Goal: Task Accomplishment & Management: Use online tool/utility

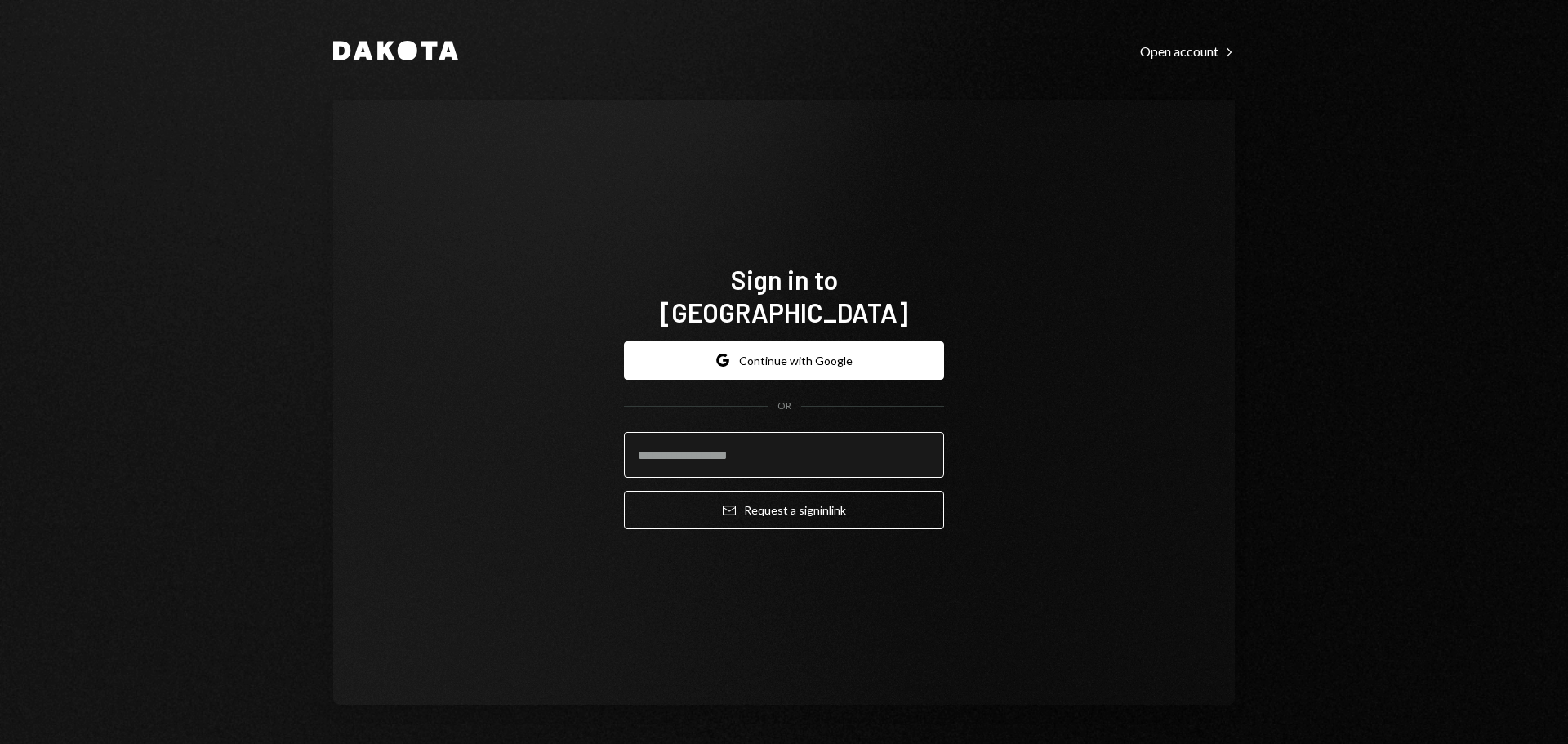
click at [709, 454] on input "email" at bounding box center [784, 455] width 321 height 46
click at [699, 432] on input "email" at bounding box center [784, 455] width 321 height 46
type input "**********"
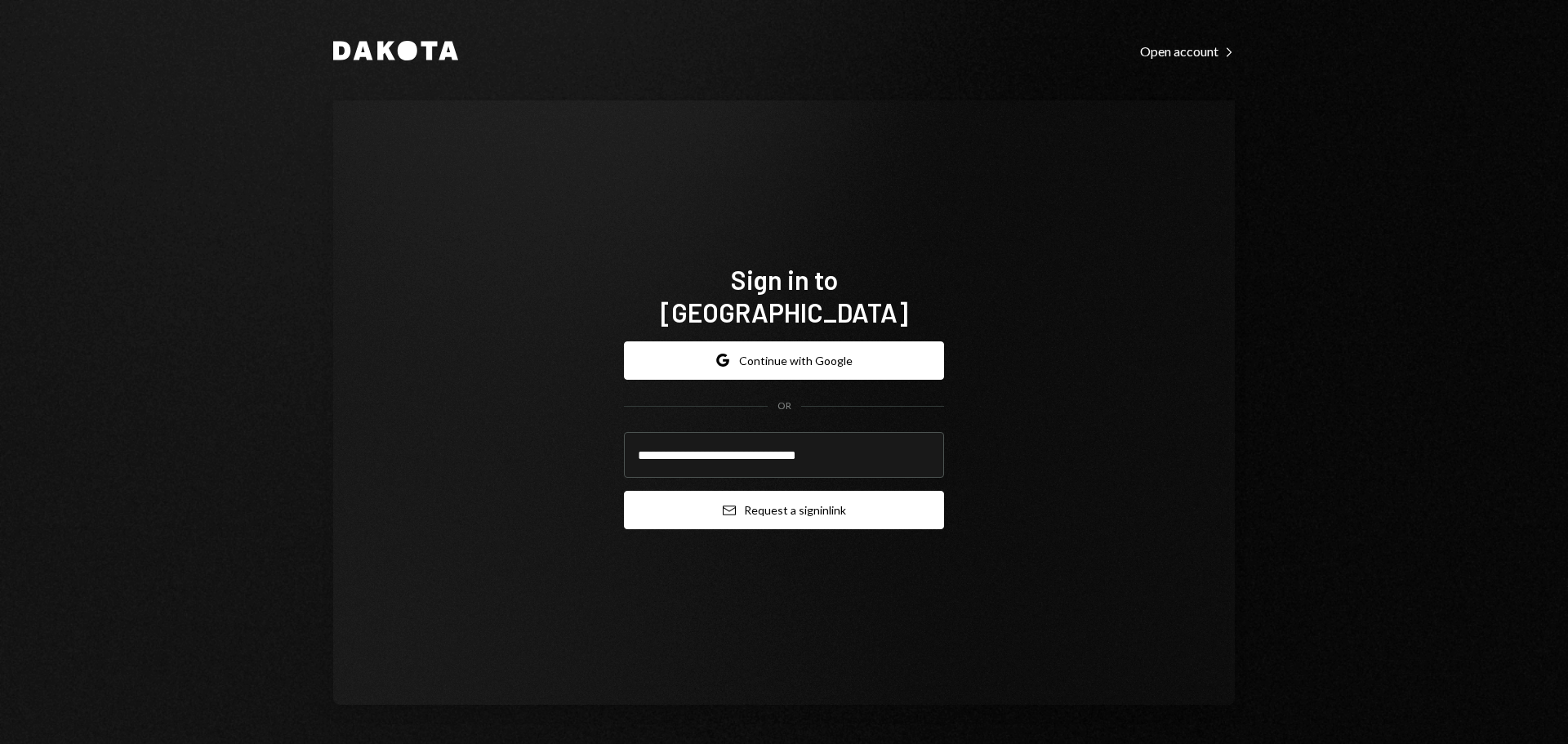
click at [755, 499] on button "Email Request a sign in link" at bounding box center [784, 510] width 321 height 39
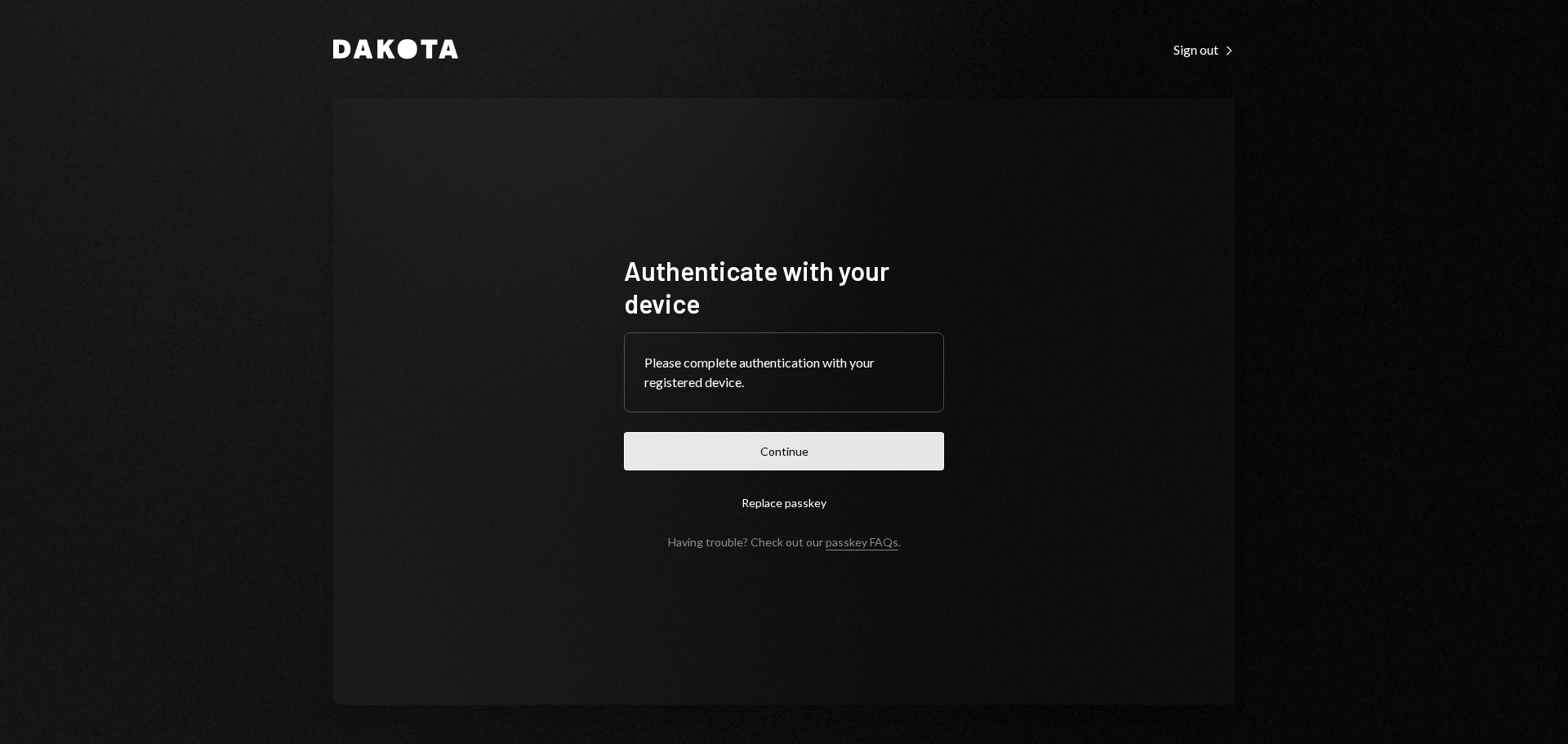
click at [823, 452] on button "Continue" at bounding box center [784, 451] width 321 height 39
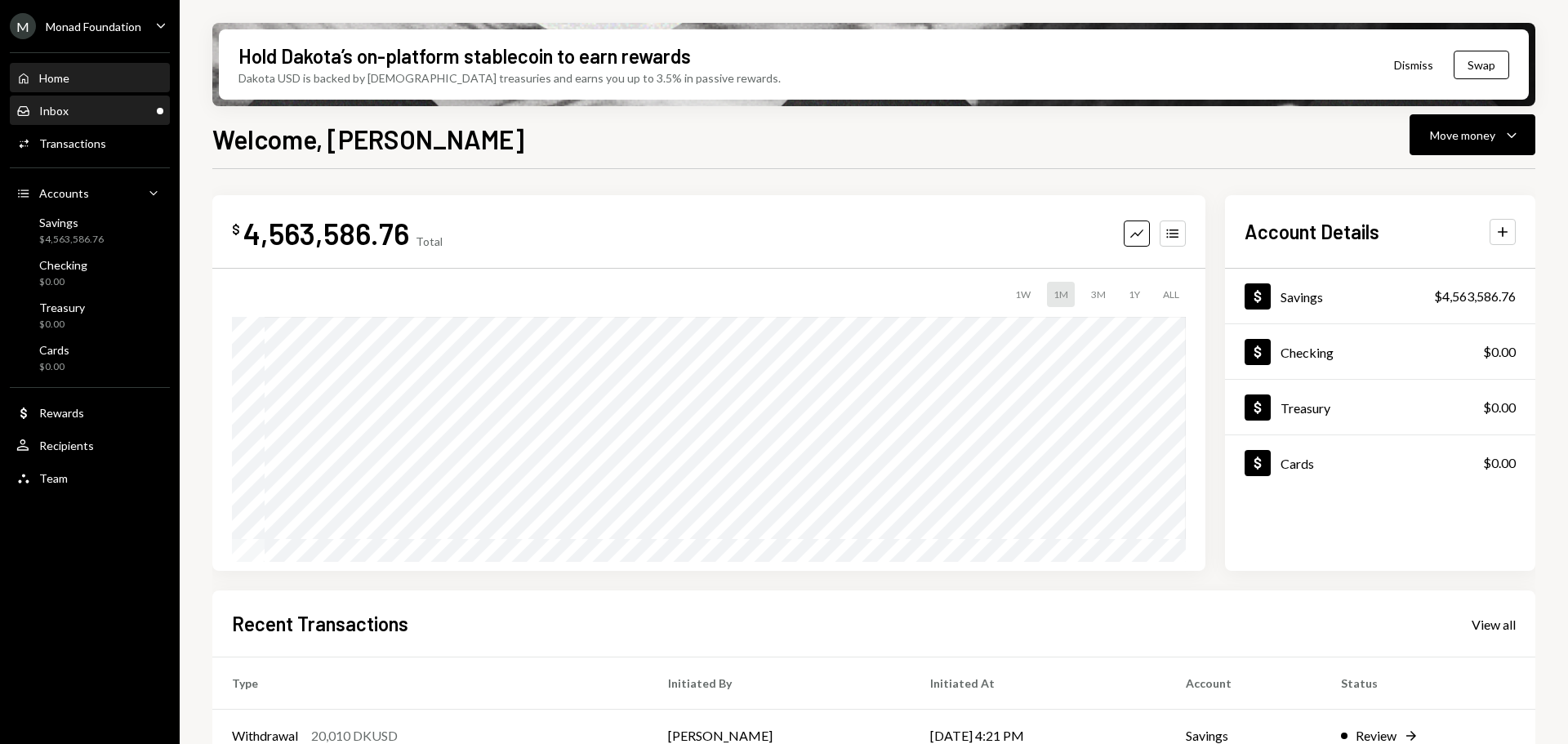
click at [111, 115] on div "Inbox Inbox" at bounding box center [90, 111] width 147 height 15
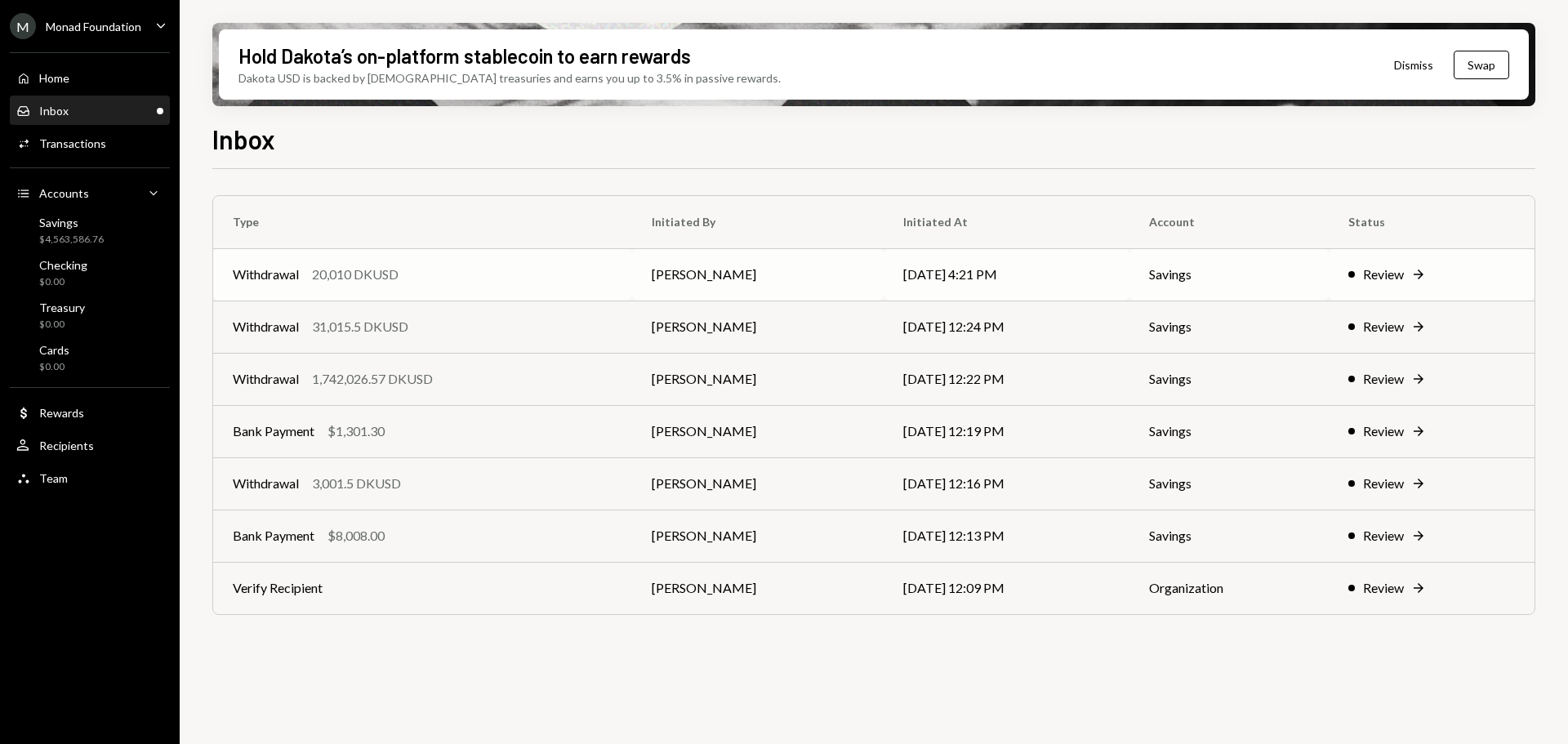
click at [481, 274] on div "Withdrawal 20,010 DKUSD" at bounding box center [422, 275] width 380 height 20
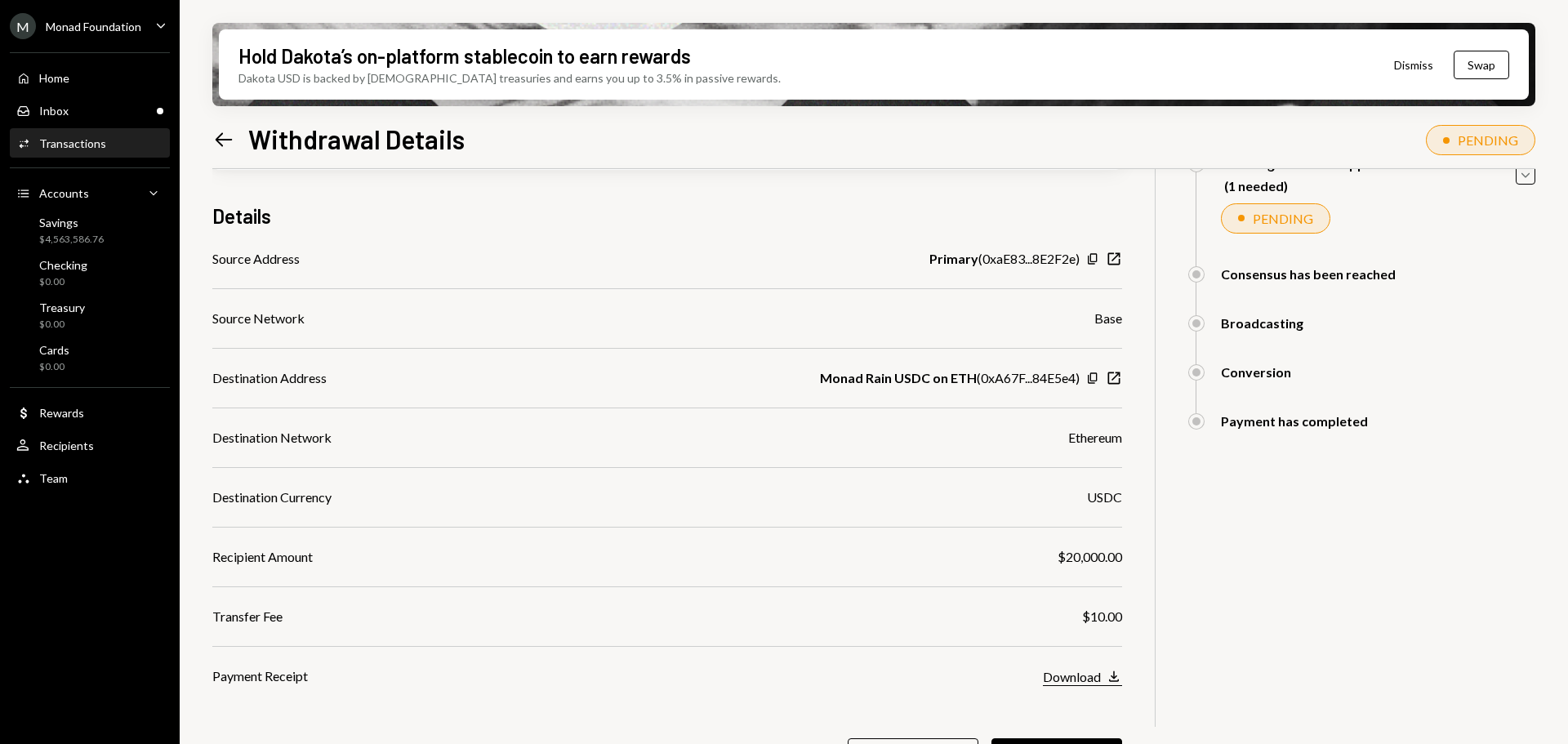
scroll to position [232, 0]
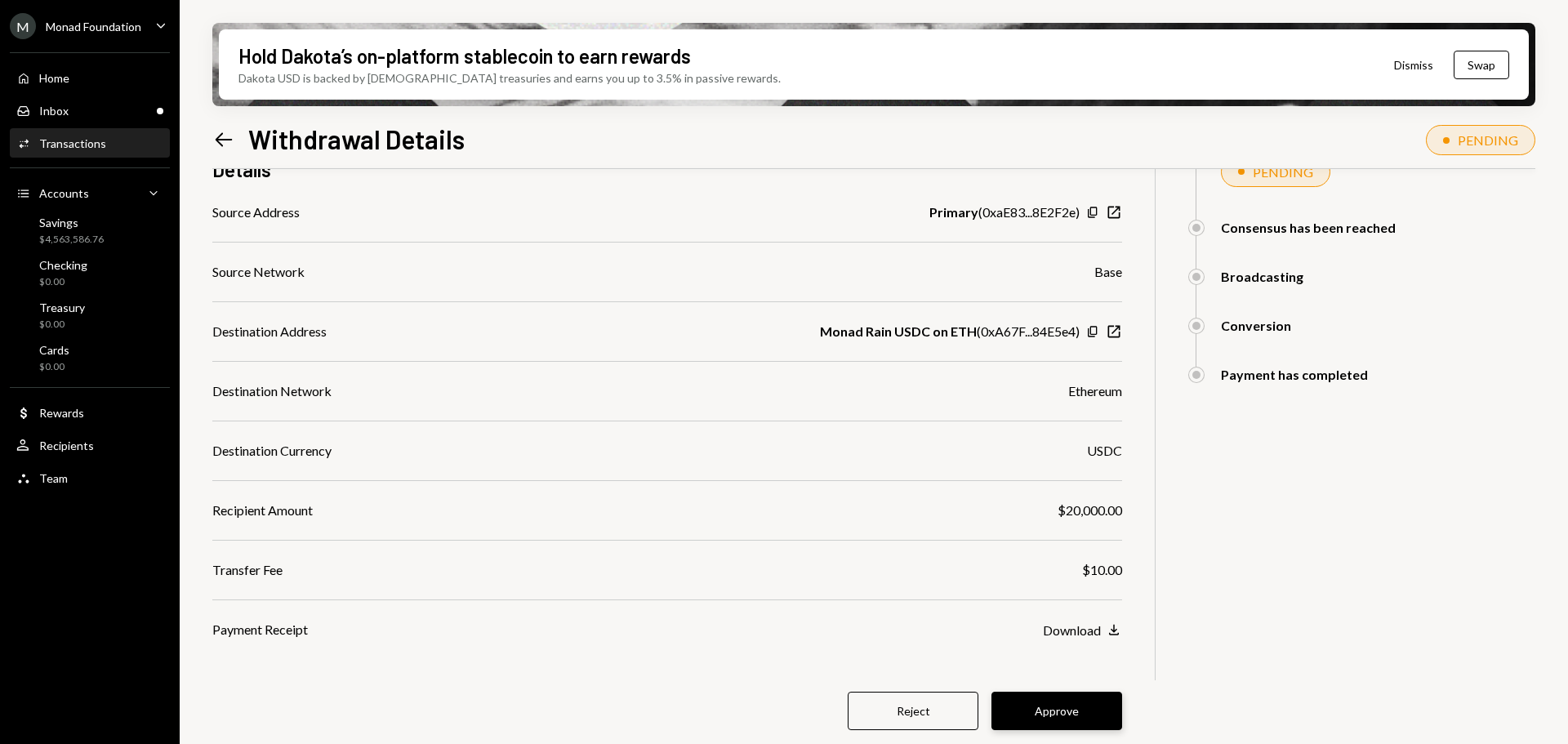
click at [1100, 714] on button "Approve" at bounding box center [1057, 710] width 131 height 39
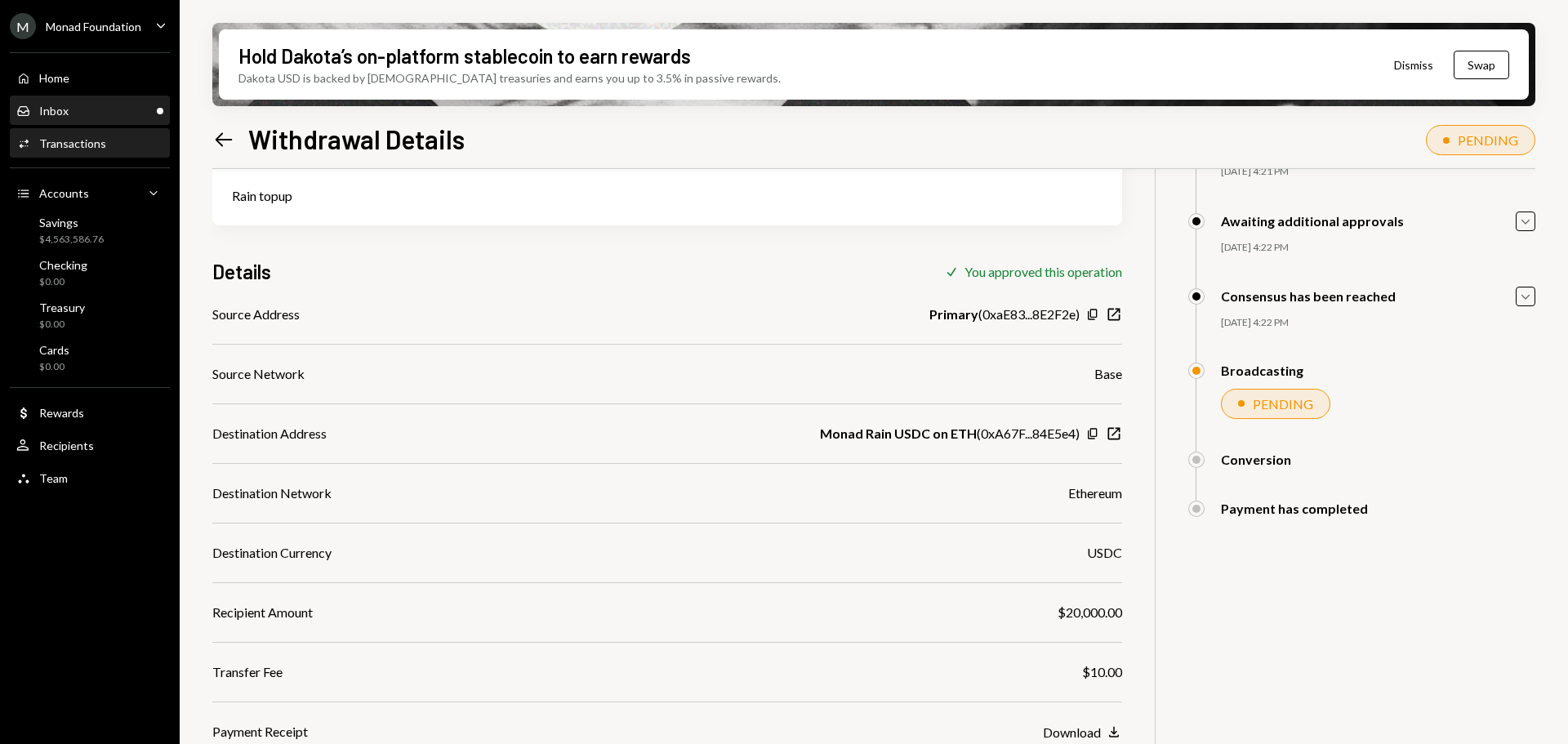
click at [96, 106] on div "Inbox Inbox" at bounding box center [90, 111] width 147 height 15
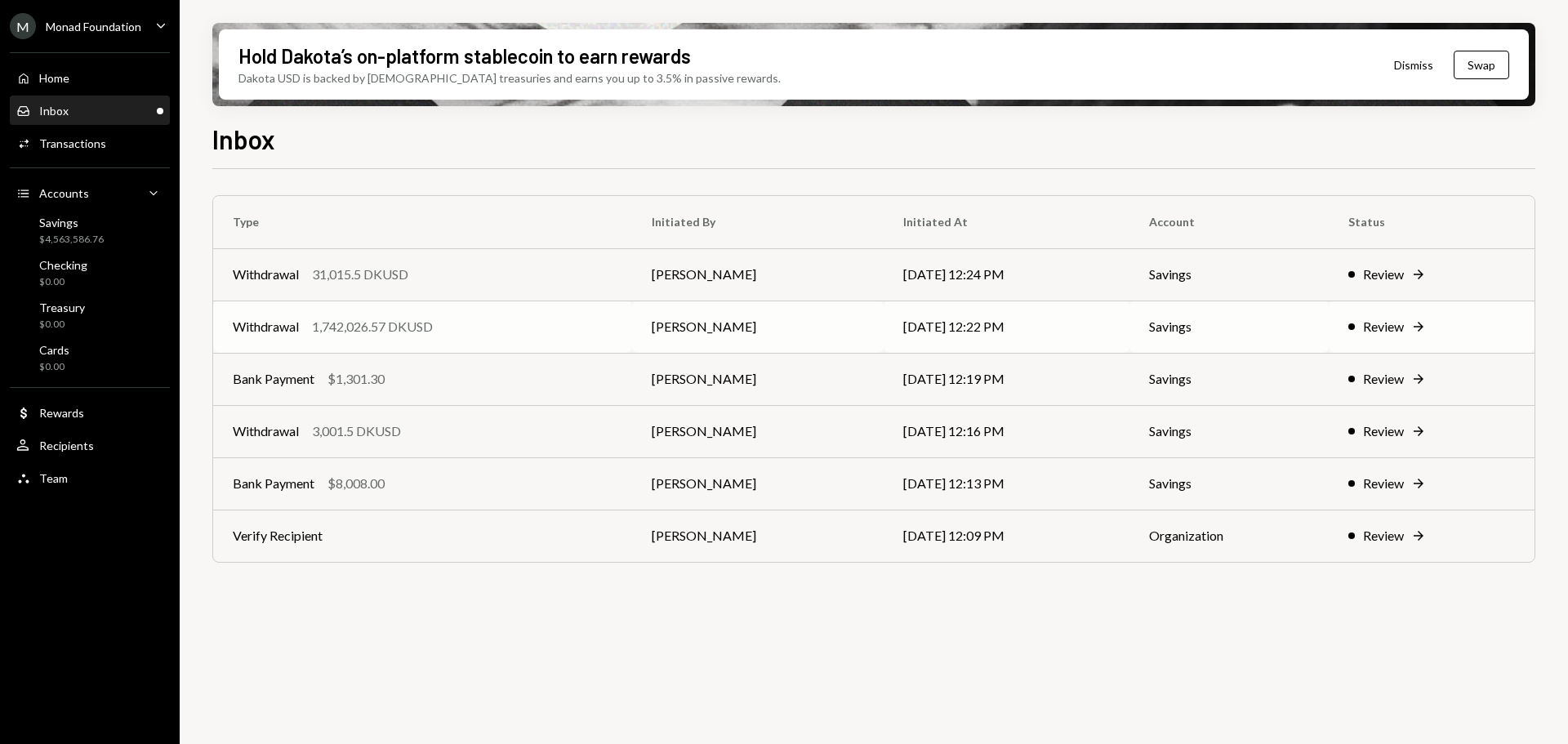
click at [486, 326] on div "Withdrawal 1,742,026.57 DKUSD" at bounding box center [422, 326] width 380 height 20
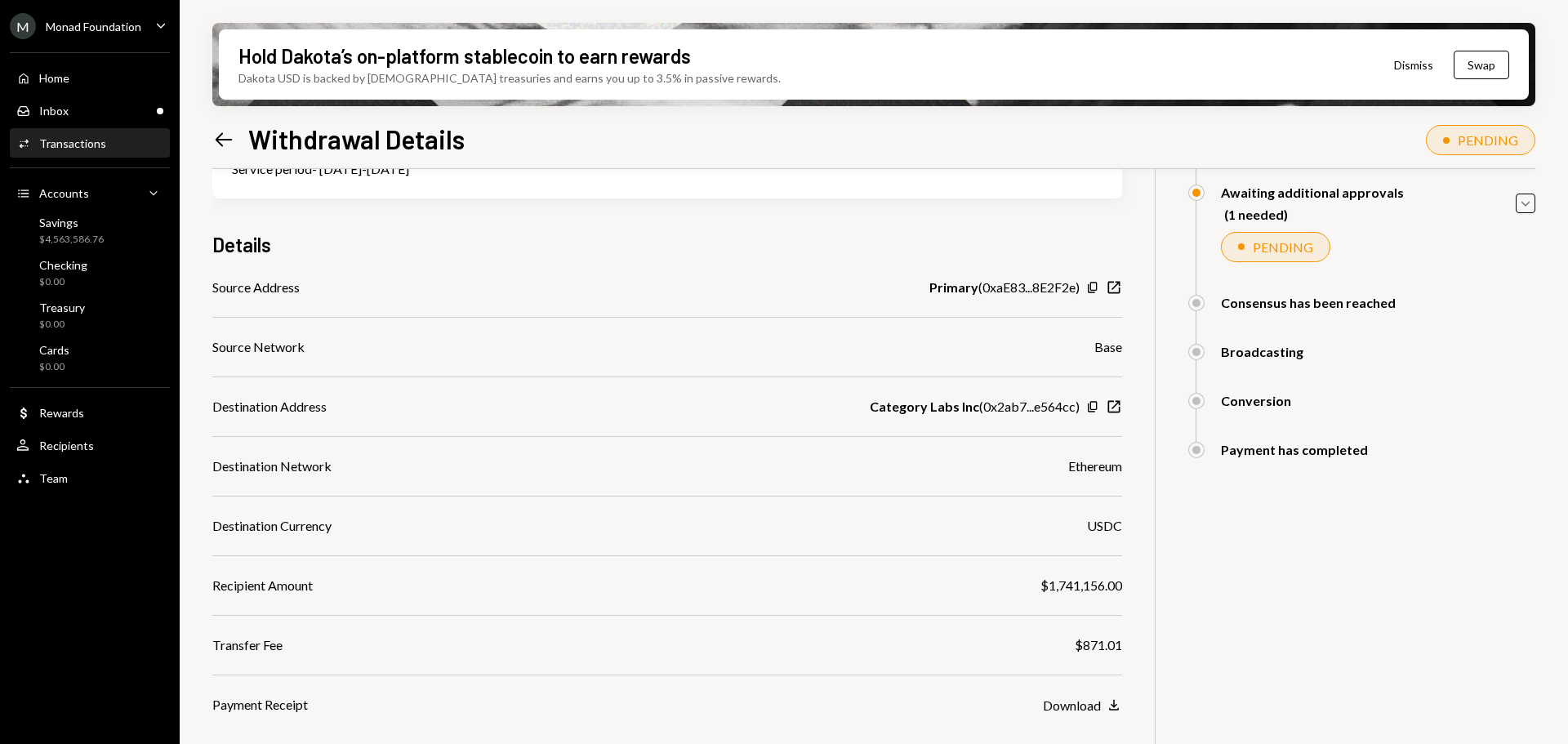
scroll to position [232, 0]
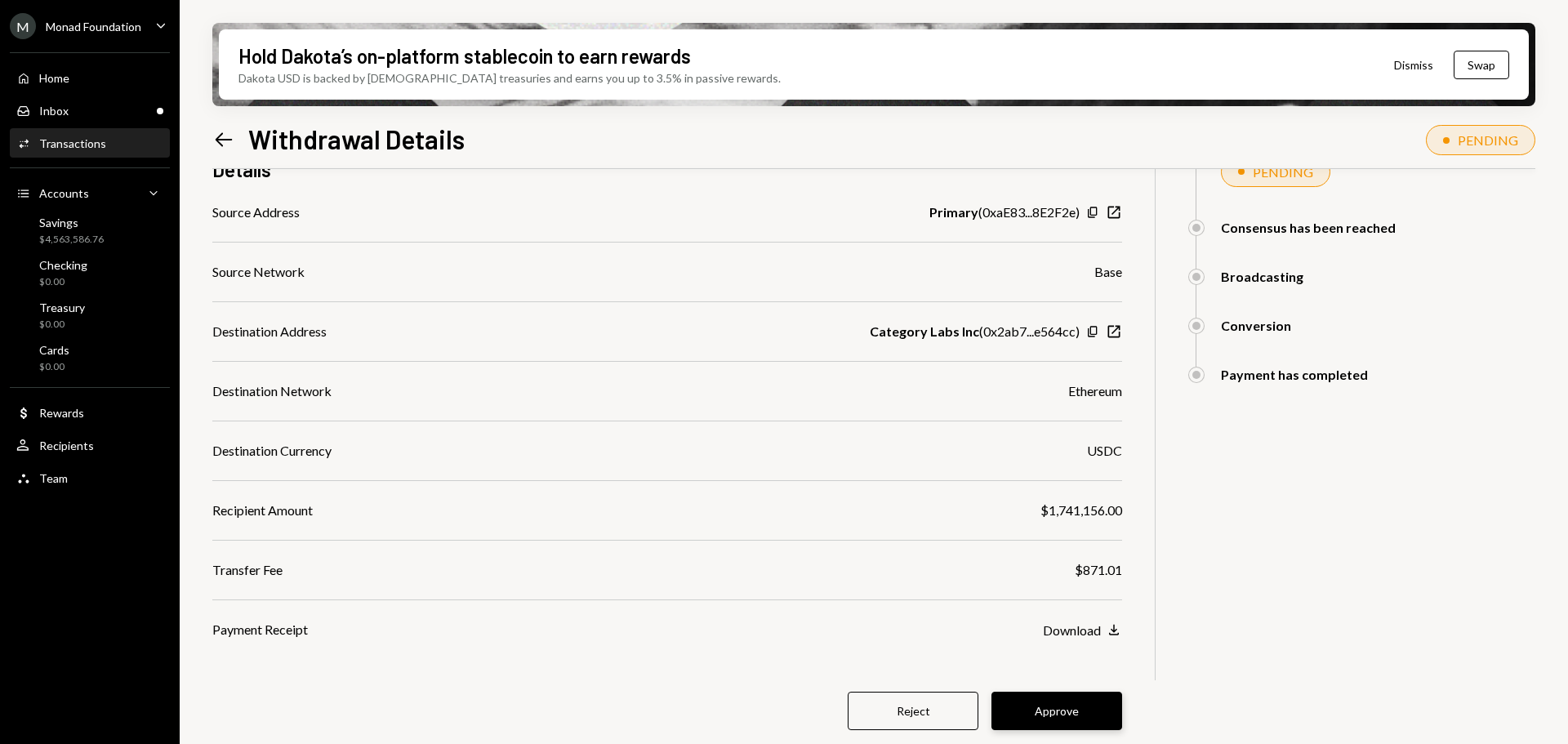
click at [1071, 702] on button "Approve" at bounding box center [1057, 710] width 131 height 39
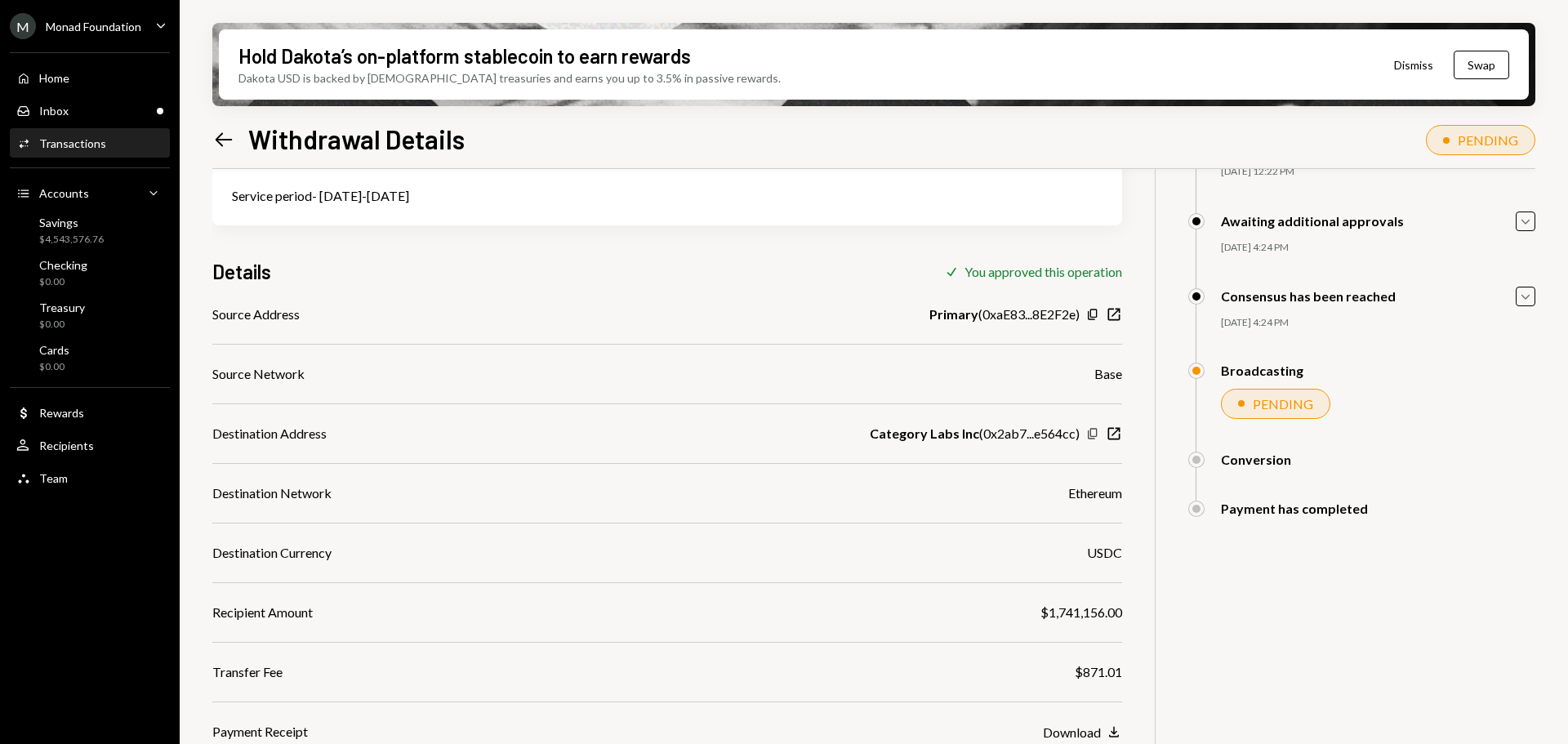
click at [1091, 433] on icon "button" at bounding box center [1092, 433] width 9 height 11
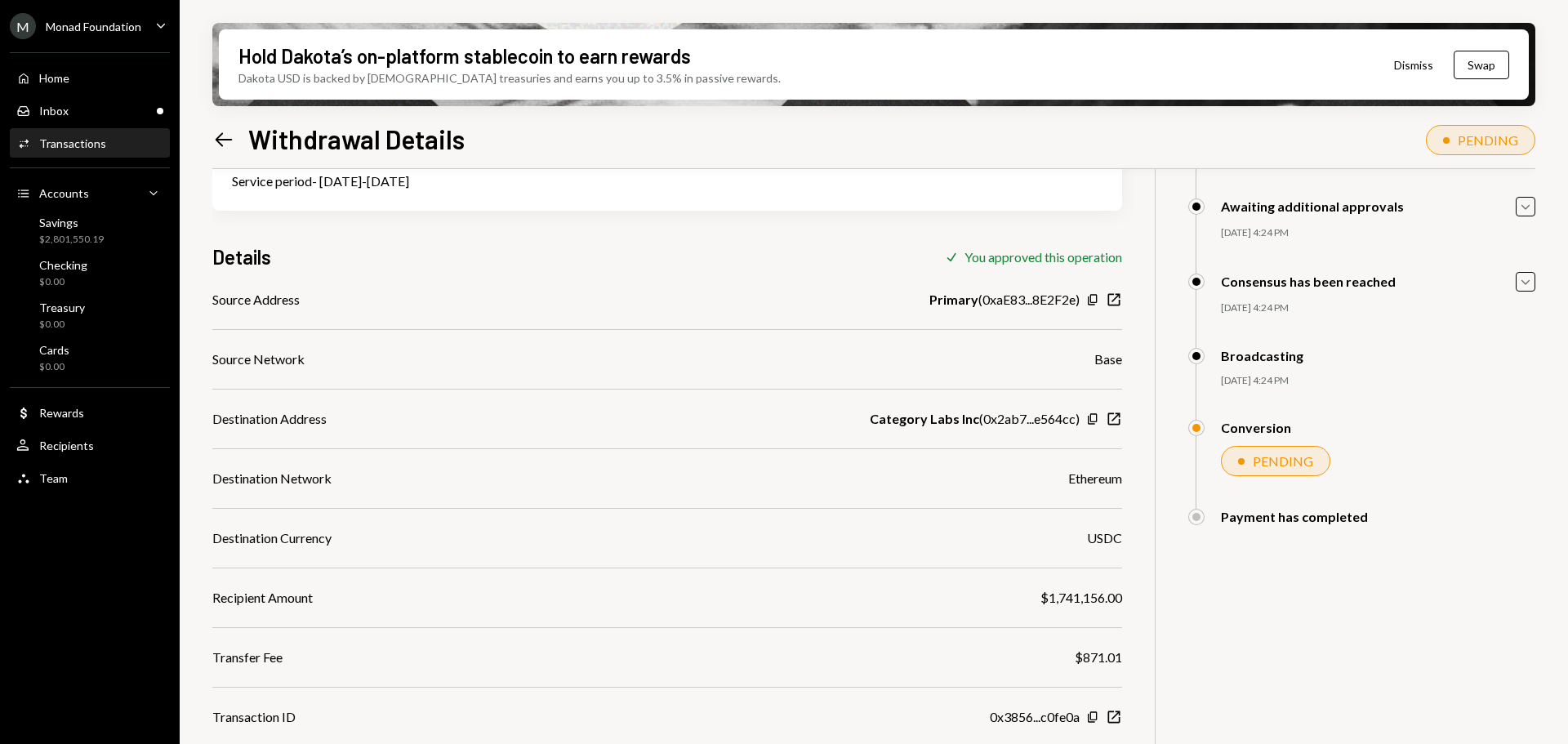
scroll to position [149, 0]
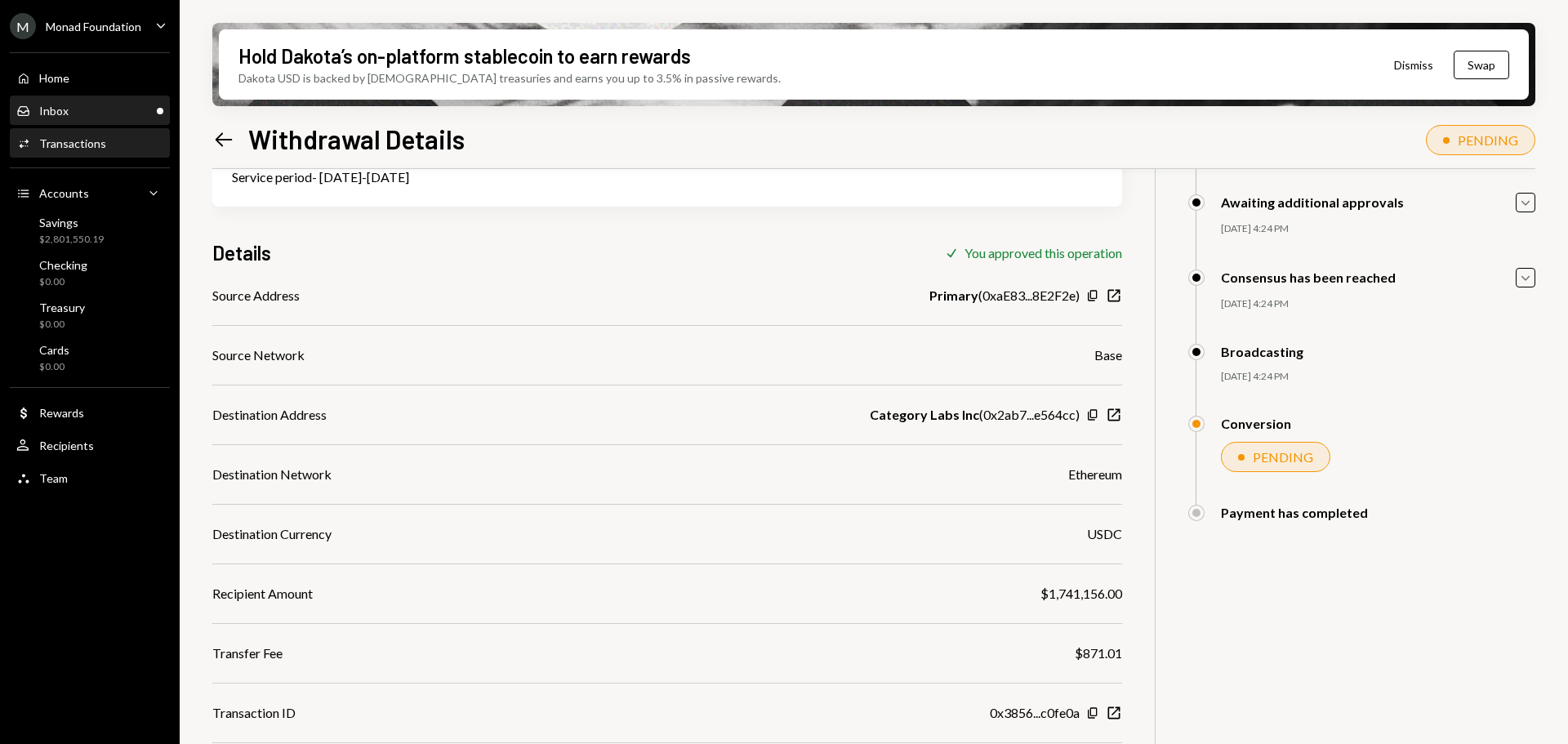
click at [97, 99] on div "Inbox Inbox" at bounding box center [90, 111] width 147 height 28
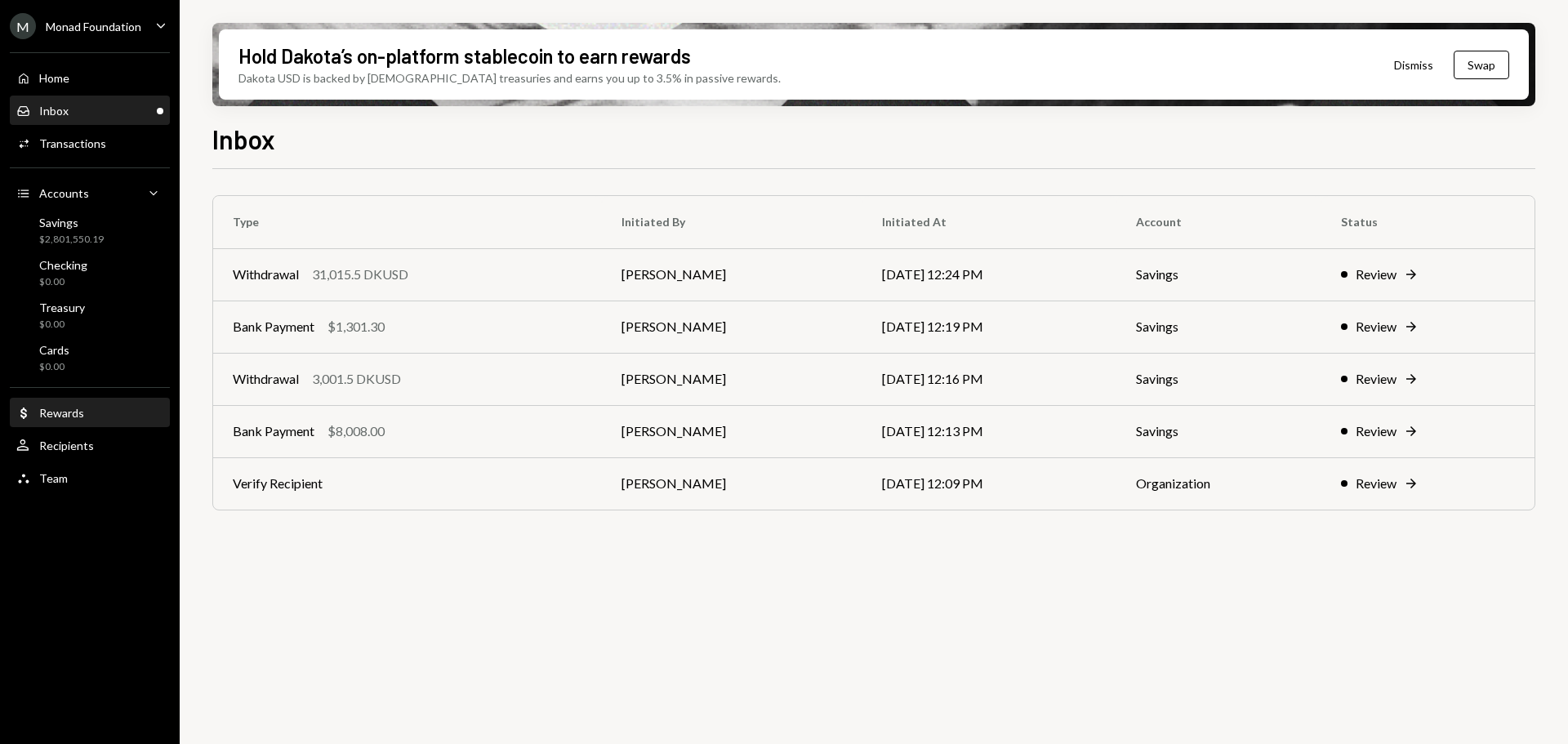
click at [72, 419] on div "Dollar Rewards" at bounding box center [50, 413] width 68 height 15
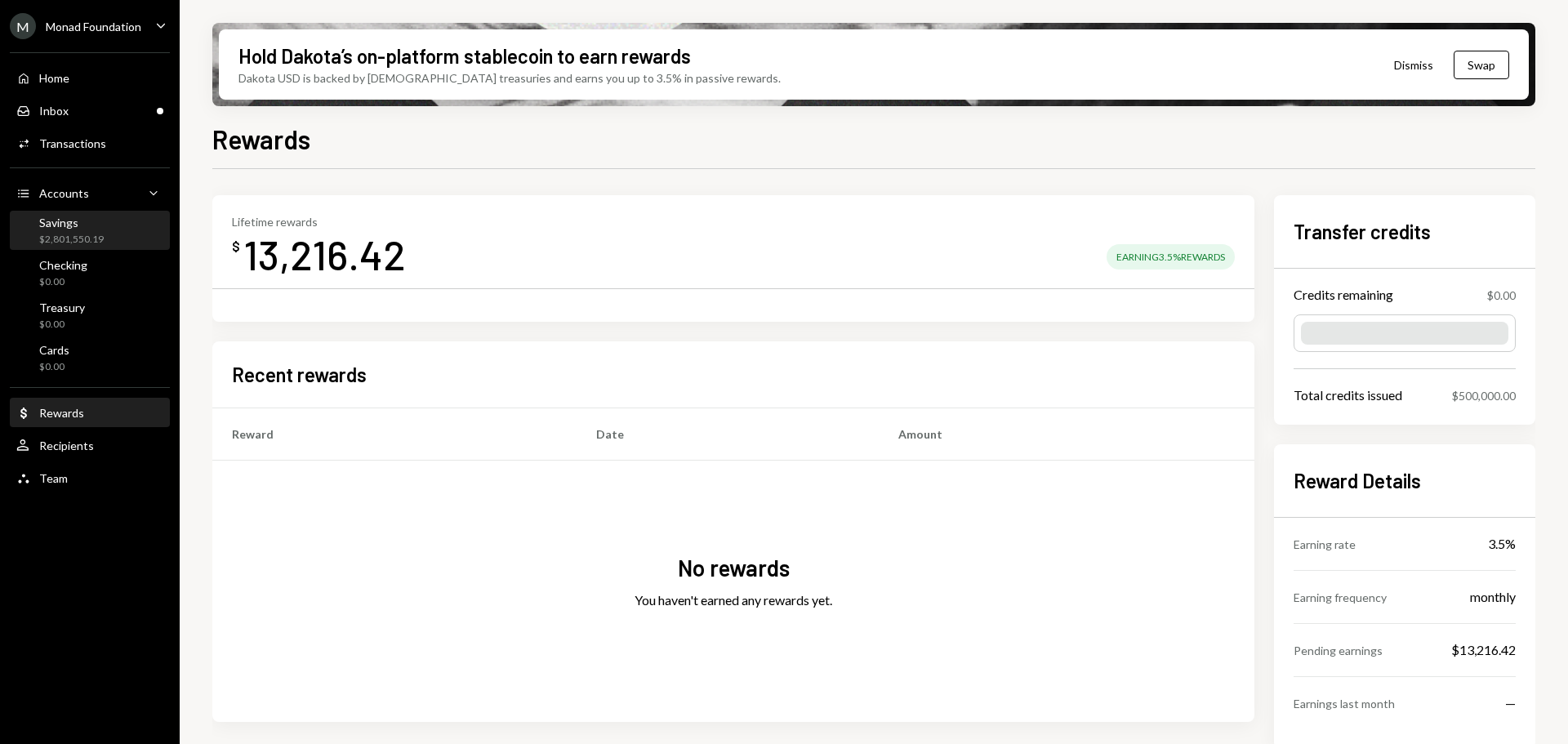
click at [97, 232] on div "$2,801,550.19" at bounding box center [71, 239] width 64 height 14
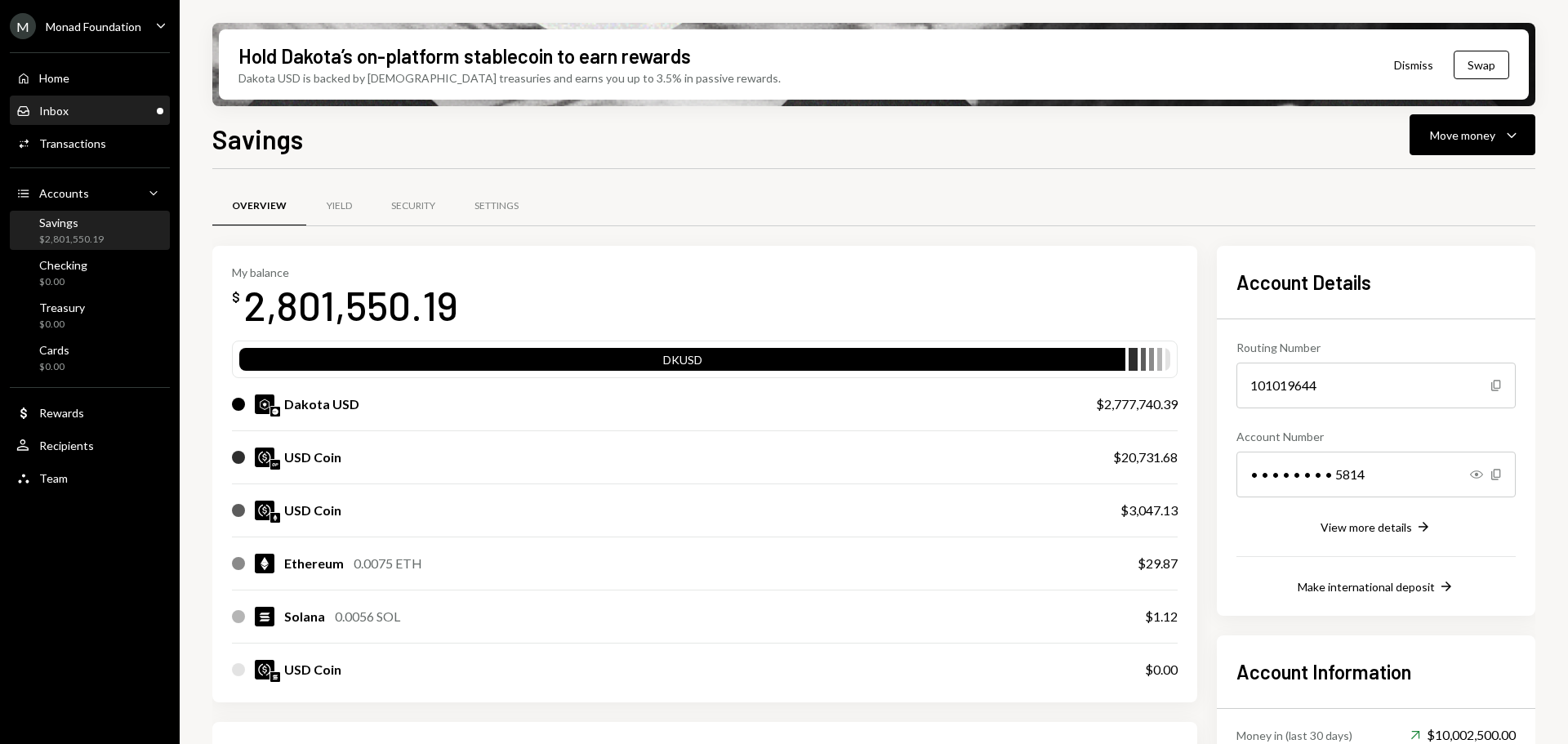
click at [100, 110] on div "Inbox Inbox" at bounding box center [90, 111] width 147 height 15
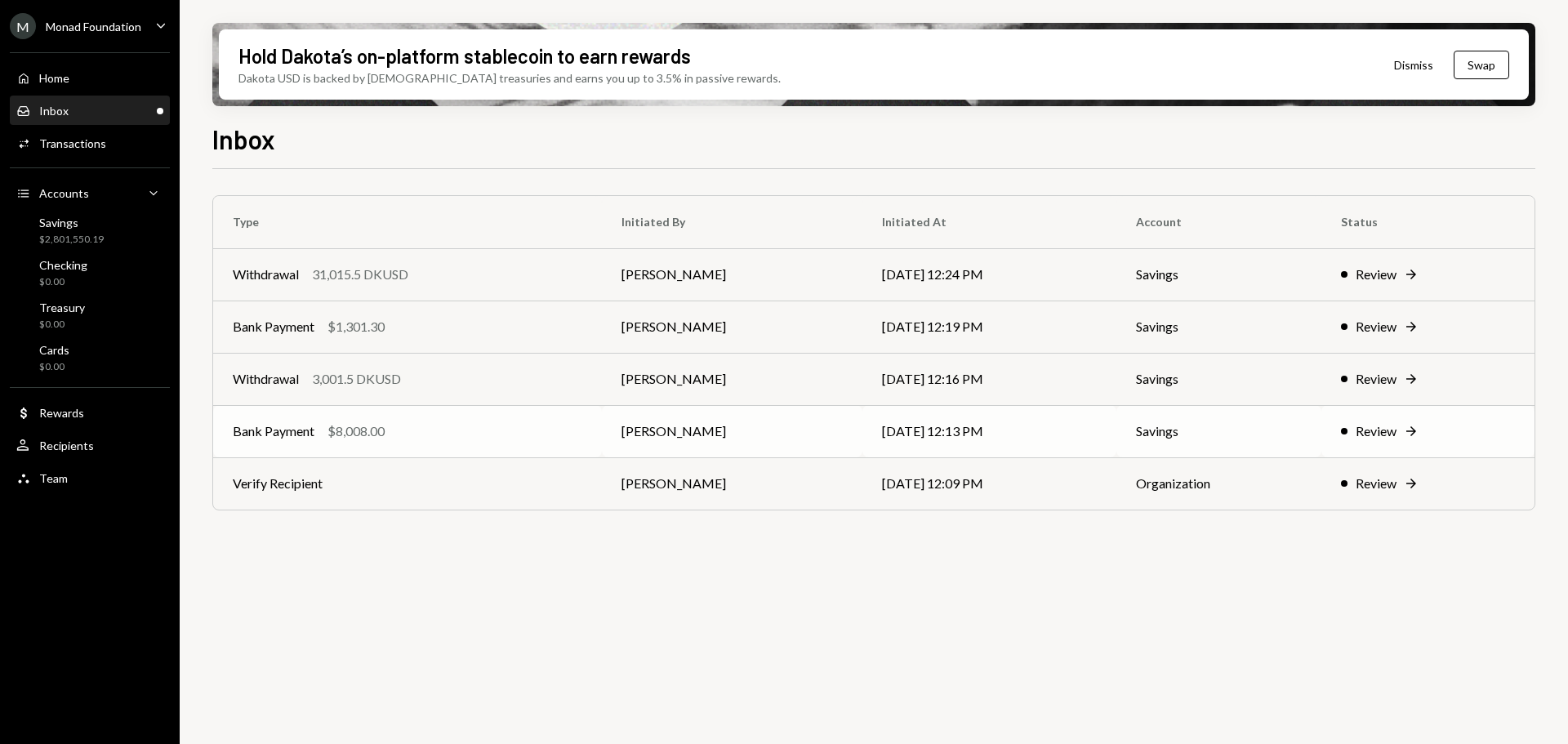
click at [410, 426] on div "Bank Payment $8,008.00" at bounding box center [407, 431] width 349 height 20
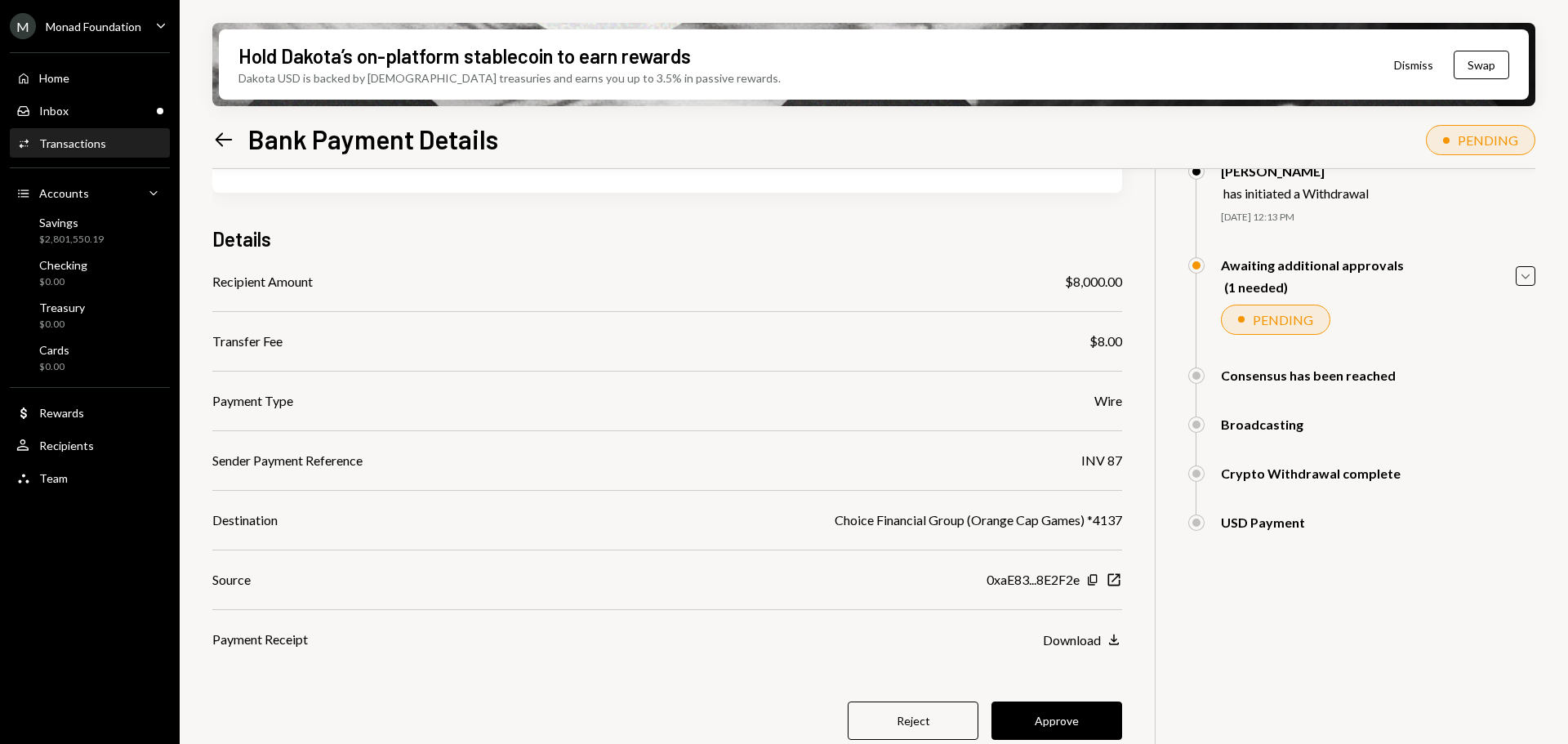
scroll to position [131, 0]
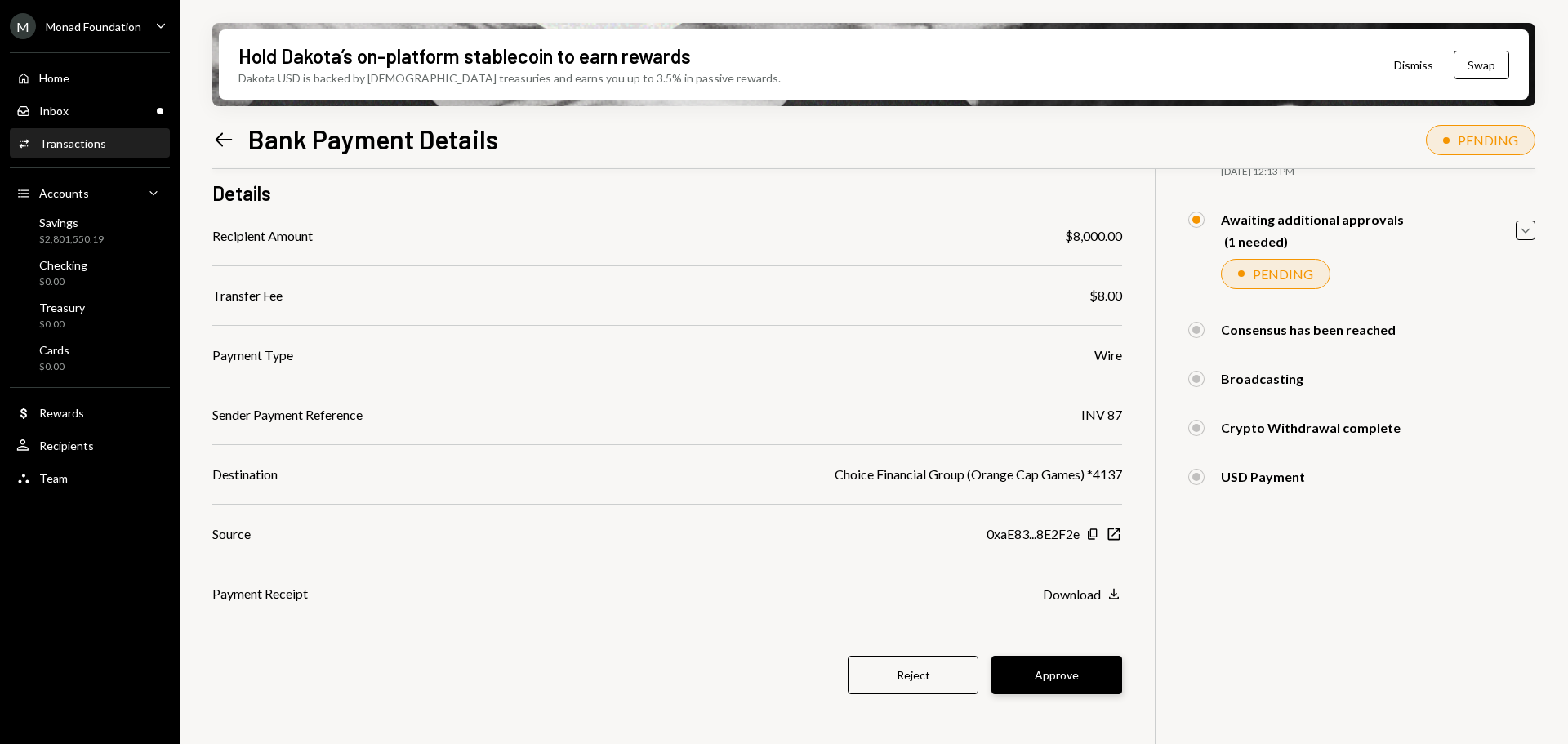
click at [1061, 668] on button "Approve" at bounding box center [1057, 675] width 131 height 39
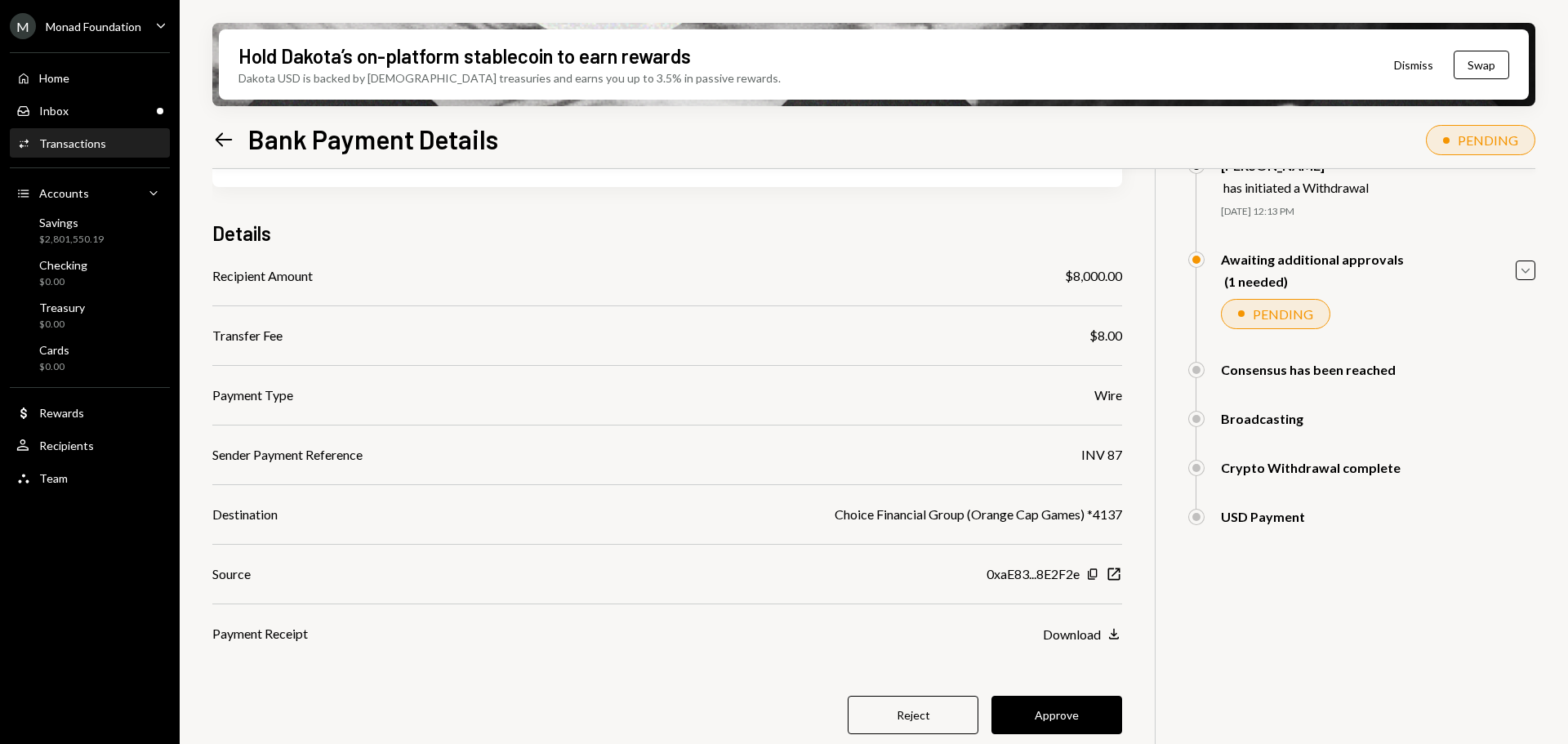
scroll to position [0, 0]
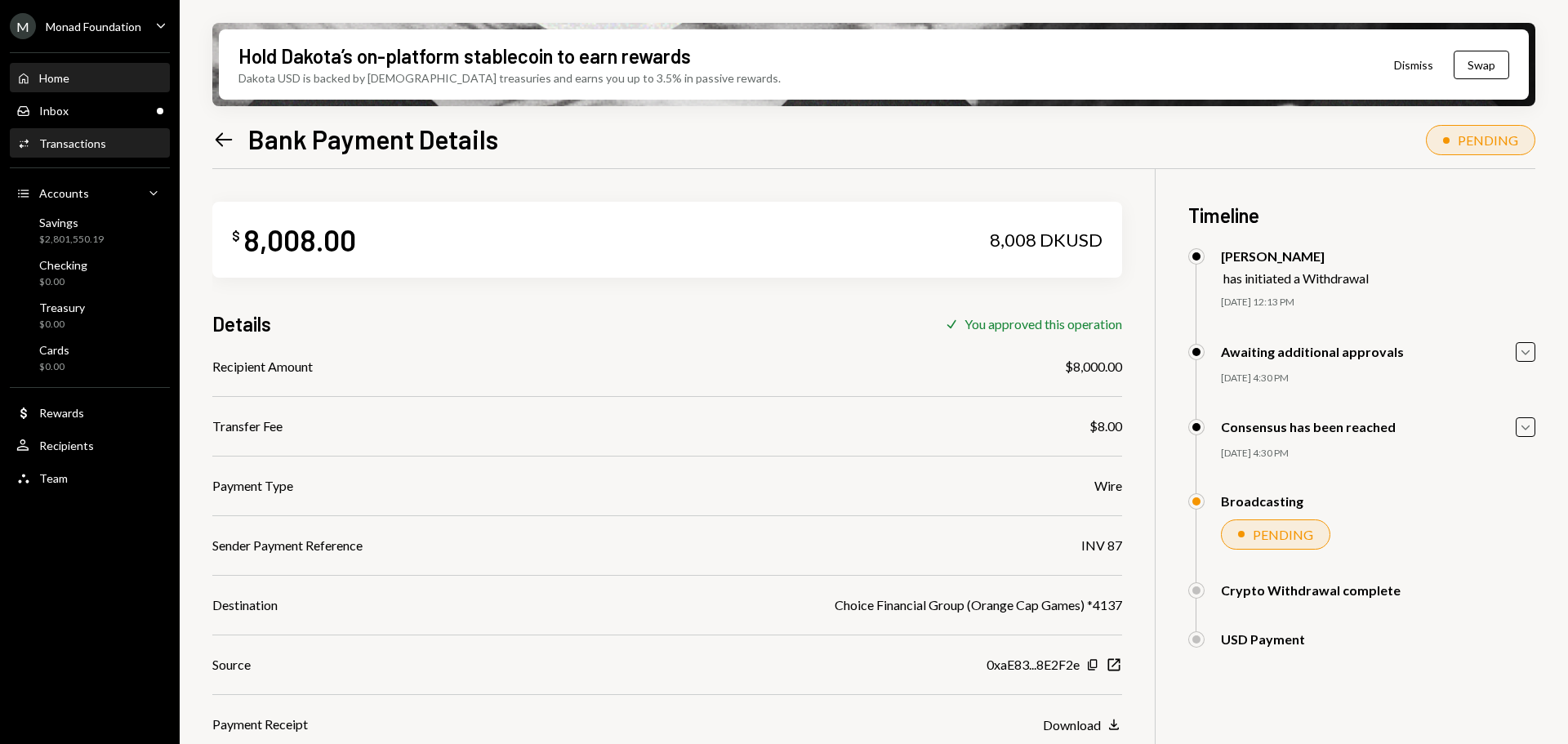
click at [87, 86] on div "Home Home" at bounding box center [90, 78] width 147 height 28
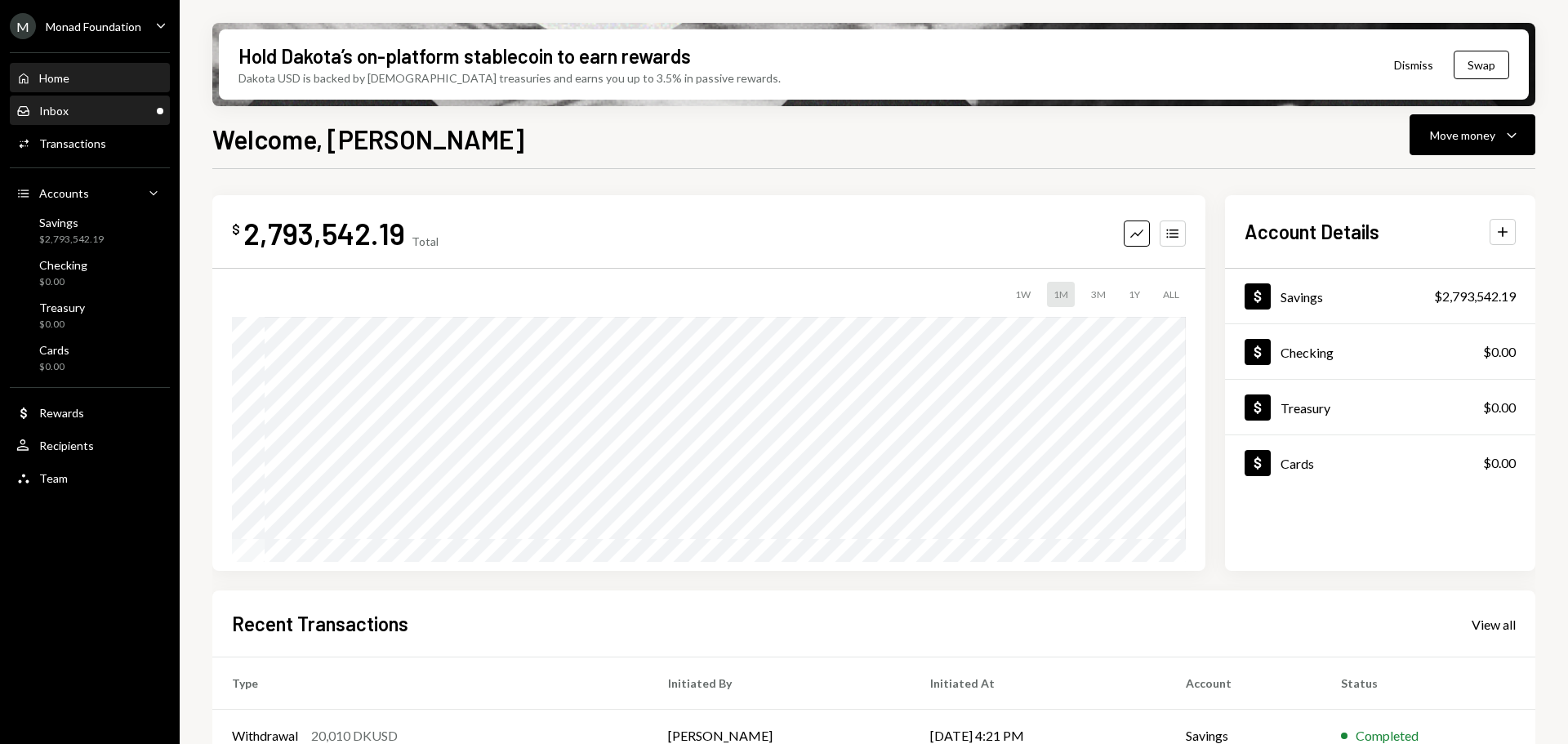
click at [74, 114] on div "Inbox Inbox" at bounding box center [90, 111] width 147 height 15
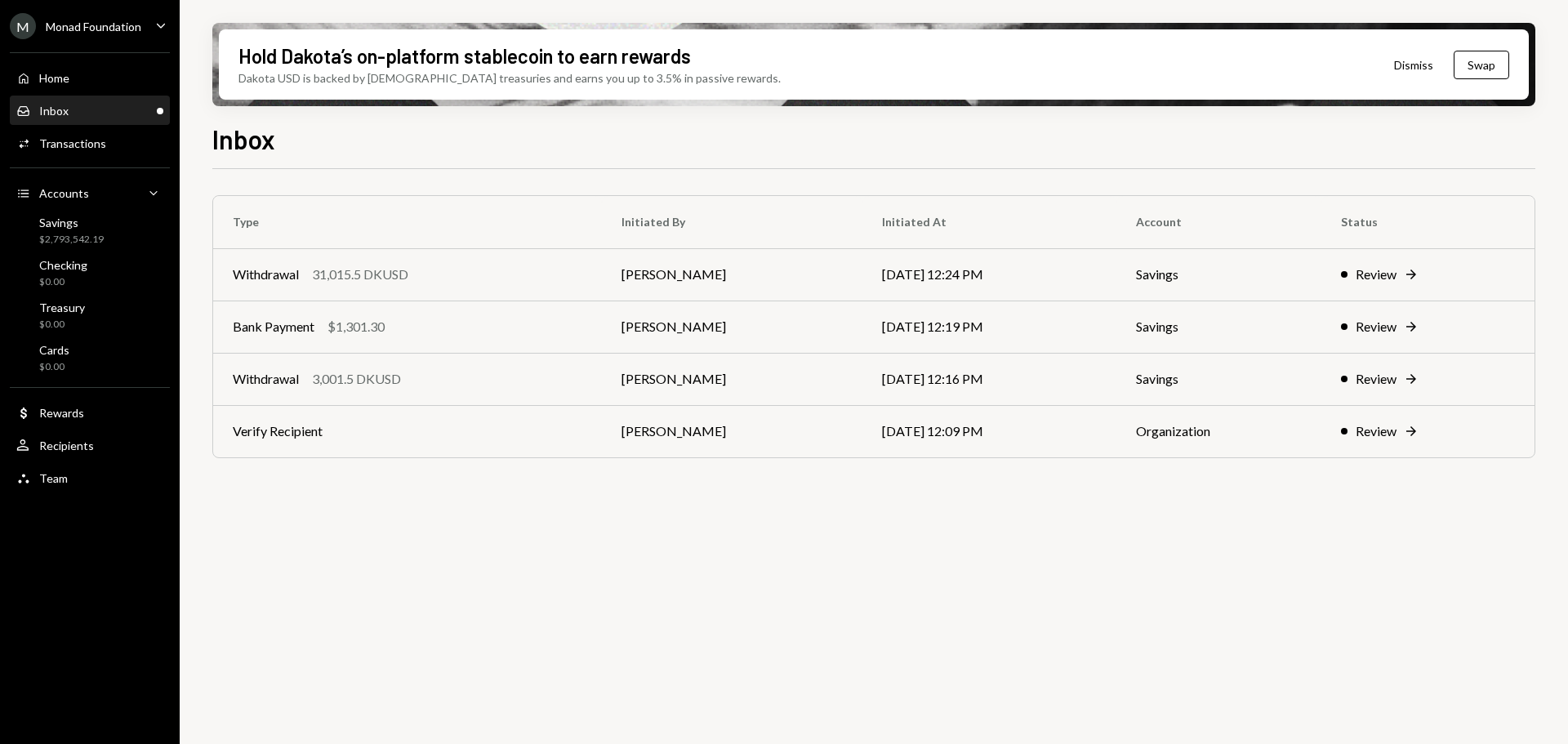
drag, startPoint x: 433, startPoint y: 438, endPoint x: 510, endPoint y: 445, distance: 77.3
click at [433, 438] on td "Verify Recipient" at bounding box center [408, 431] width 389 height 52
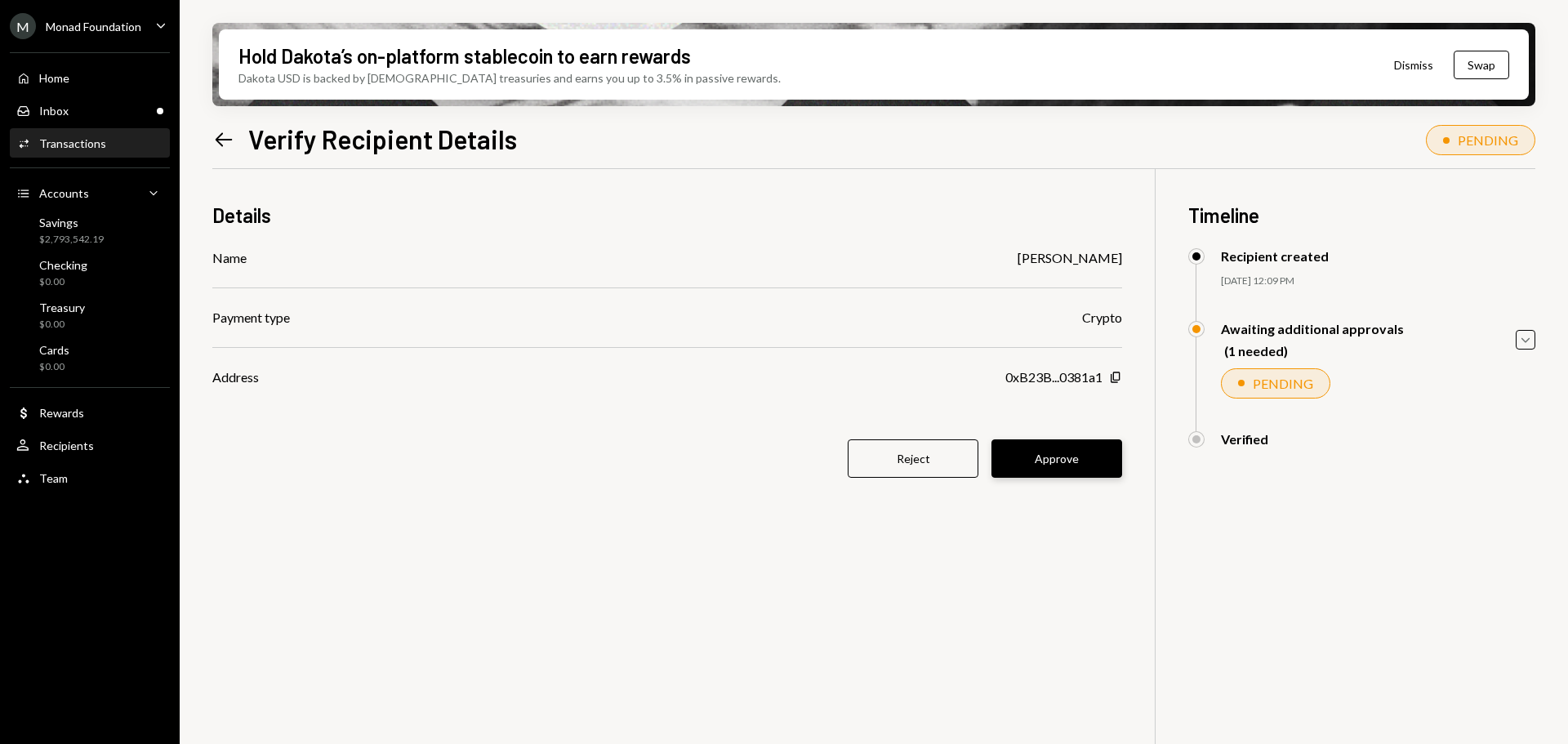
click at [1057, 447] on button "Approve" at bounding box center [1057, 458] width 131 height 39
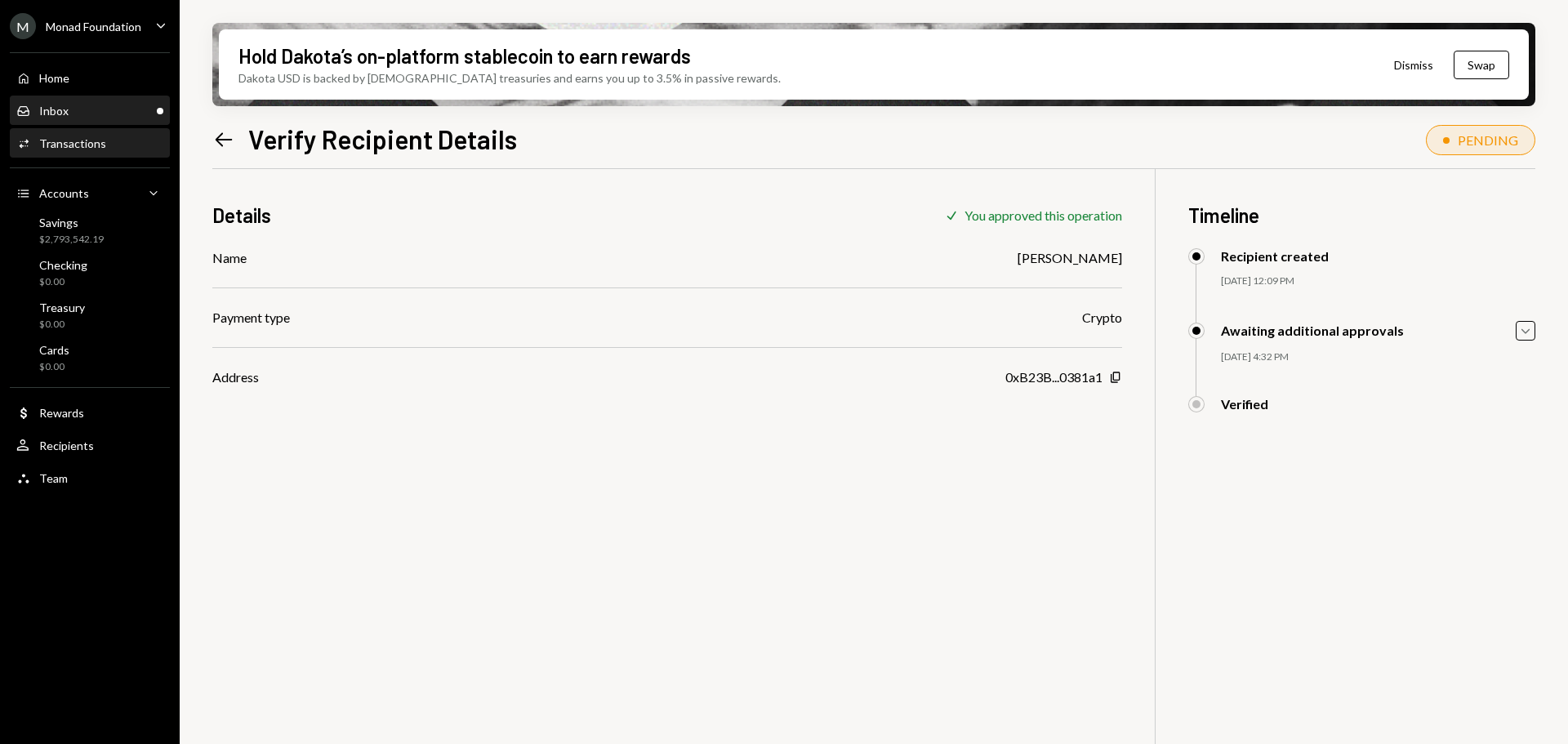
click at [77, 112] on div "Inbox Inbox" at bounding box center [90, 111] width 147 height 15
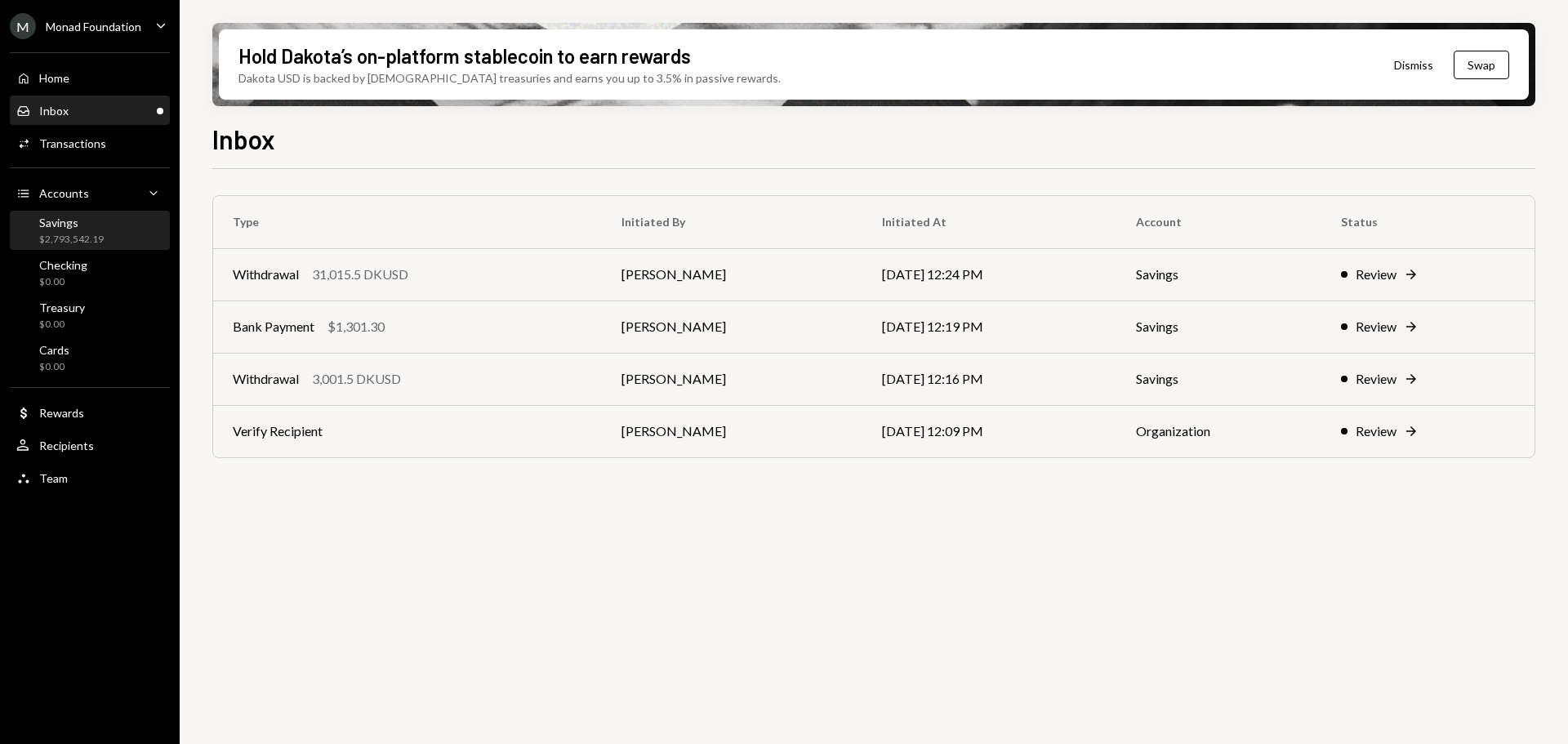
click at [91, 233] on div "$2,793,542.19" at bounding box center [71, 239] width 64 height 14
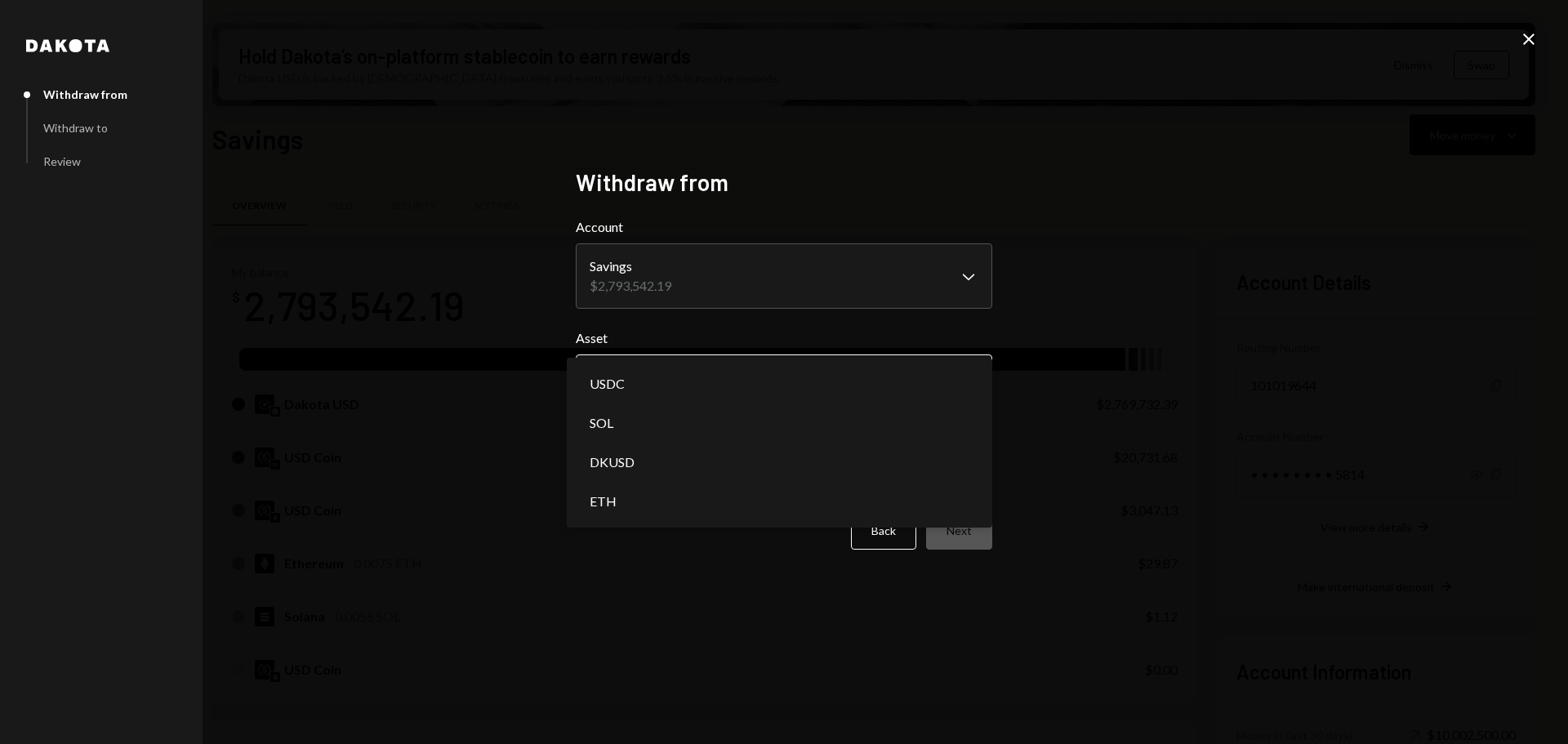
click at [764, 378] on body "M Monad Foundation Caret Down Home Home Inbox Inbox Activities Transactions Acc…" at bounding box center [784, 372] width 1568 height 744
select select "****"
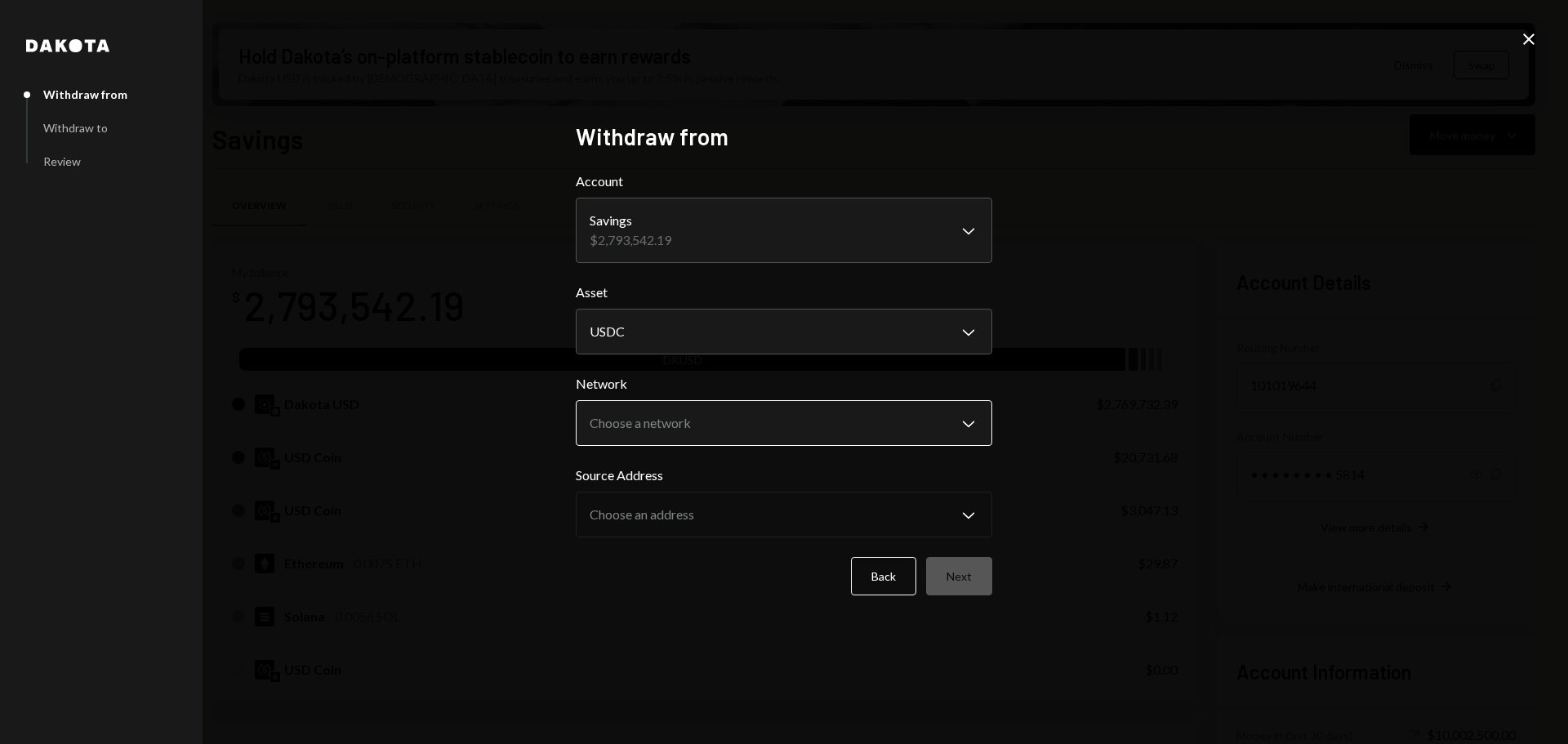
click at [837, 424] on body "M Monad Foundation Caret Down Home Home Inbox Inbox Activities Transactions Acc…" at bounding box center [784, 372] width 1568 height 744
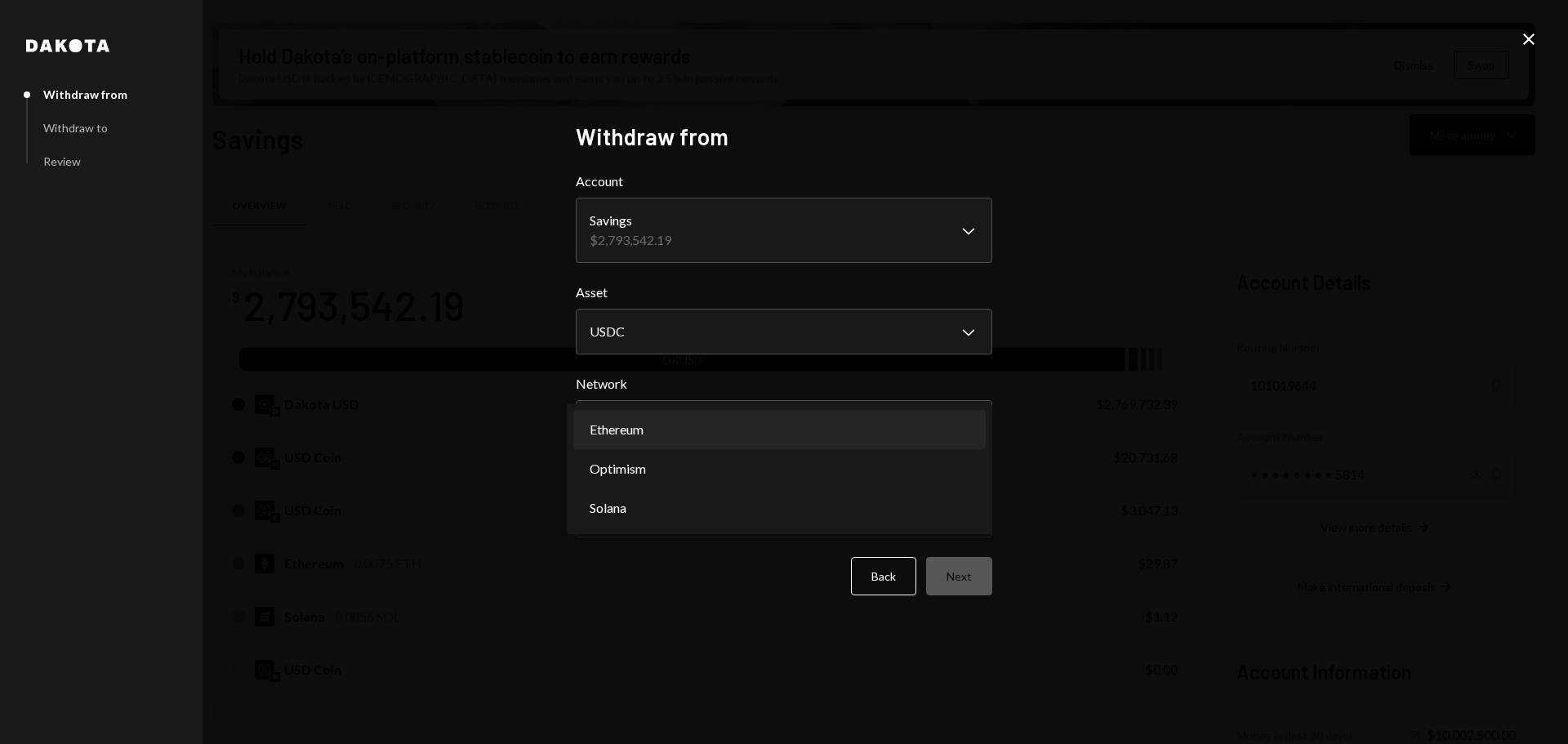
select select "**********"
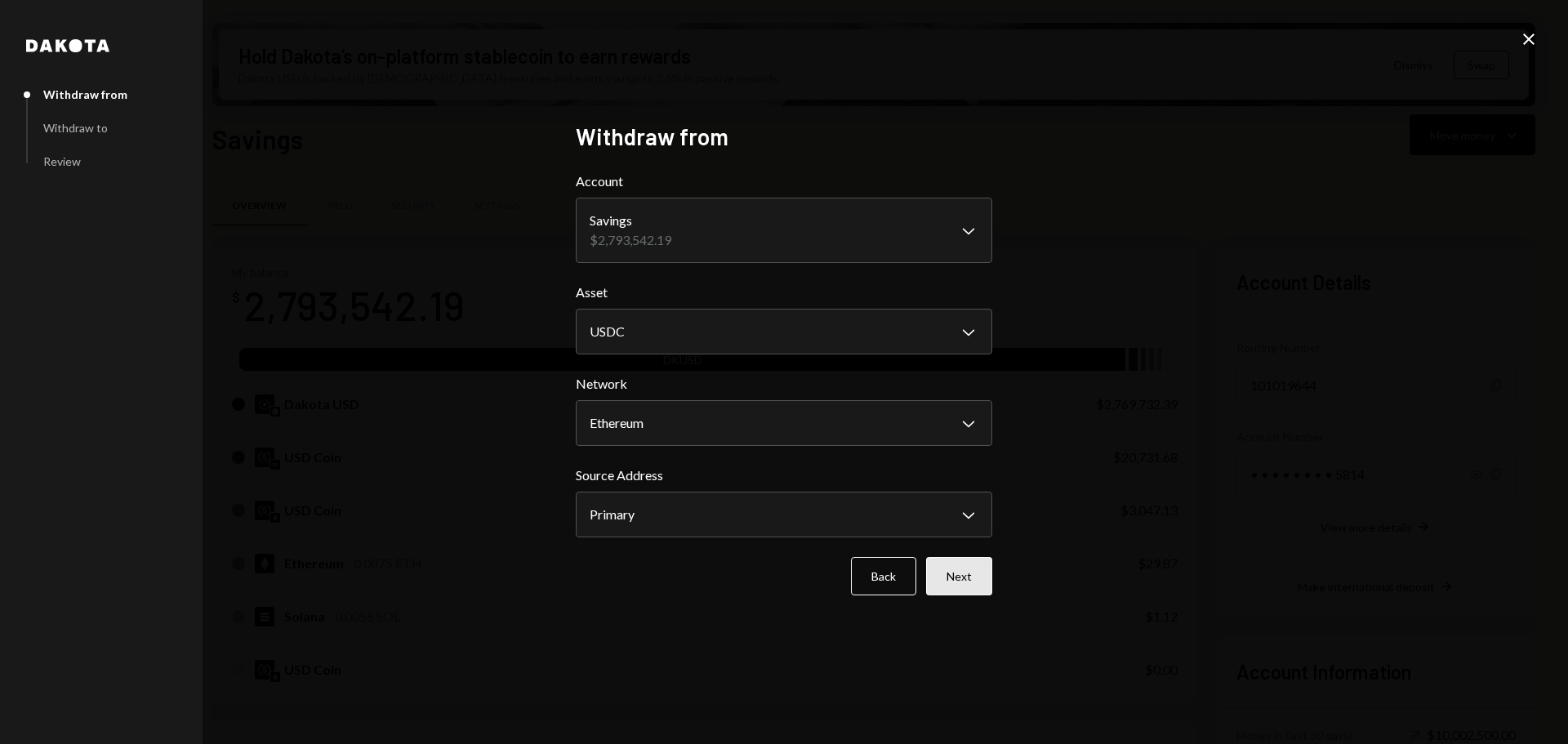
click at [980, 582] on button "Next" at bounding box center [959, 576] width 66 height 39
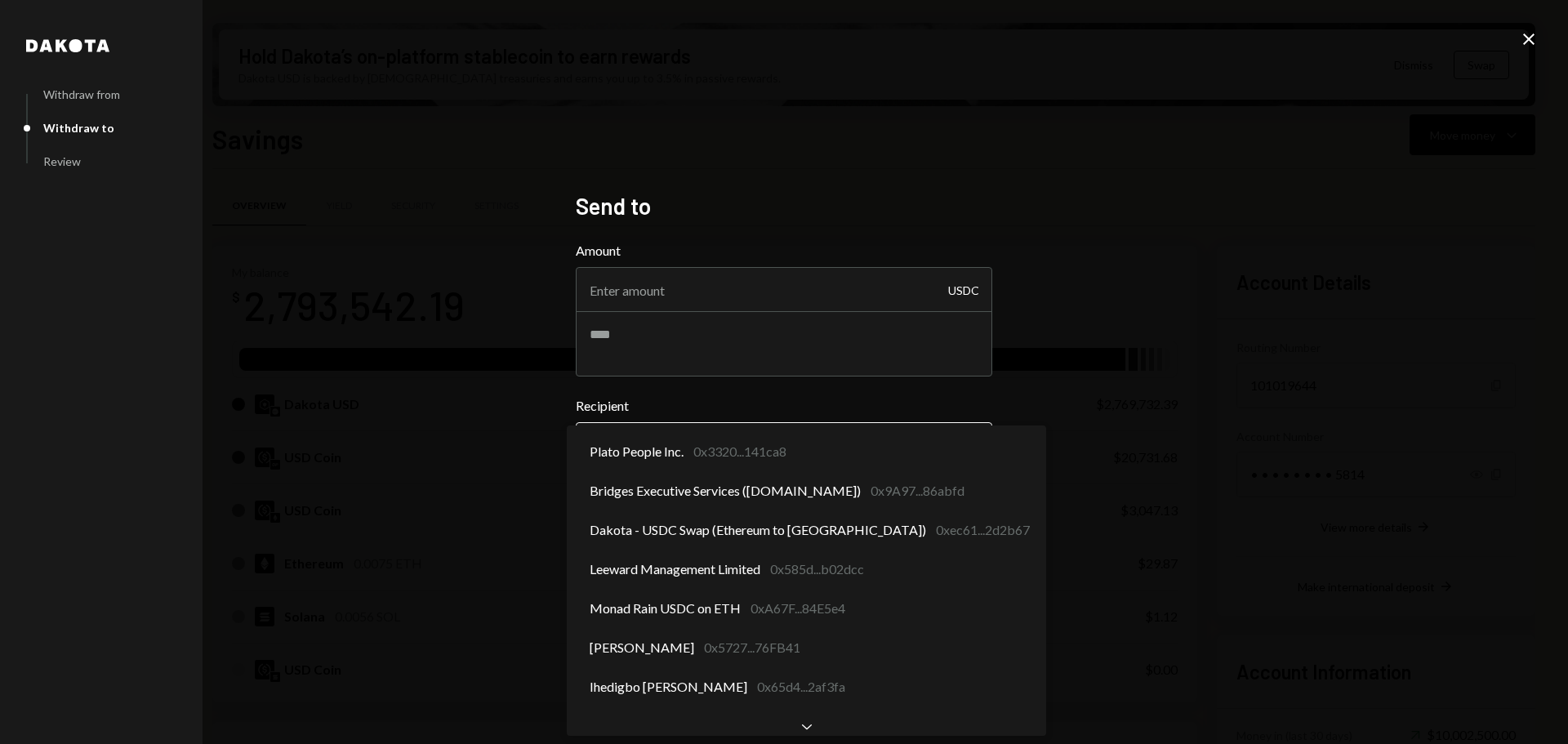
click at [758, 433] on body "M Monad Foundation Caret Down Home Home Inbox Inbox Activities Transactions Acc…" at bounding box center [784, 372] width 1568 height 744
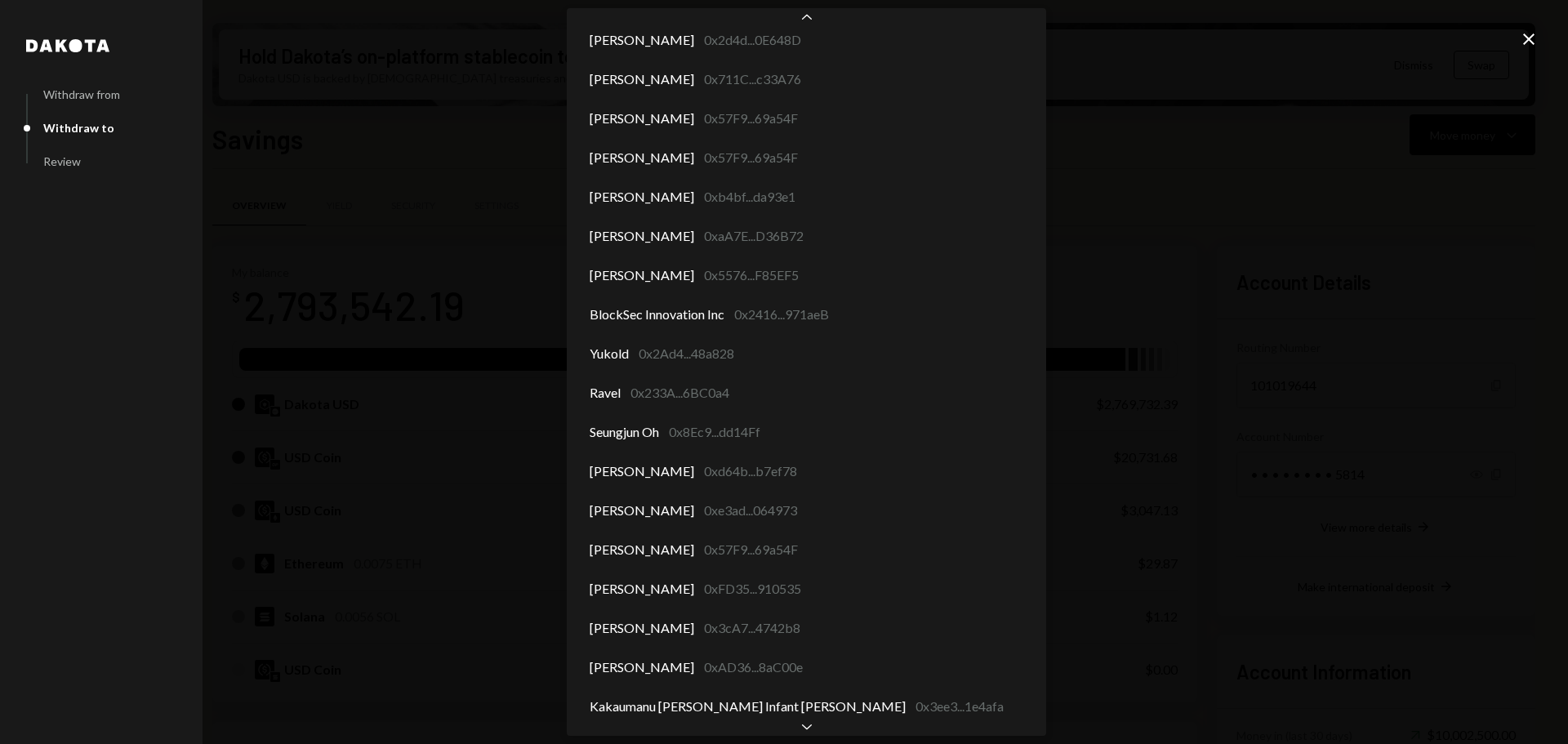
scroll to position [8049, 0]
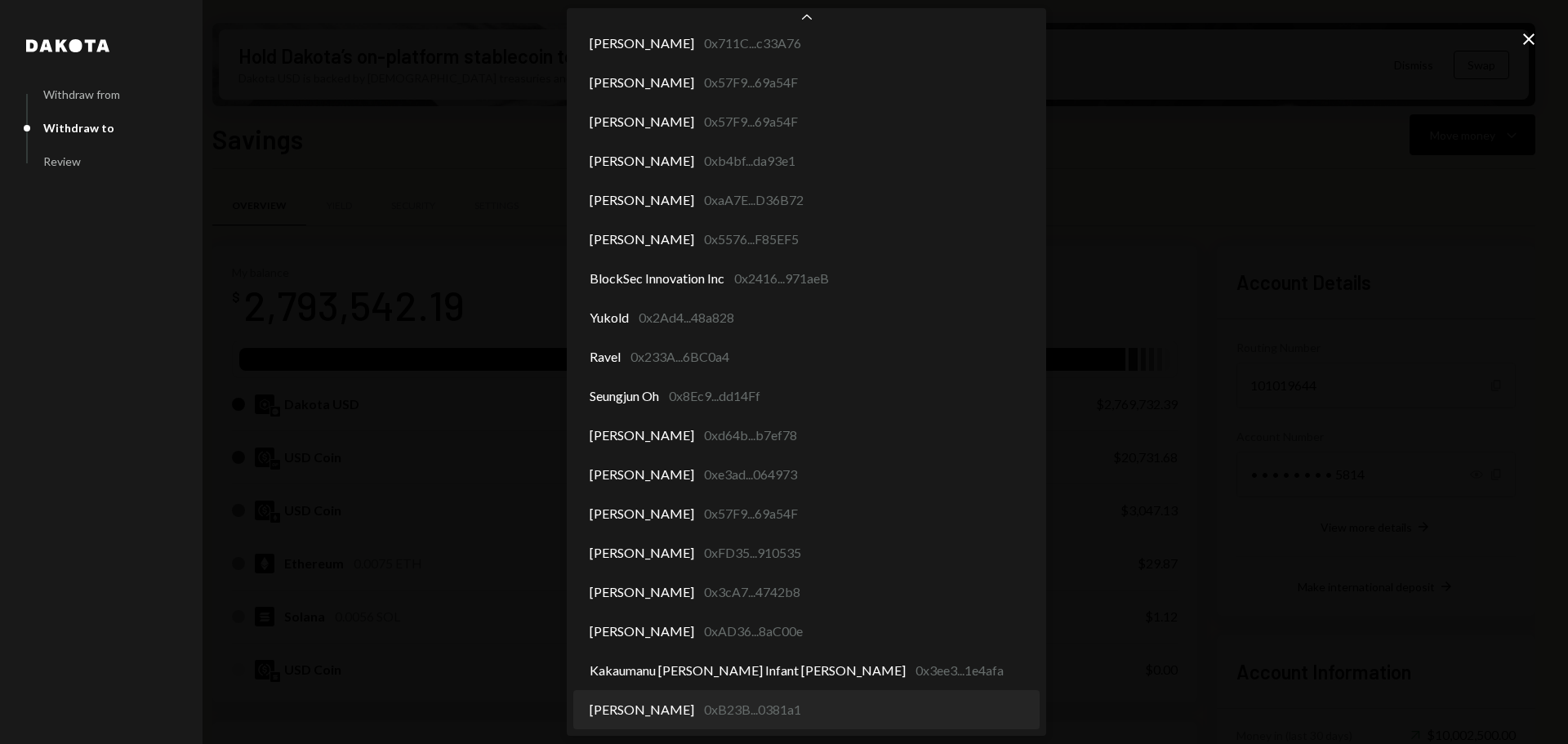
select select "**********"
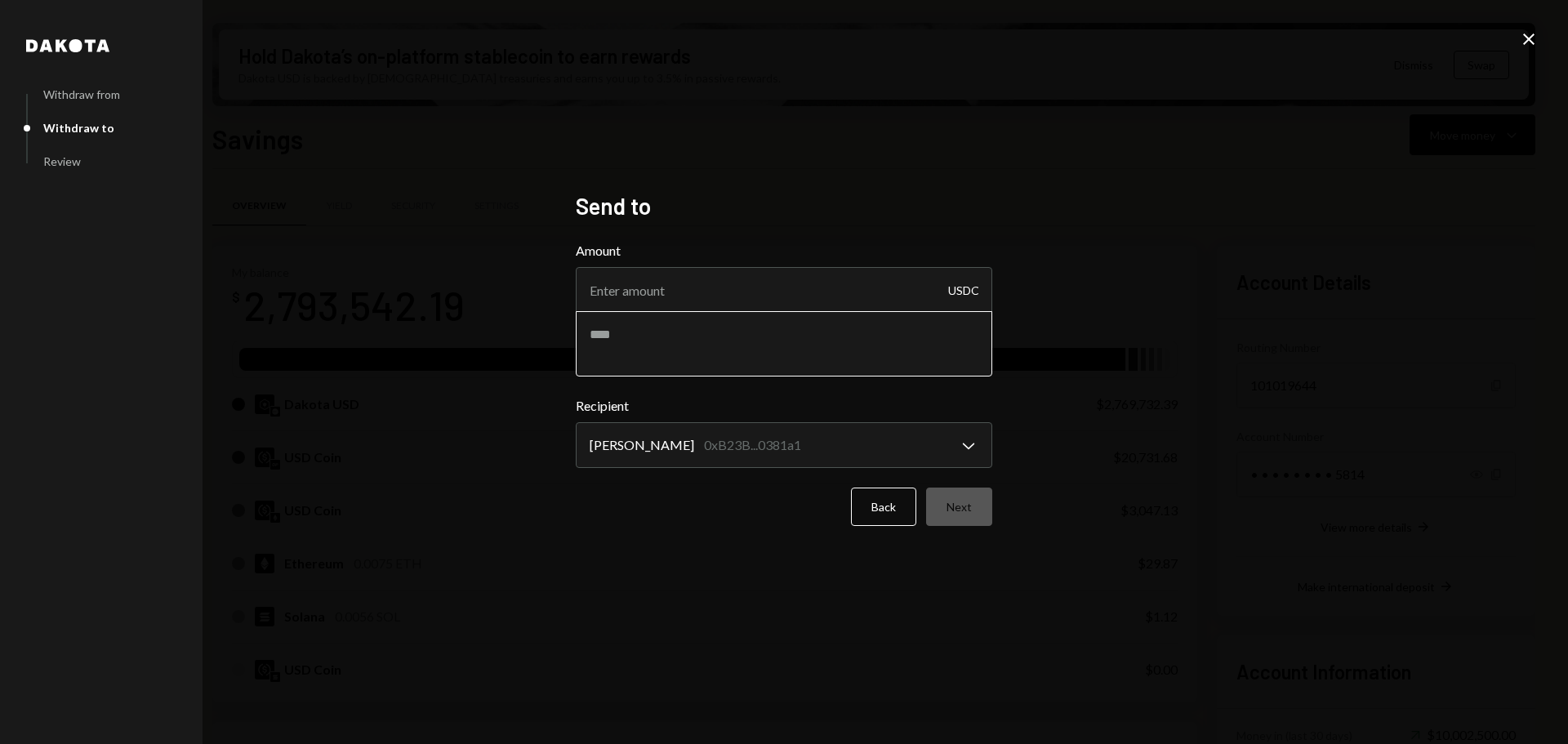
click at [761, 360] on textarea at bounding box center [784, 344] width 416 height 65
type textarea "*"
type textarea "**********"
click at [663, 276] on input "Amount" at bounding box center [784, 290] width 416 height 46
type input "10"
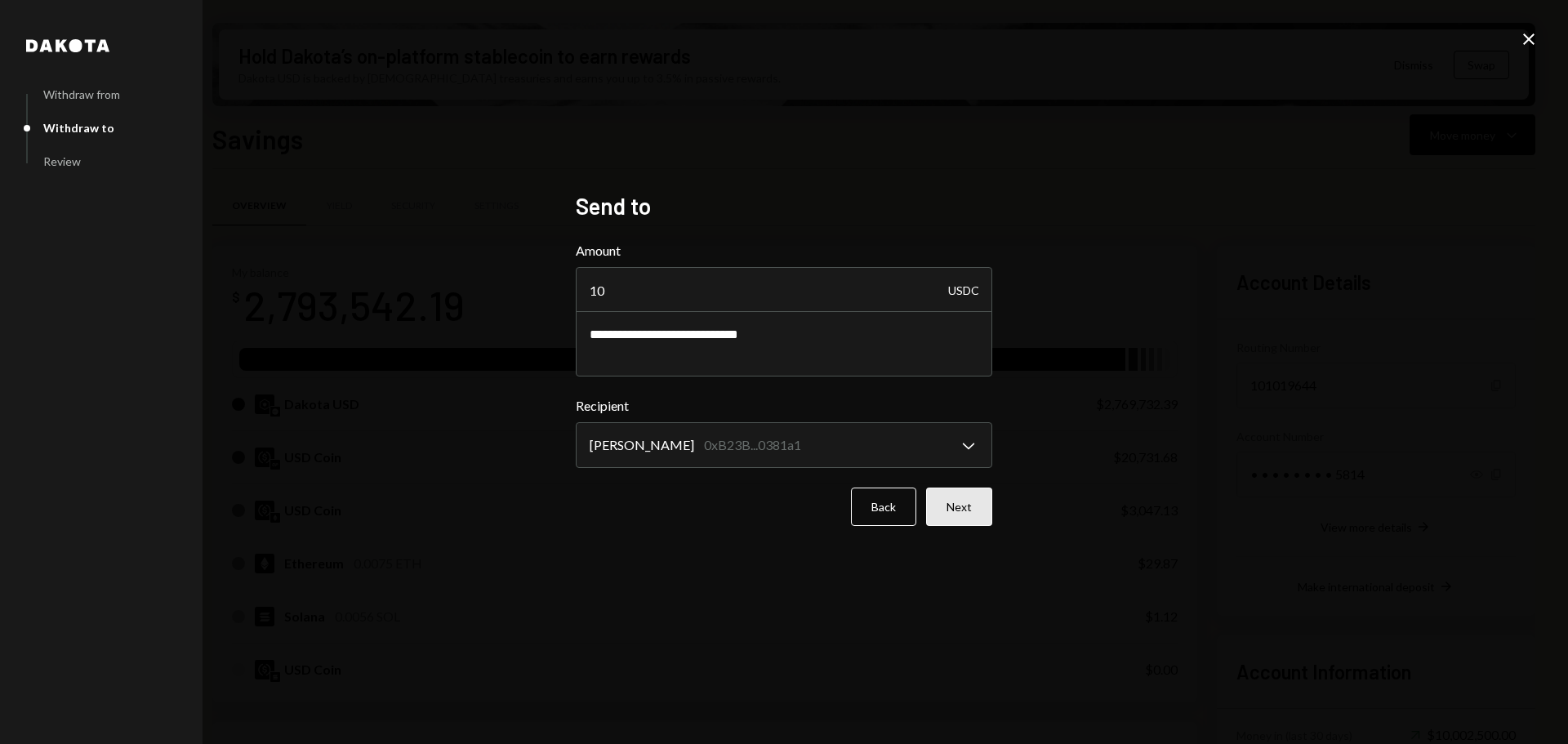
click at [958, 517] on button "Next" at bounding box center [959, 507] width 66 height 39
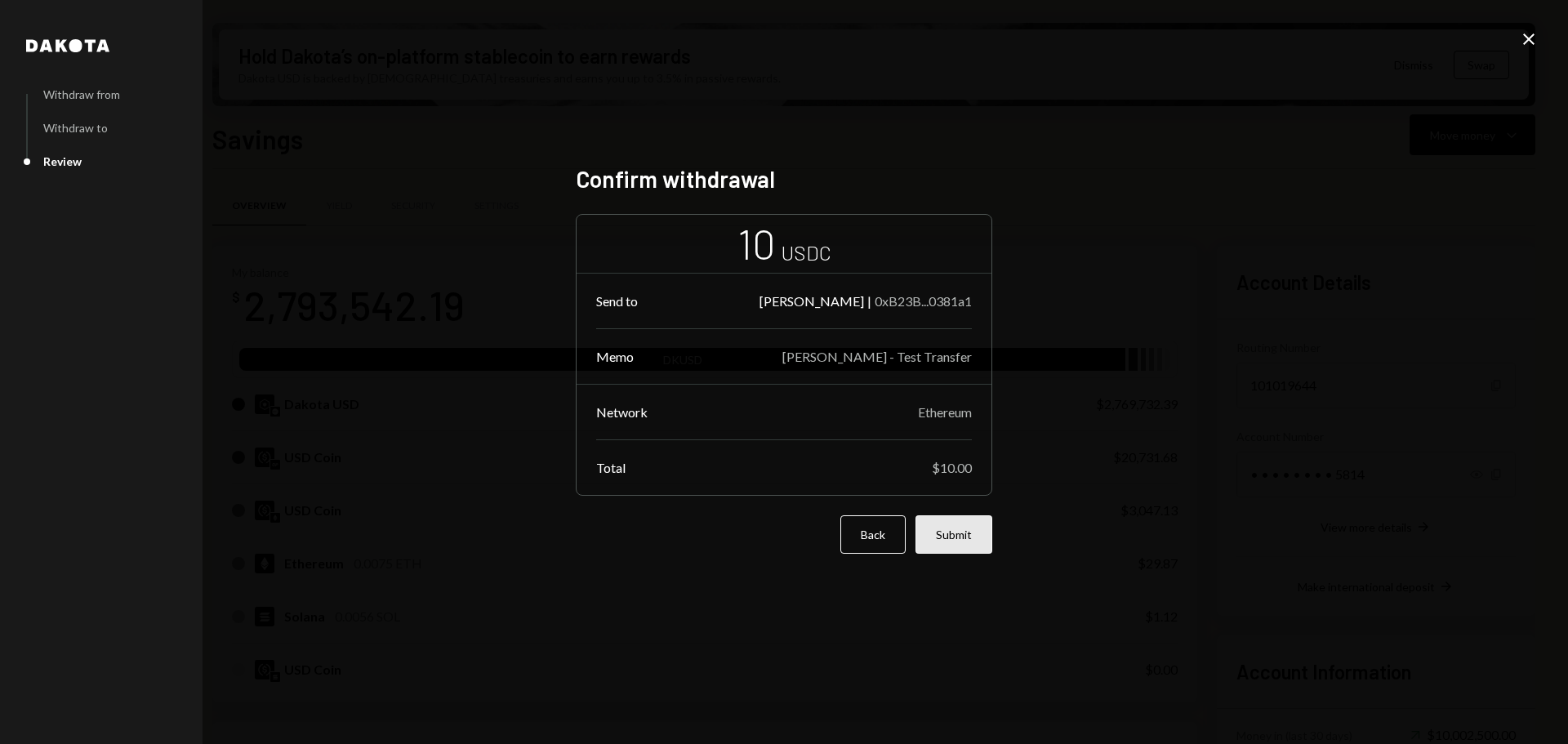
drag, startPoint x: 960, startPoint y: 527, endPoint x: 1006, endPoint y: 497, distance: 54.9
click at [960, 527] on button "Submit" at bounding box center [955, 534] width 77 height 39
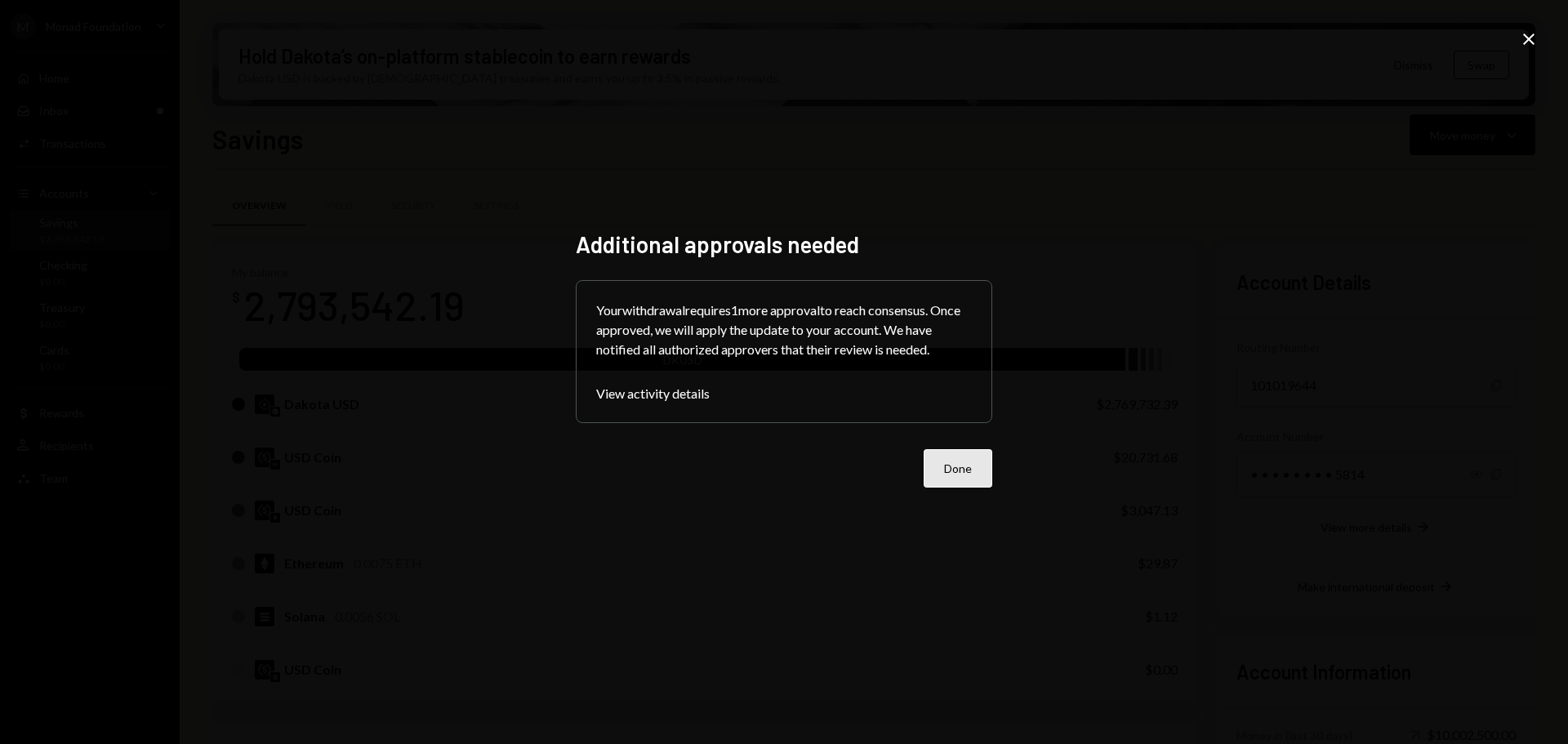
click at [972, 468] on button "Done" at bounding box center [958, 468] width 68 height 39
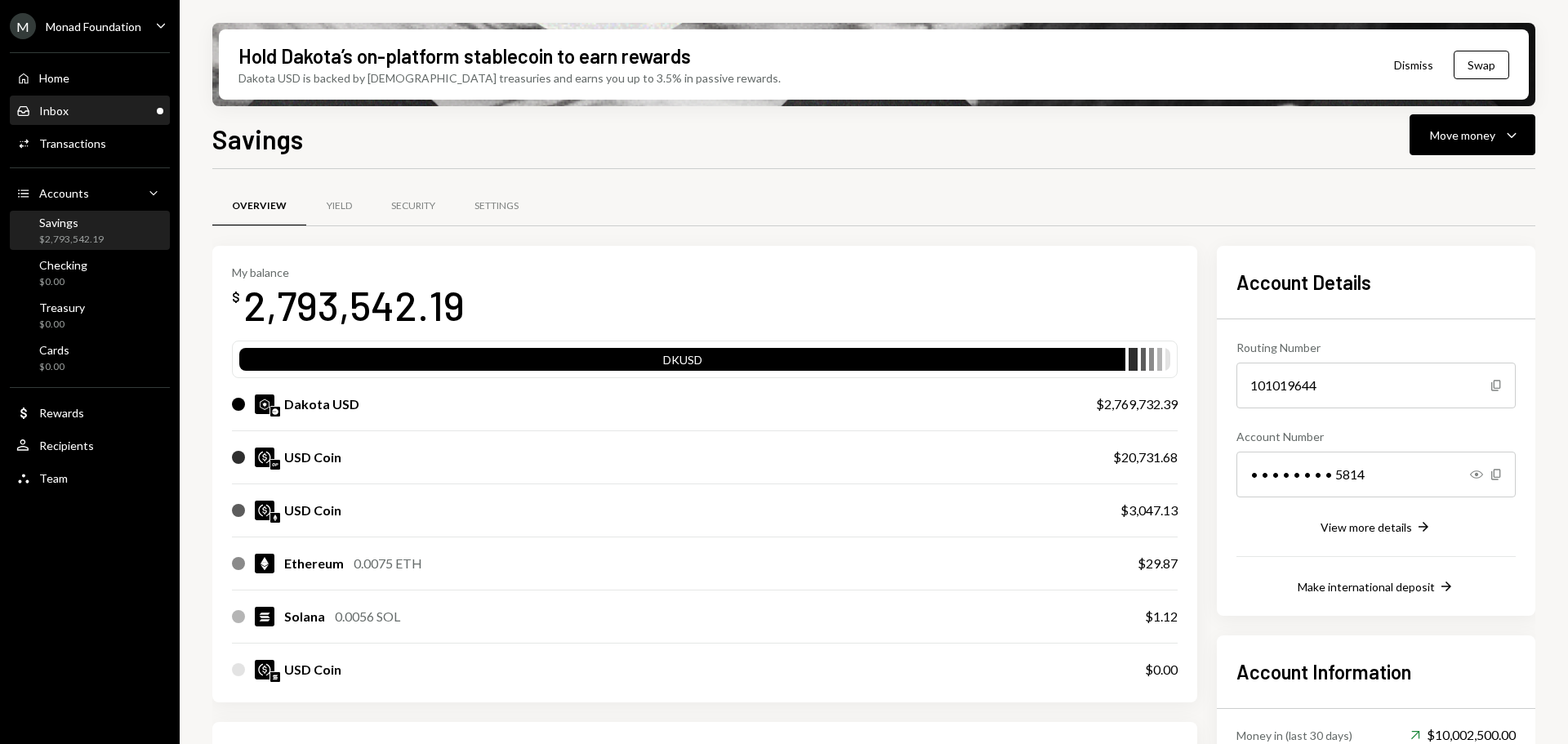
click at [129, 106] on div "Inbox Inbox" at bounding box center [90, 111] width 147 height 15
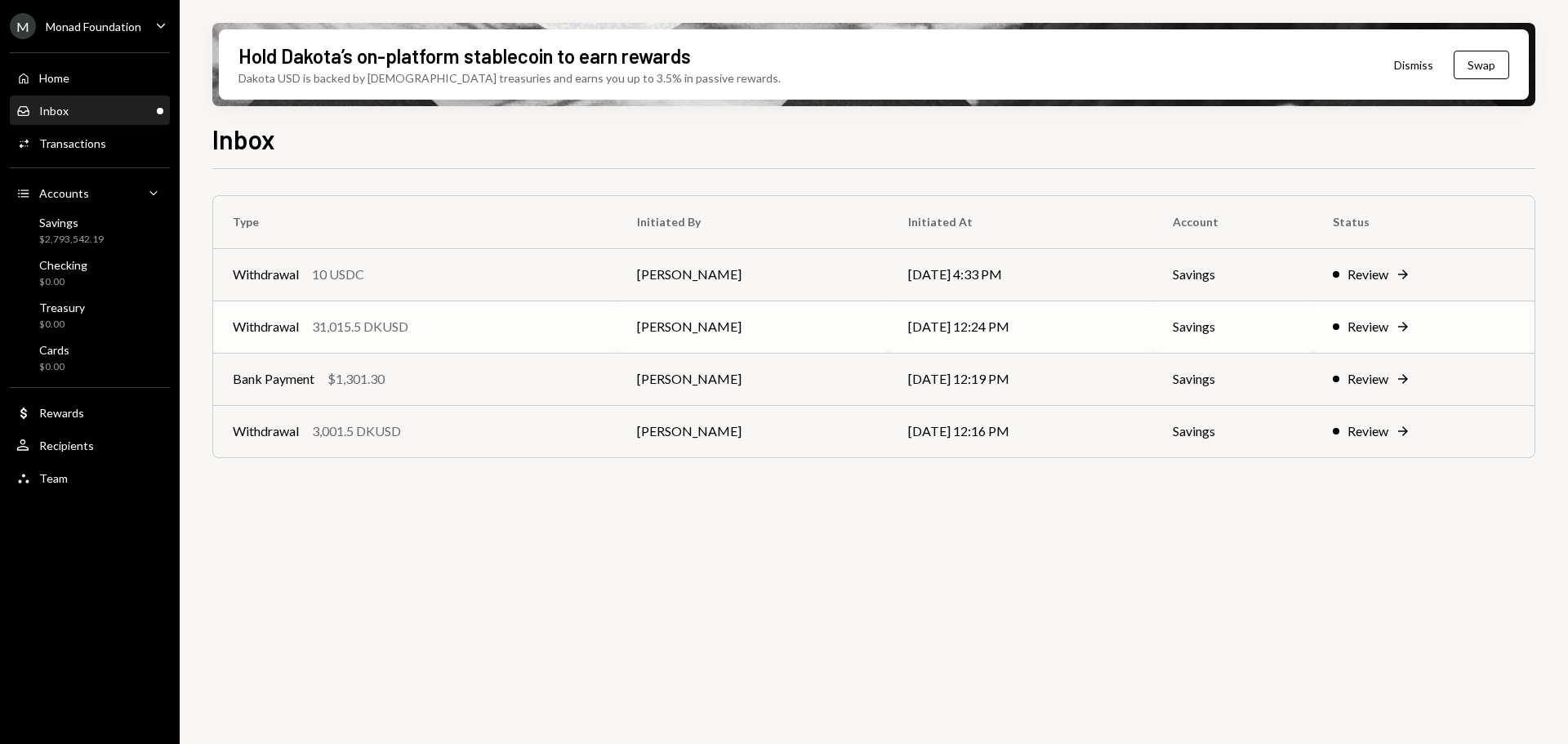
click at [482, 326] on div "Withdrawal 31,015.5 DKUSD" at bounding box center [415, 326] width 365 height 20
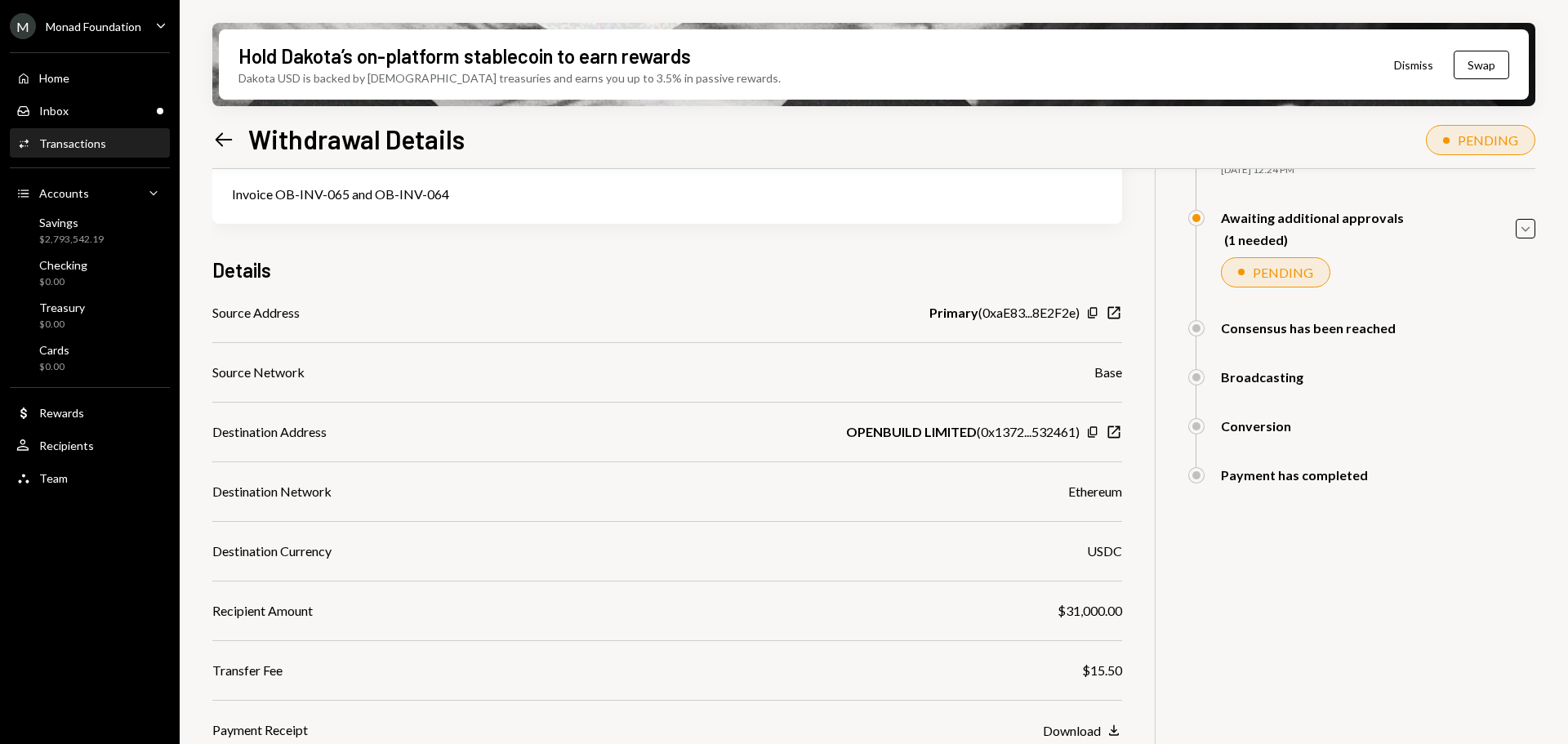
scroll to position [232, 0]
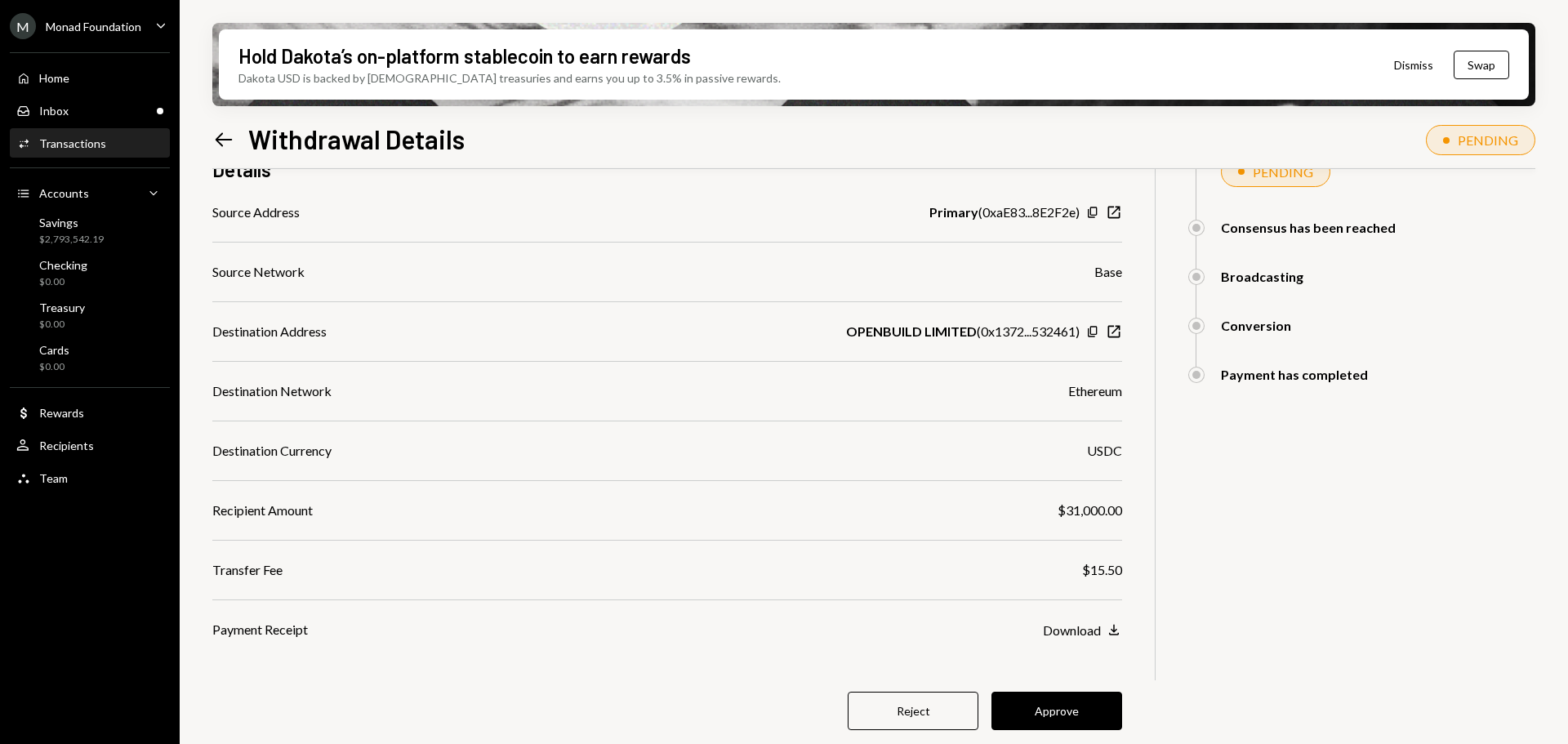
drag, startPoint x: 1085, startPoint y: 712, endPoint x: 1039, endPoint y: 635, distance: 89.7
click at [1085, 712] on button "Approve" at bounding box center [1057, 710] width 131 height 39
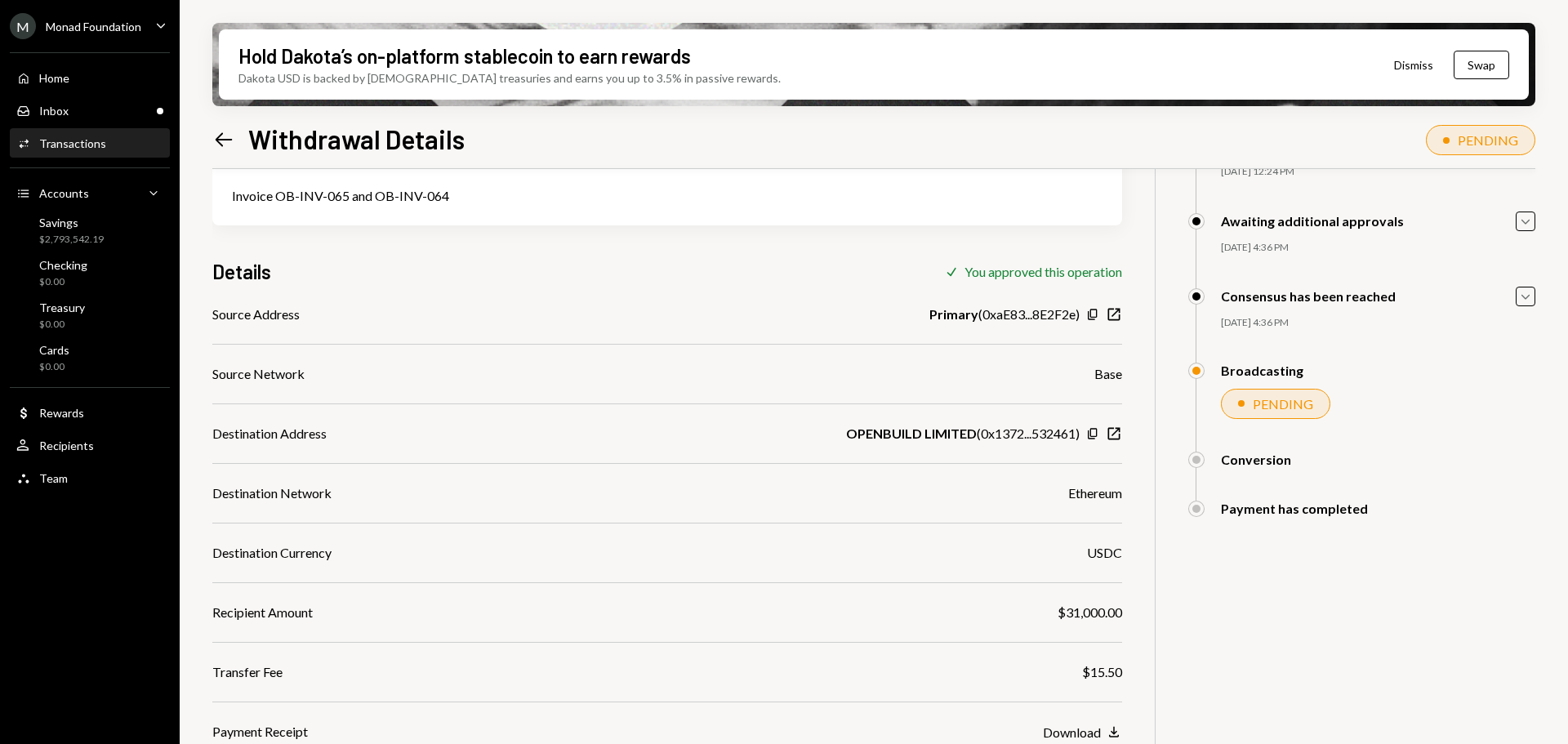
scroll to position [131, 0]
click at [1095, 433] on icon "Copy" at bounding box center [1092, 433] width 13 height 13
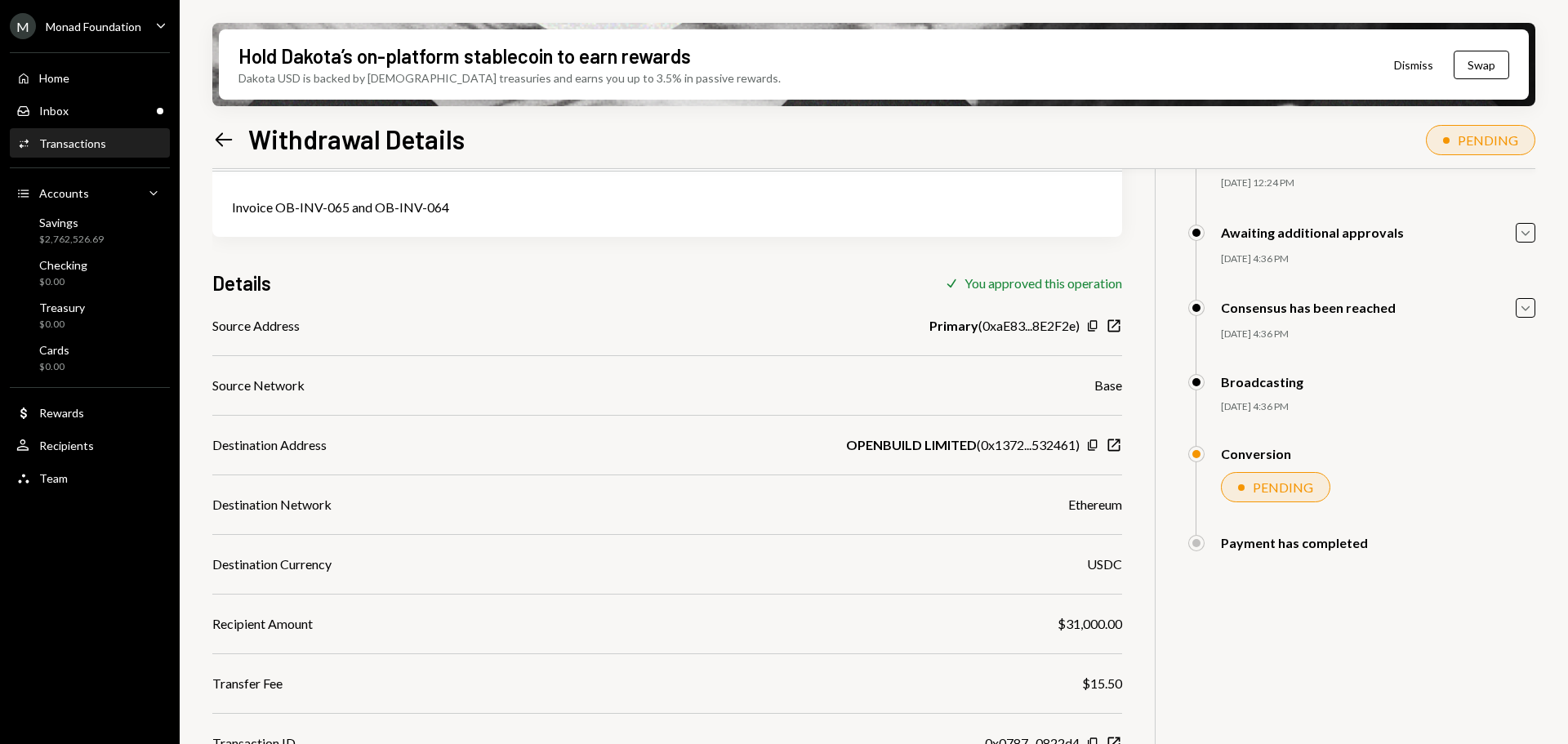
scroll to position [149, 0]
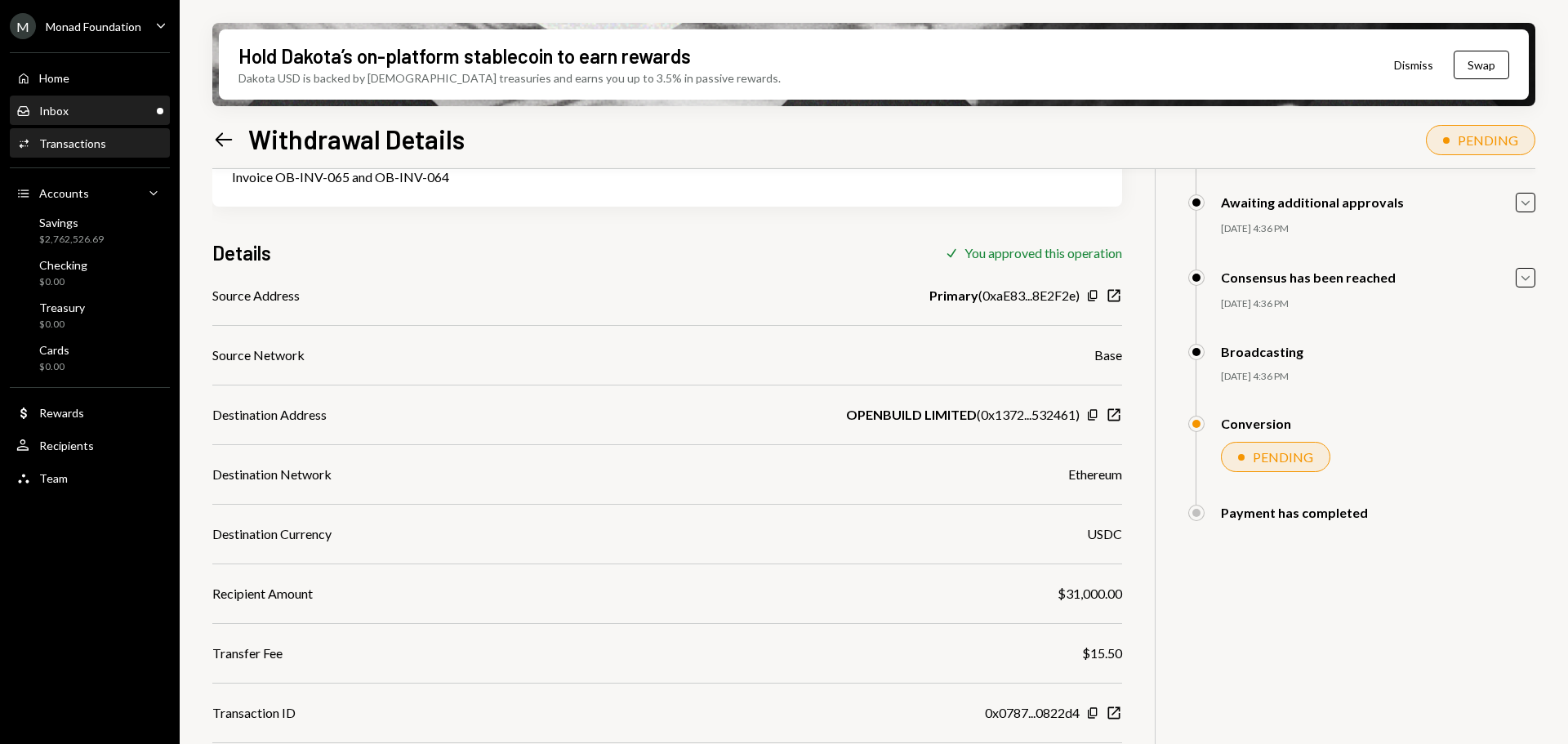
click at [42, 111] on div "Inbox" at bounding box center [54, 111] width 30 height 14
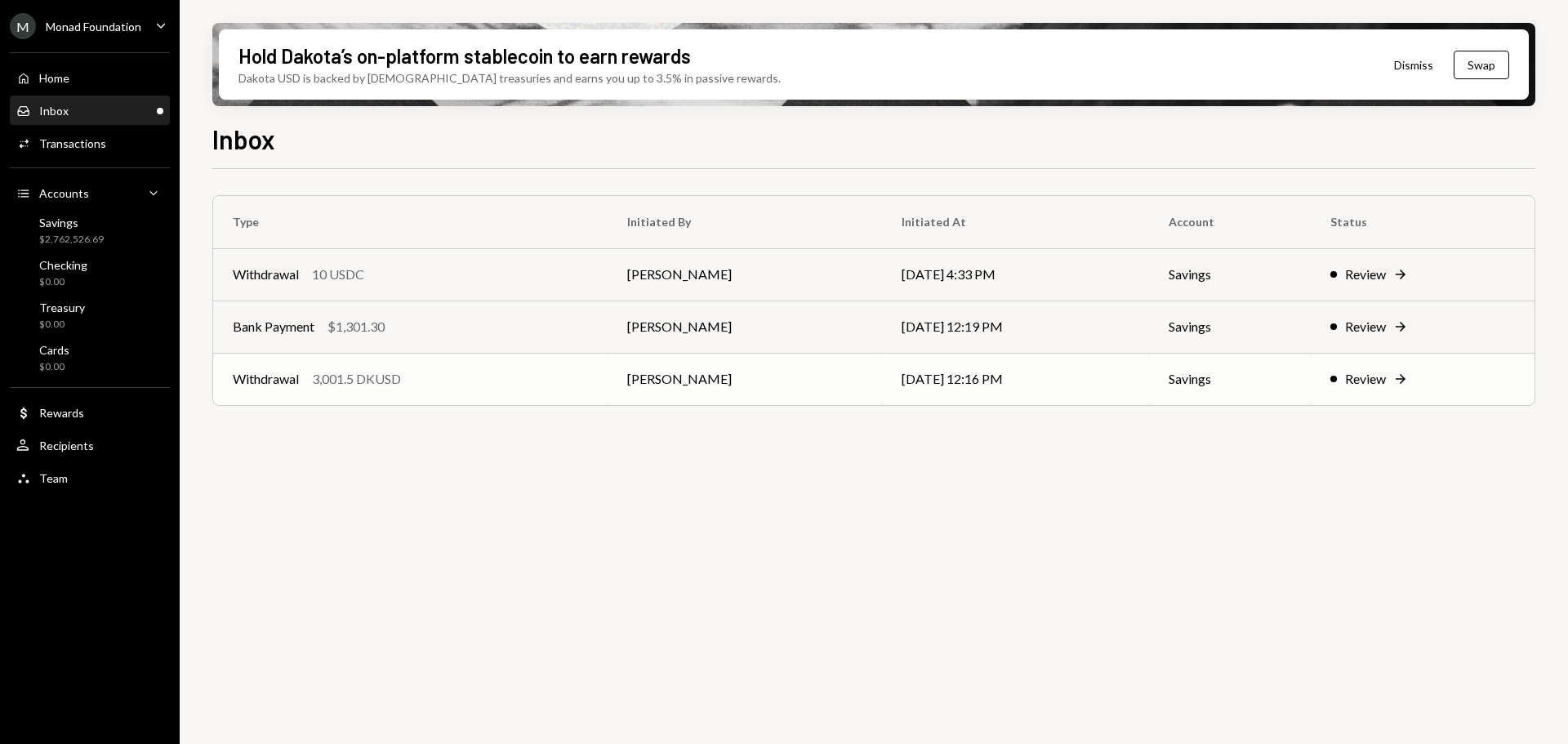
click at [411, 376] on div "Withdrawal 3,001.5 DKUSD" at bounding box center [410, 379] width 355 height 20
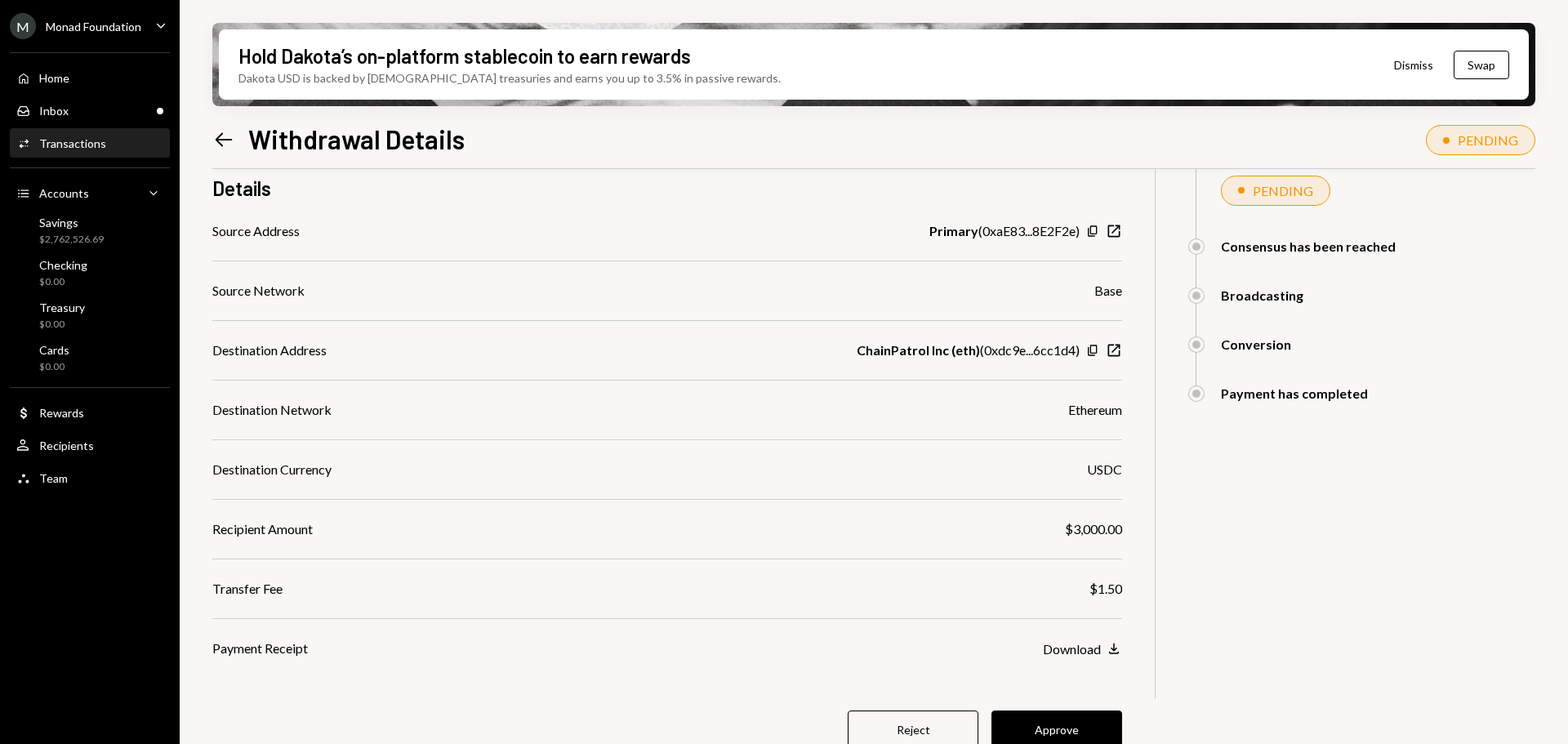
scroll to position [232, 0]
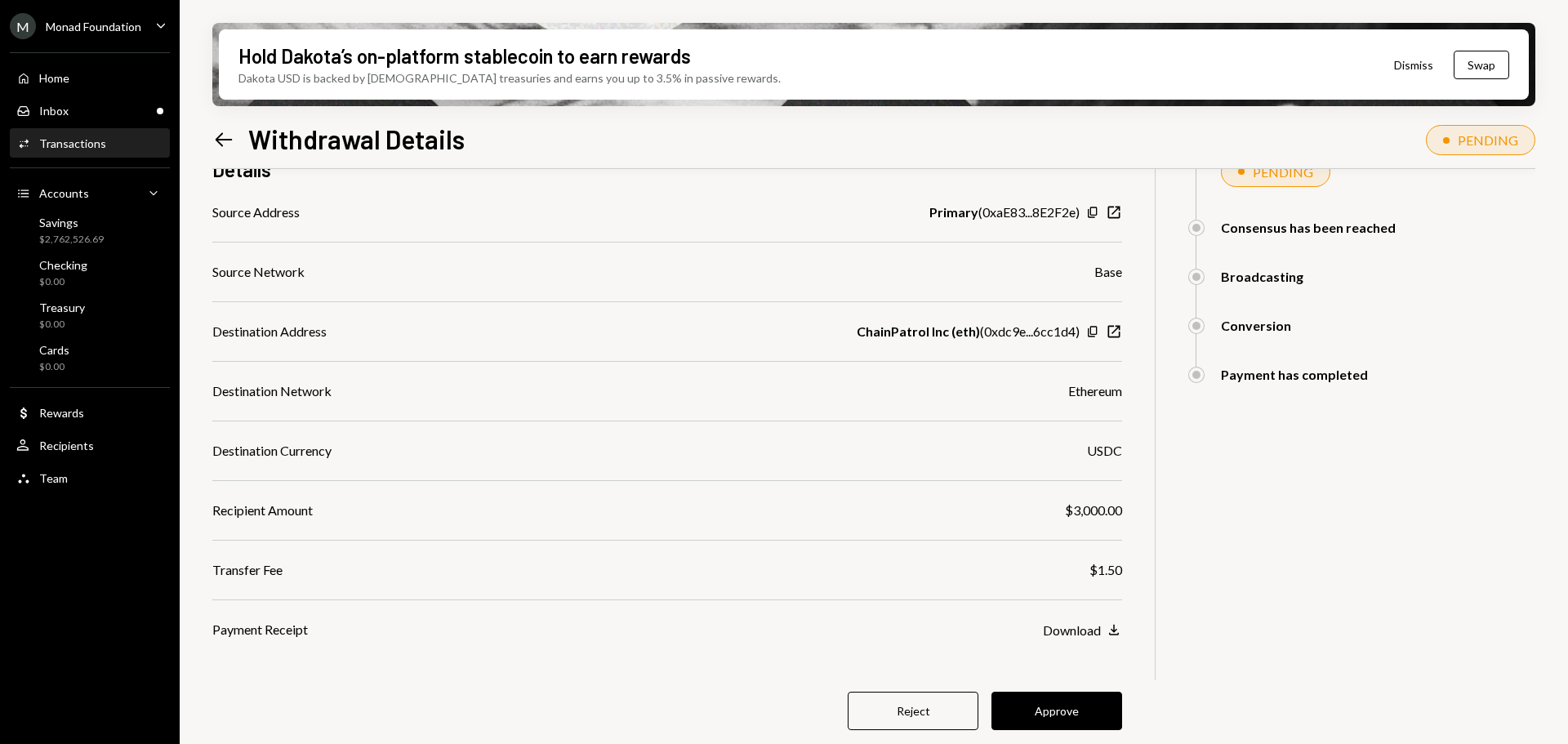
drag, startPoint x: 1047, startPoint y: 712, endPoint x: 1026, endPoint y: 630, distance: 84.6
click at [1047, 712] on button "Approve" at bounding box center [1057, 710] width 131 height 39
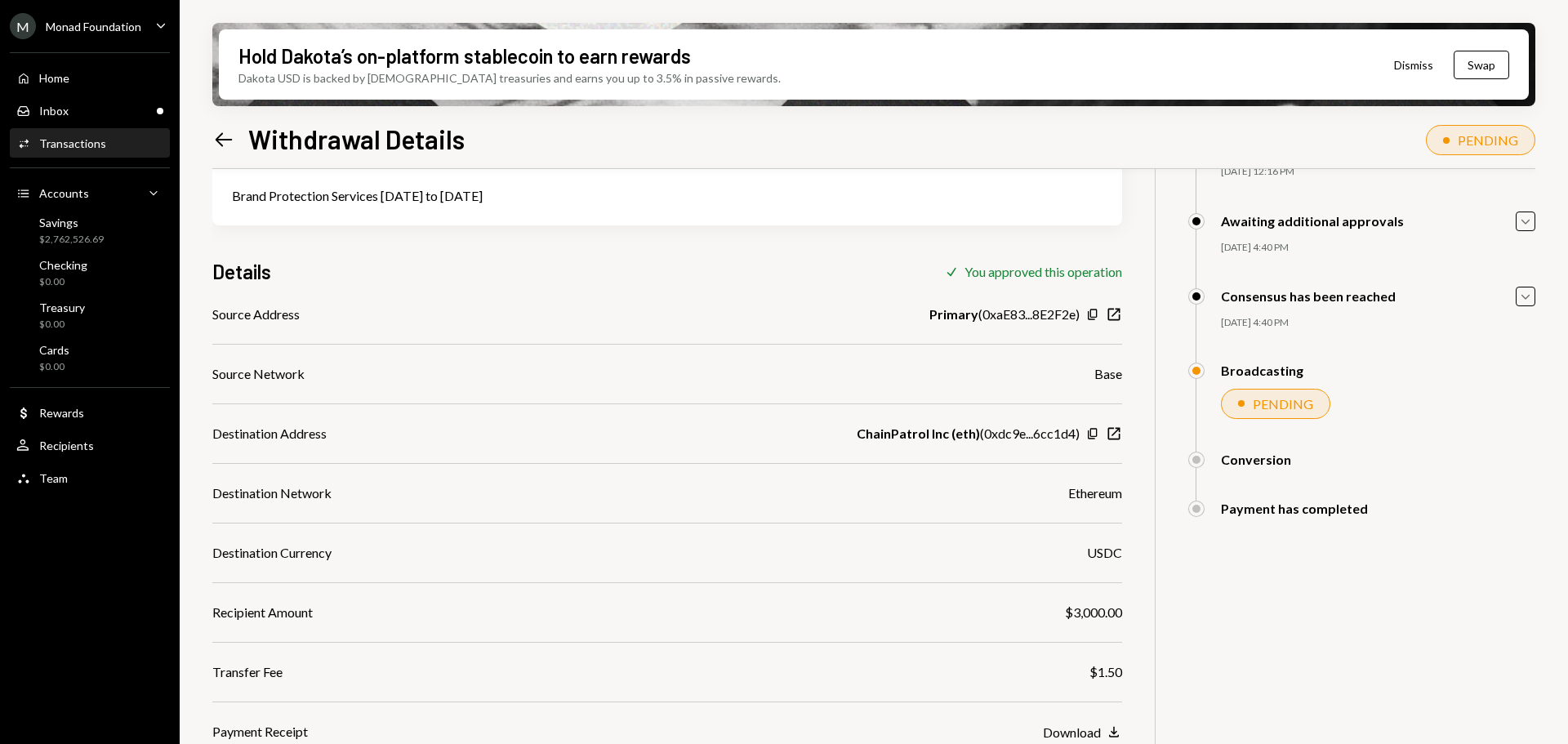
scroll to position [131, 0]
click at [87, 115] on div "Inbox Inbox" at bounding box center [90, 111] width 147 height 15
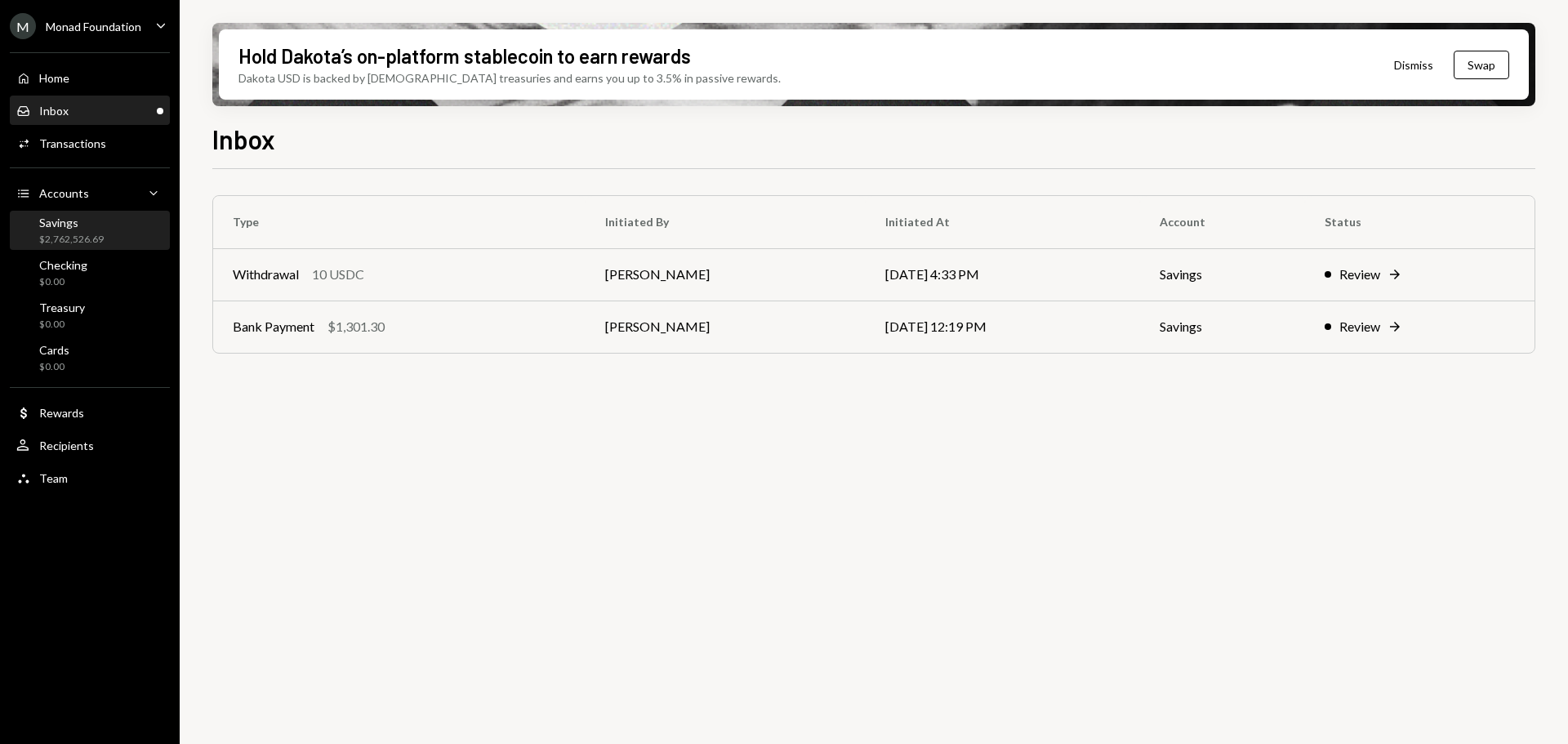
click at [82, 237] on div "$2,762,526.69" at bounding box center [71, 239] width 64 height 14
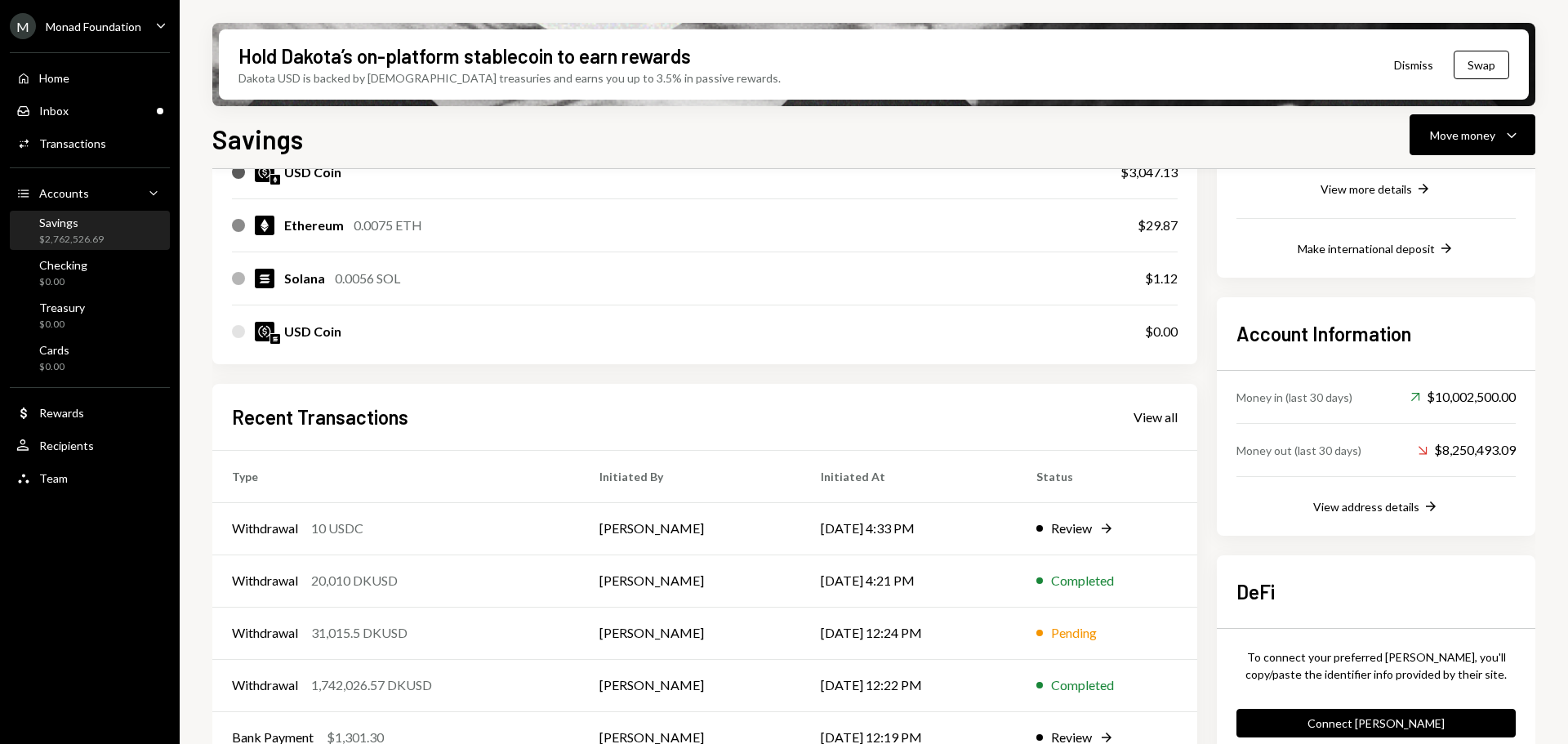
scroll to position [372, 0]
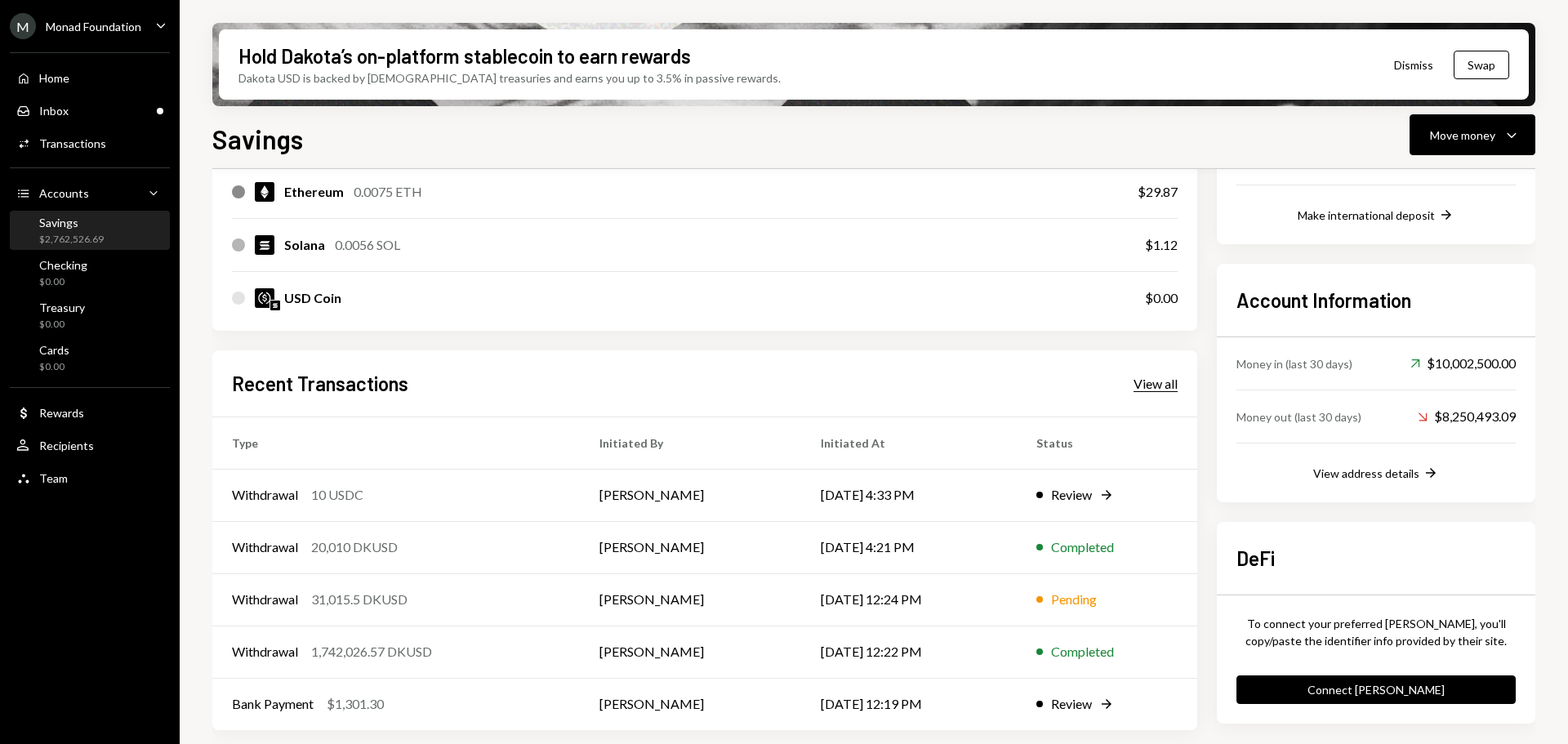
click at [1146, 384] on div "View all" at bounding box center [1155, 384] width 45 height 17
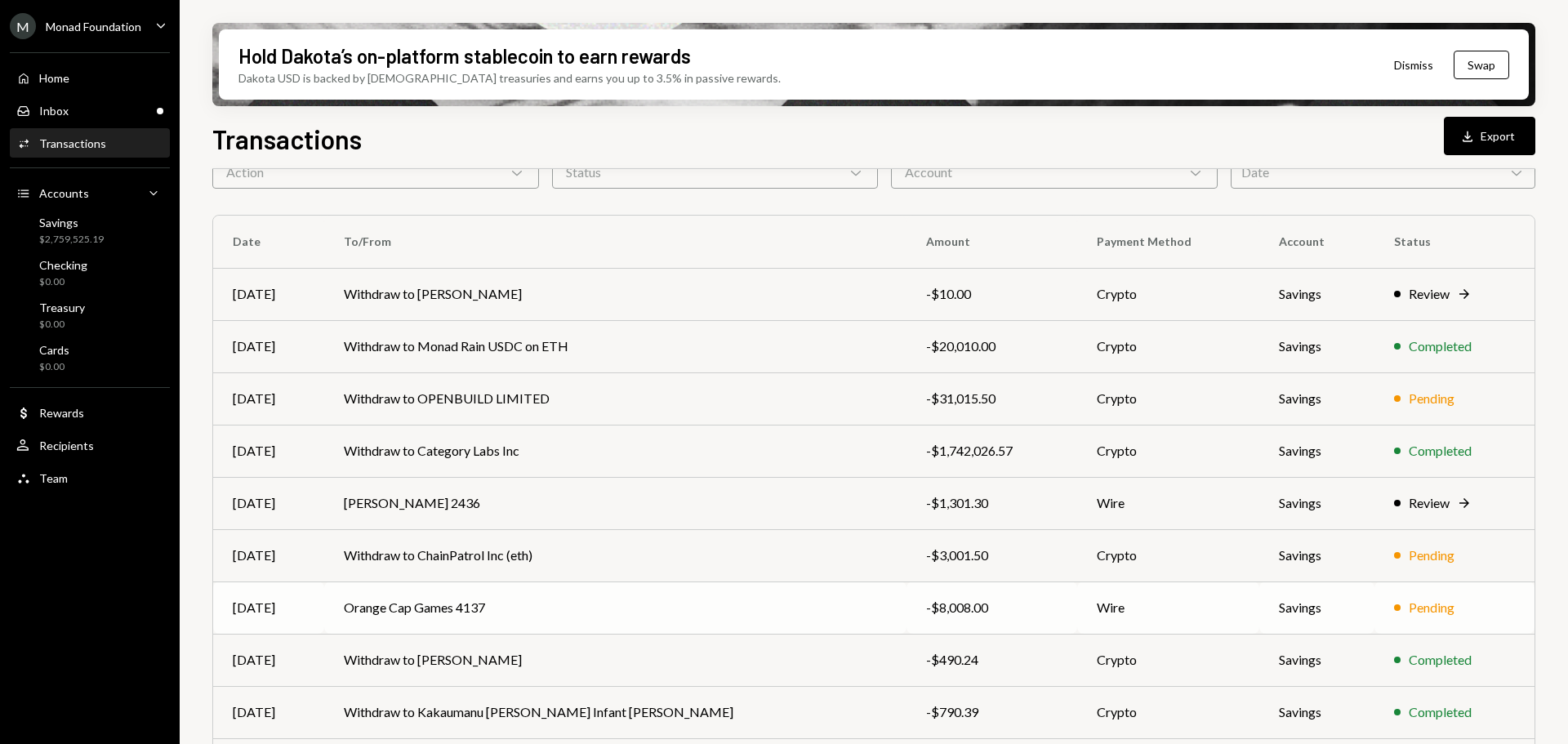
scroll to position [186, 0]
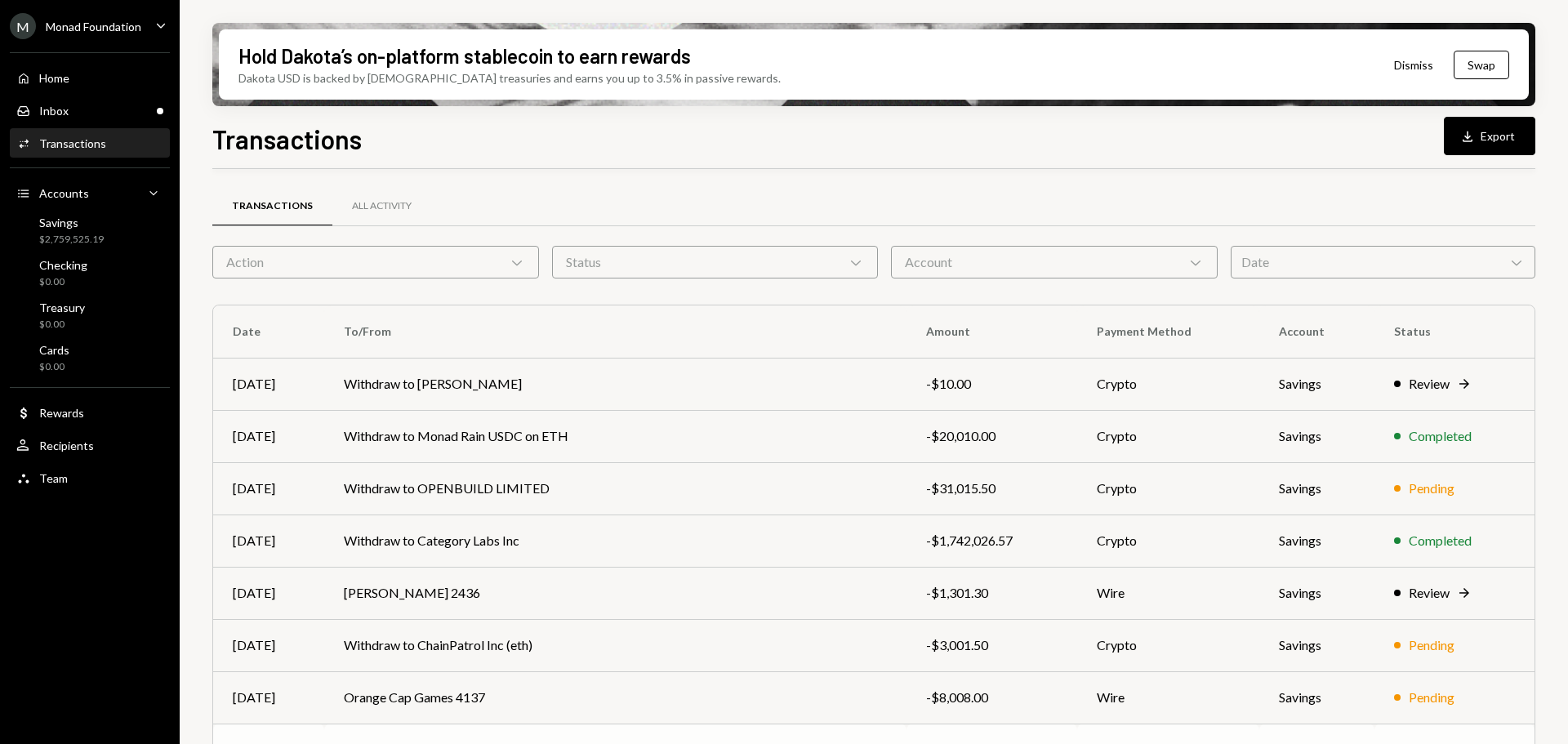
scroll to position [186, 0]
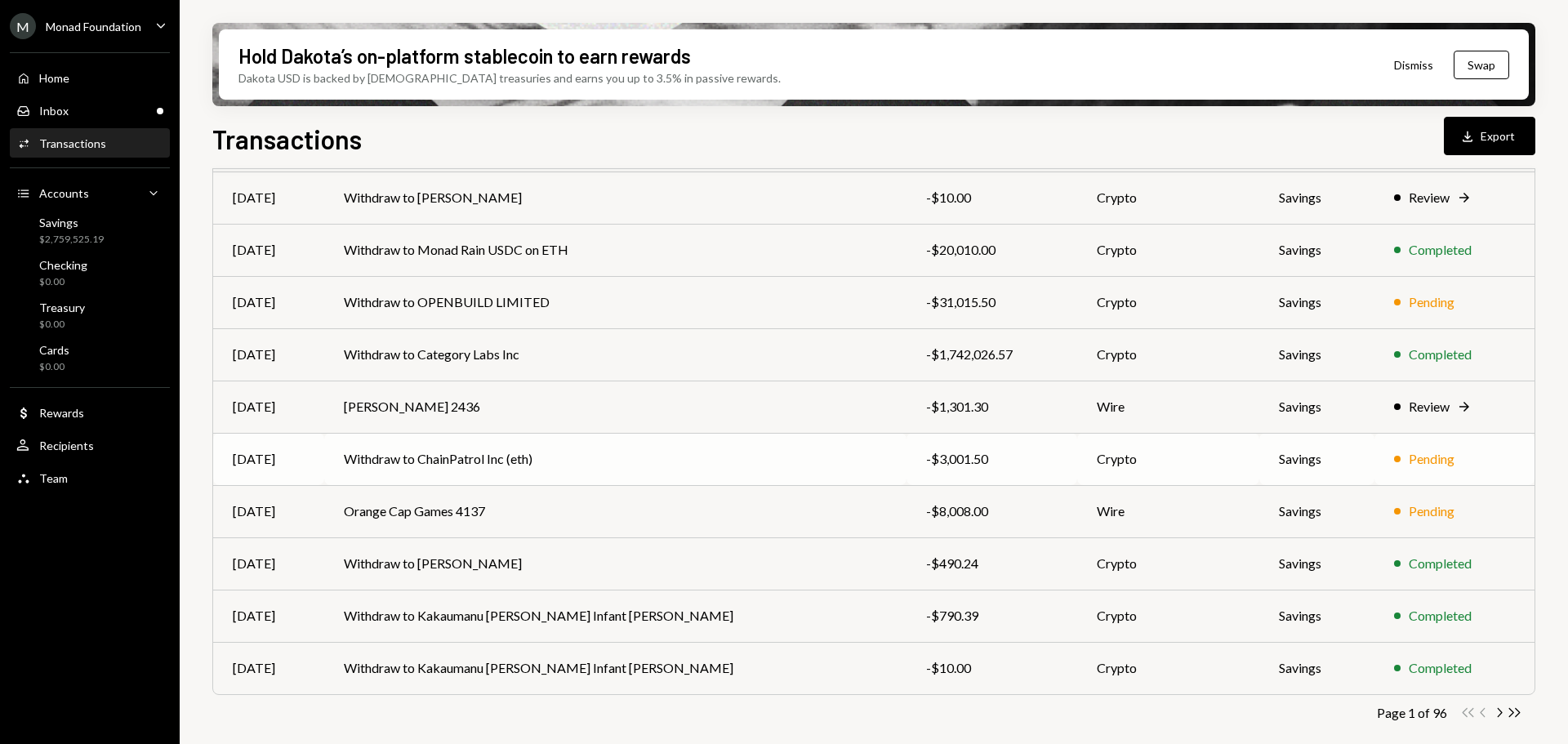
click at [570, 459] on td "Withdraw to ChainPatrol Inc (eth)" at bounding box center [615, 459] width 583 height 52
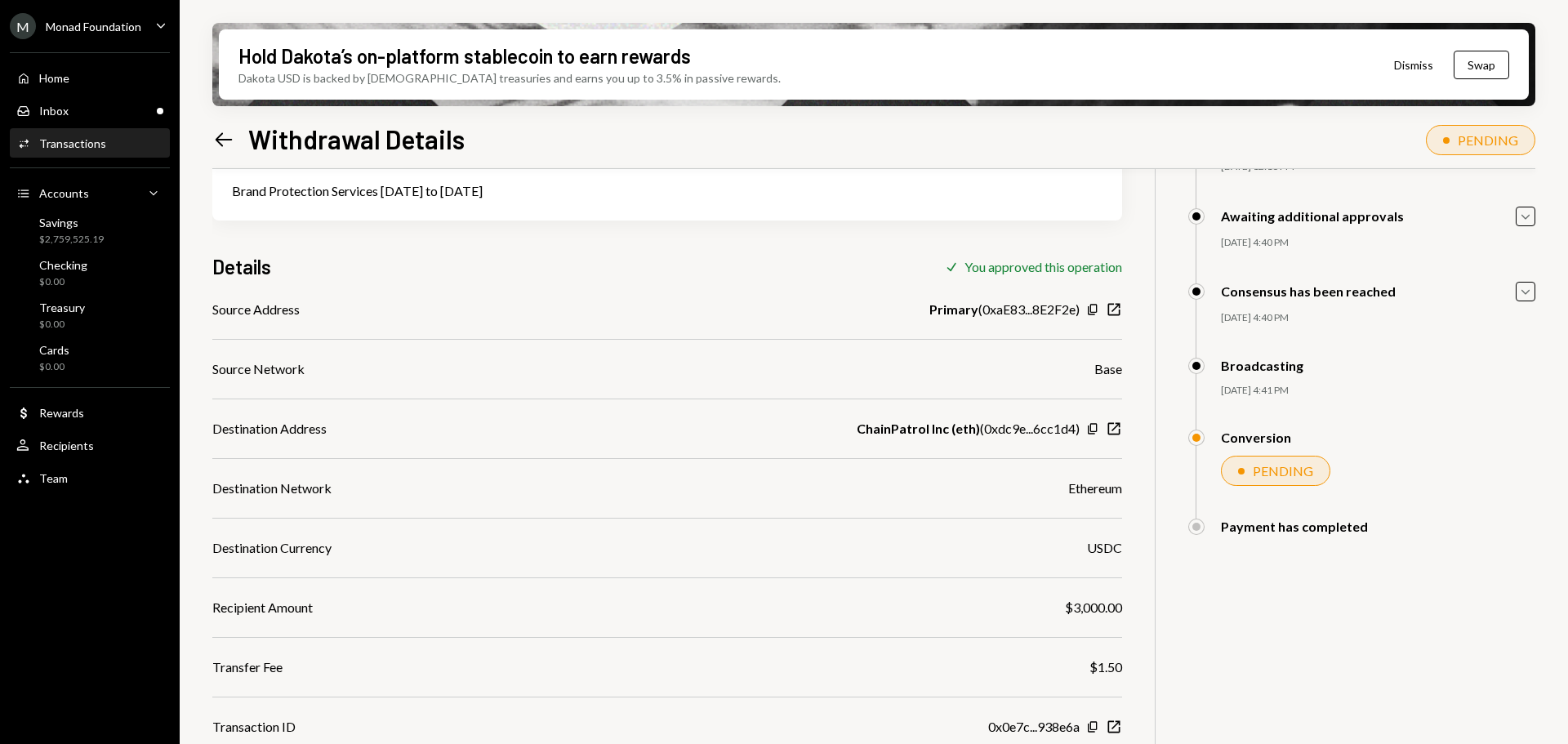
scroll to position [149, 0]
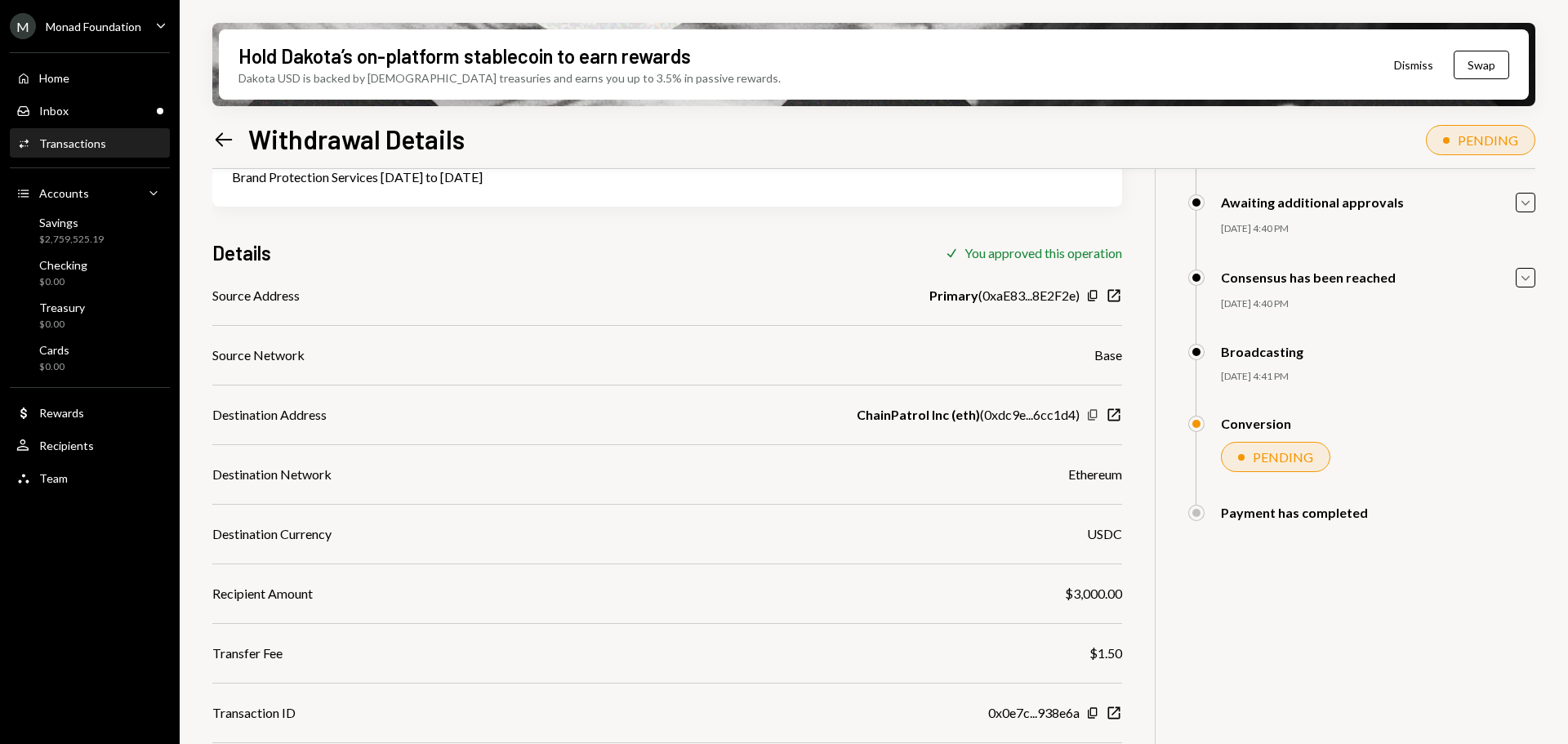
click at [1089, 413] on icon "button" at bounding box center [1092, 415] width 9 height 11
click at [90, 102] on div "Inbox Inbox" at bounding box center [90, 111] width 147 height 28
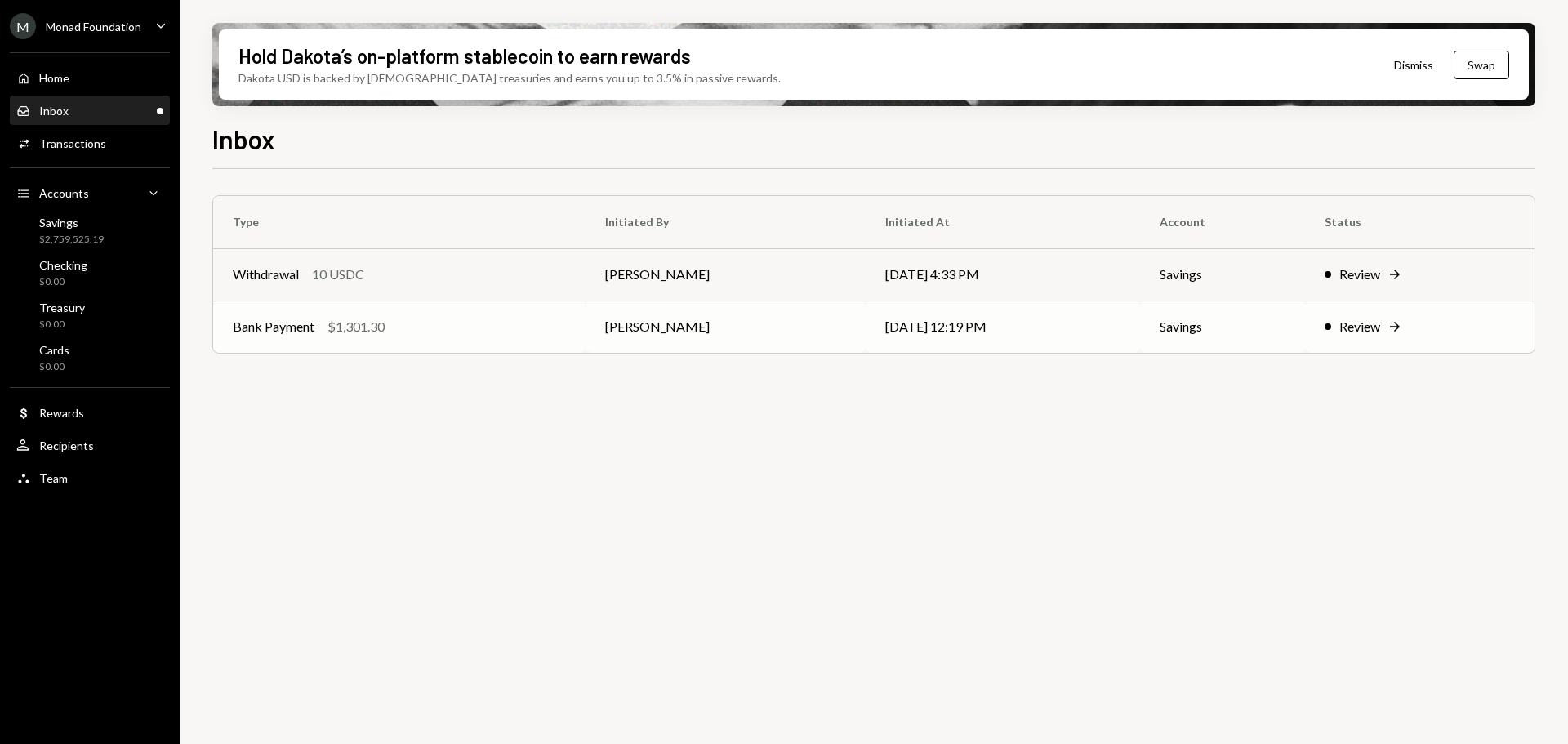
click at [442, 325] on div "Bank Payment $1,301.30" at bounding box center [399, 326] width 333 height 20
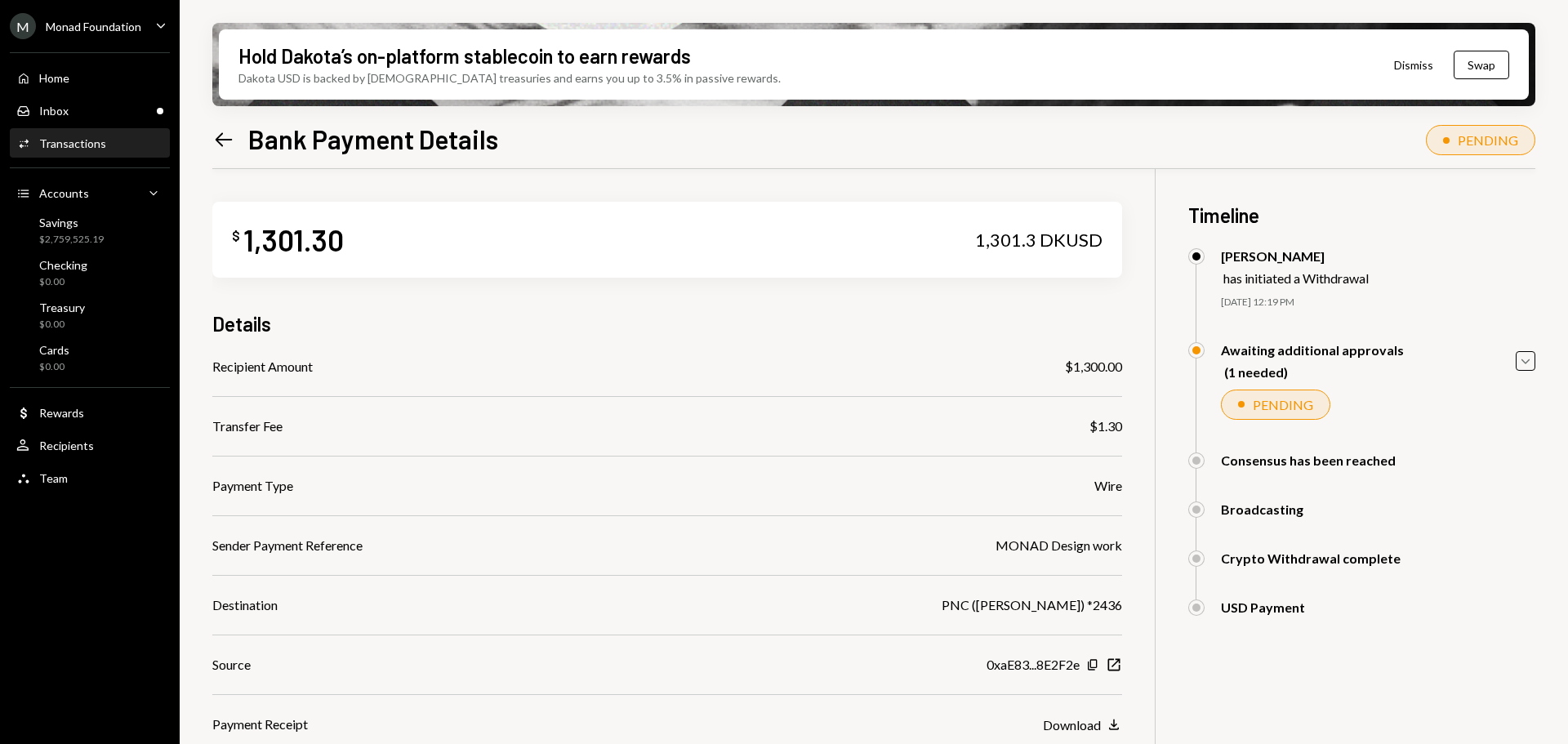
scroll to position [131, 0]
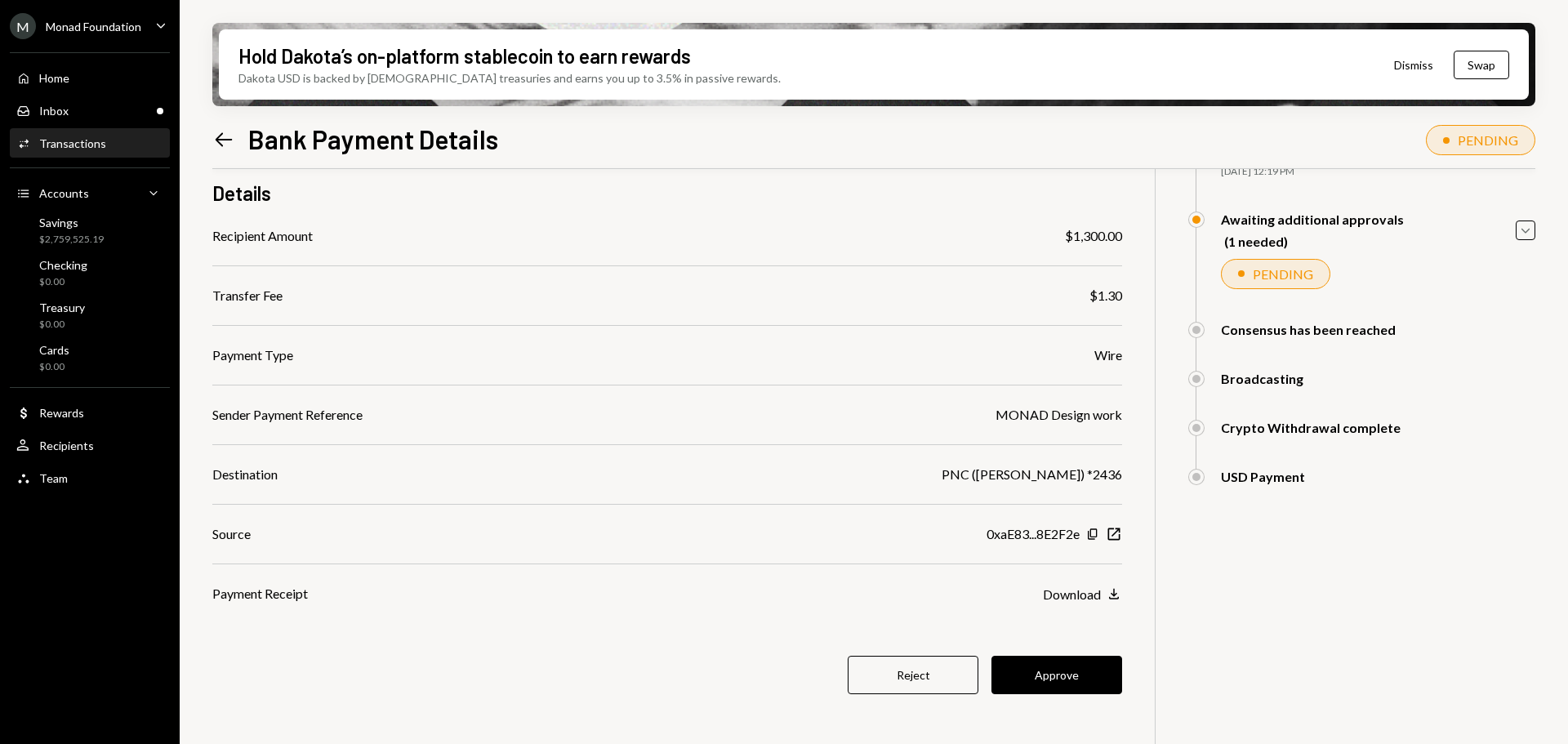
click at [1062, 663] on button "Approve" at bounding box center [1057, 675] width 131 height 39
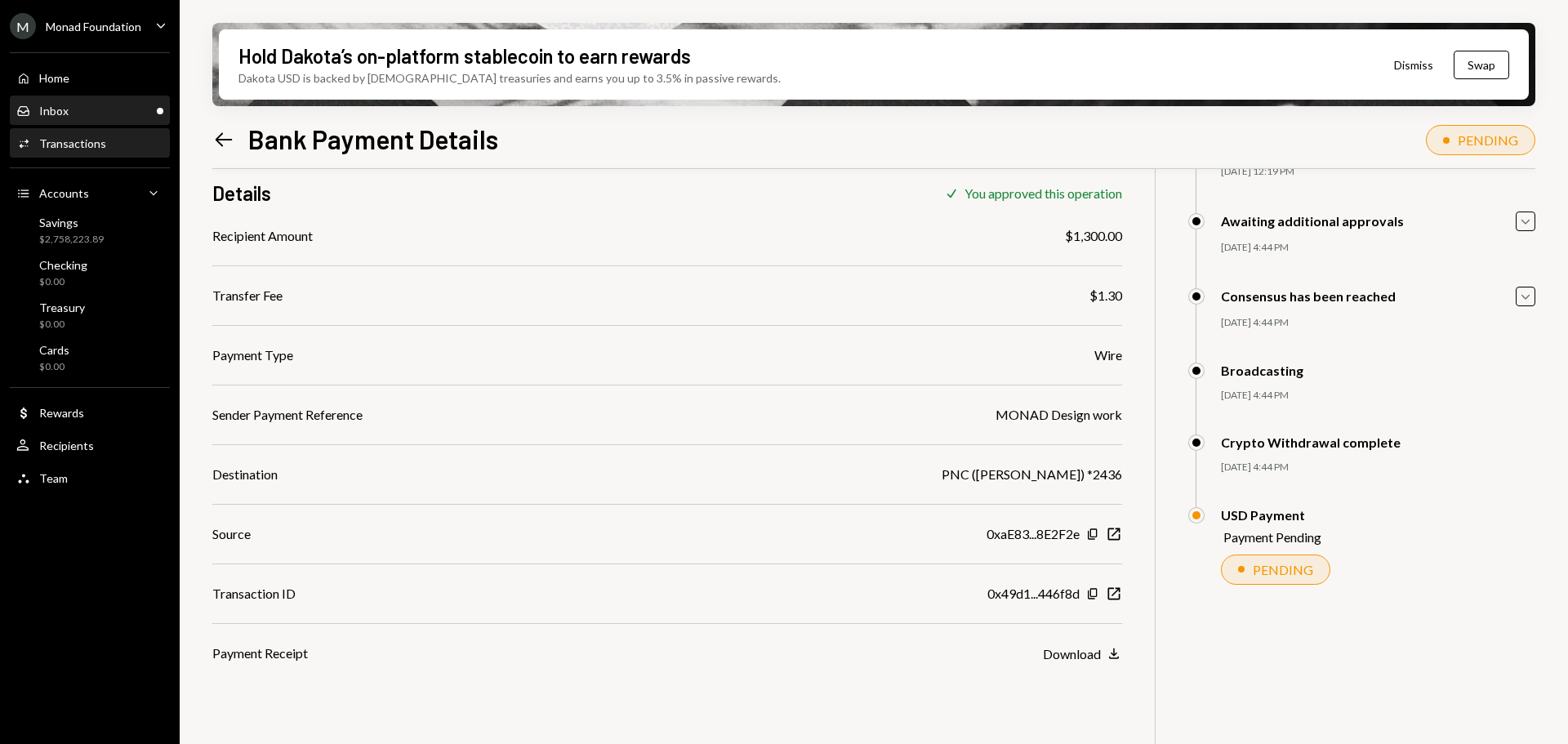
click at [134, 106] on div "Inbox Inbox" at bounding box center [90, 111] width 147 height 15
